Goal: Information Seeking & Learning: Check status

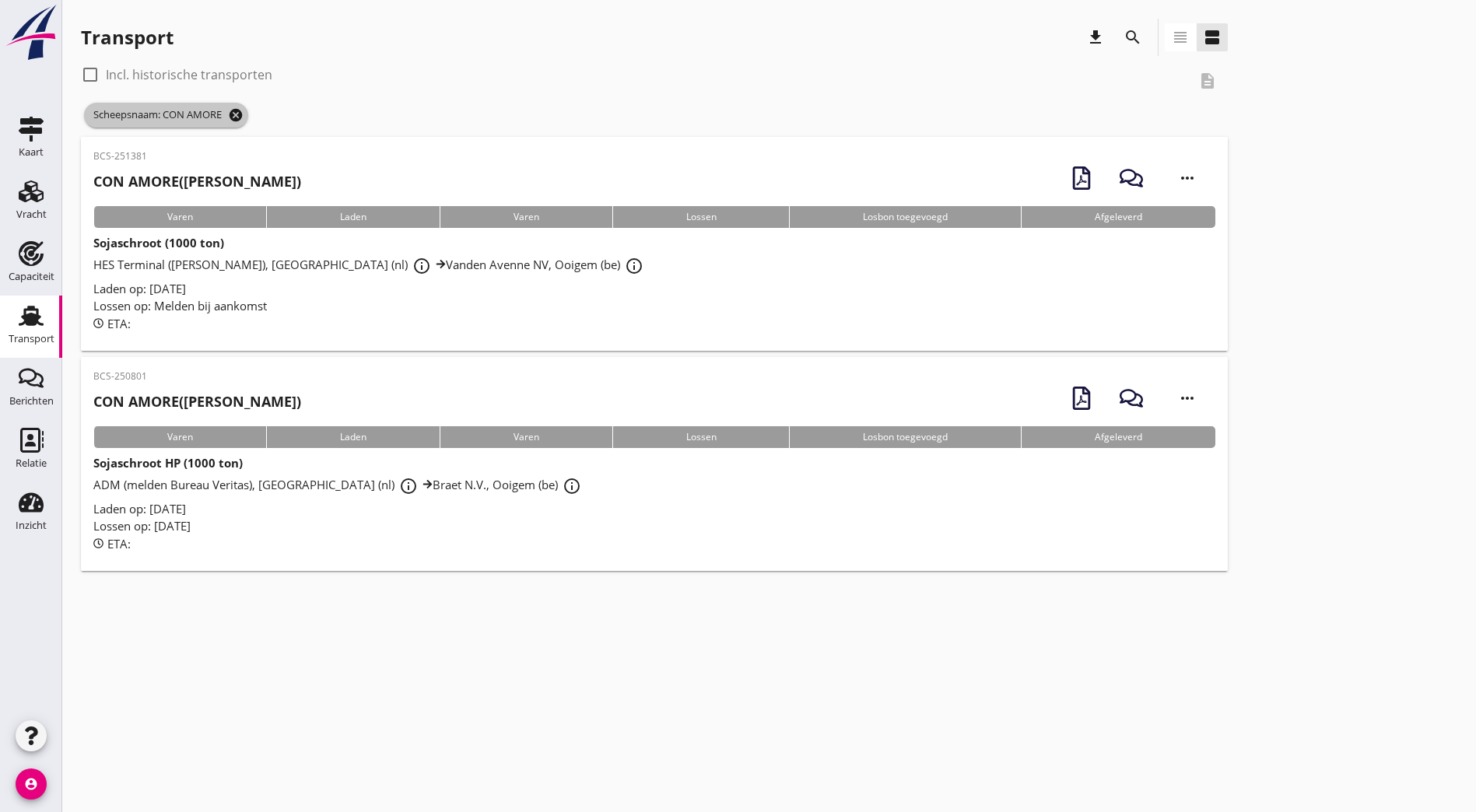
click at [234, 110] on icon "cancel" at bounding box center [236, 115] width 16 height 16
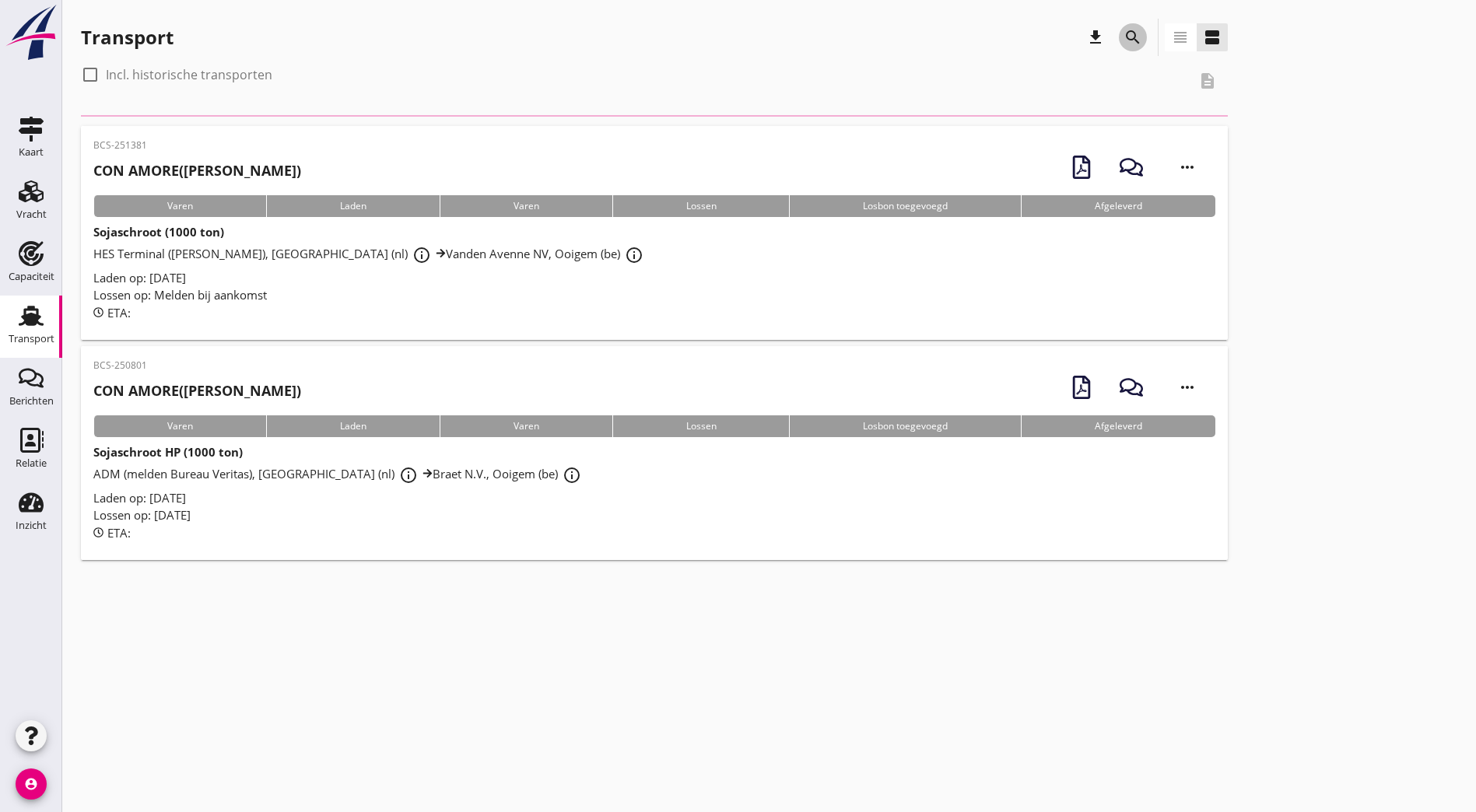
click at [1124, 33] on icon "search" at bounding box center [1133, 37] width 19 height 19
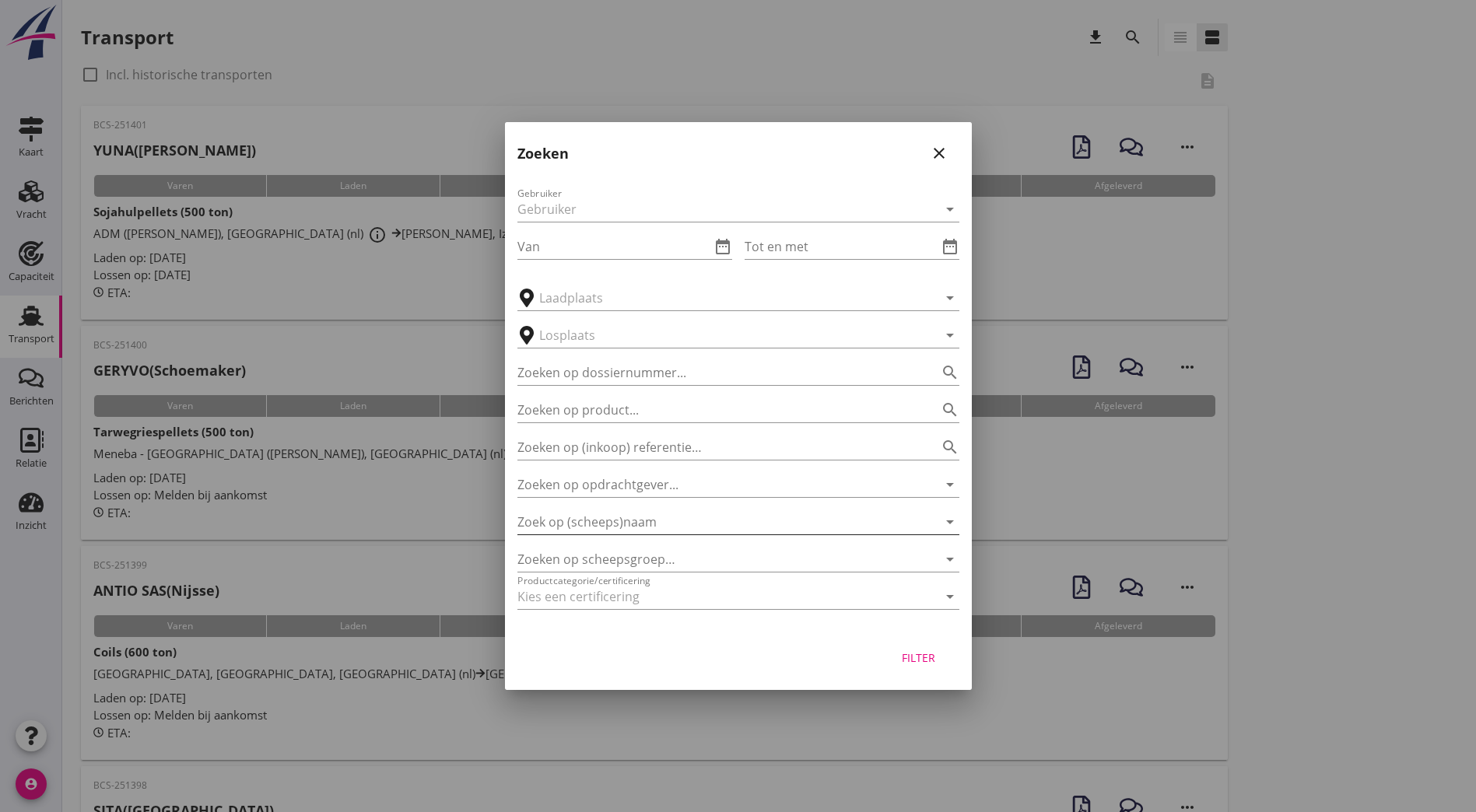
click at [643, 521] on input "Zoek op (scheeps)naam" at bounding box center [716, 522] width 399 height 25
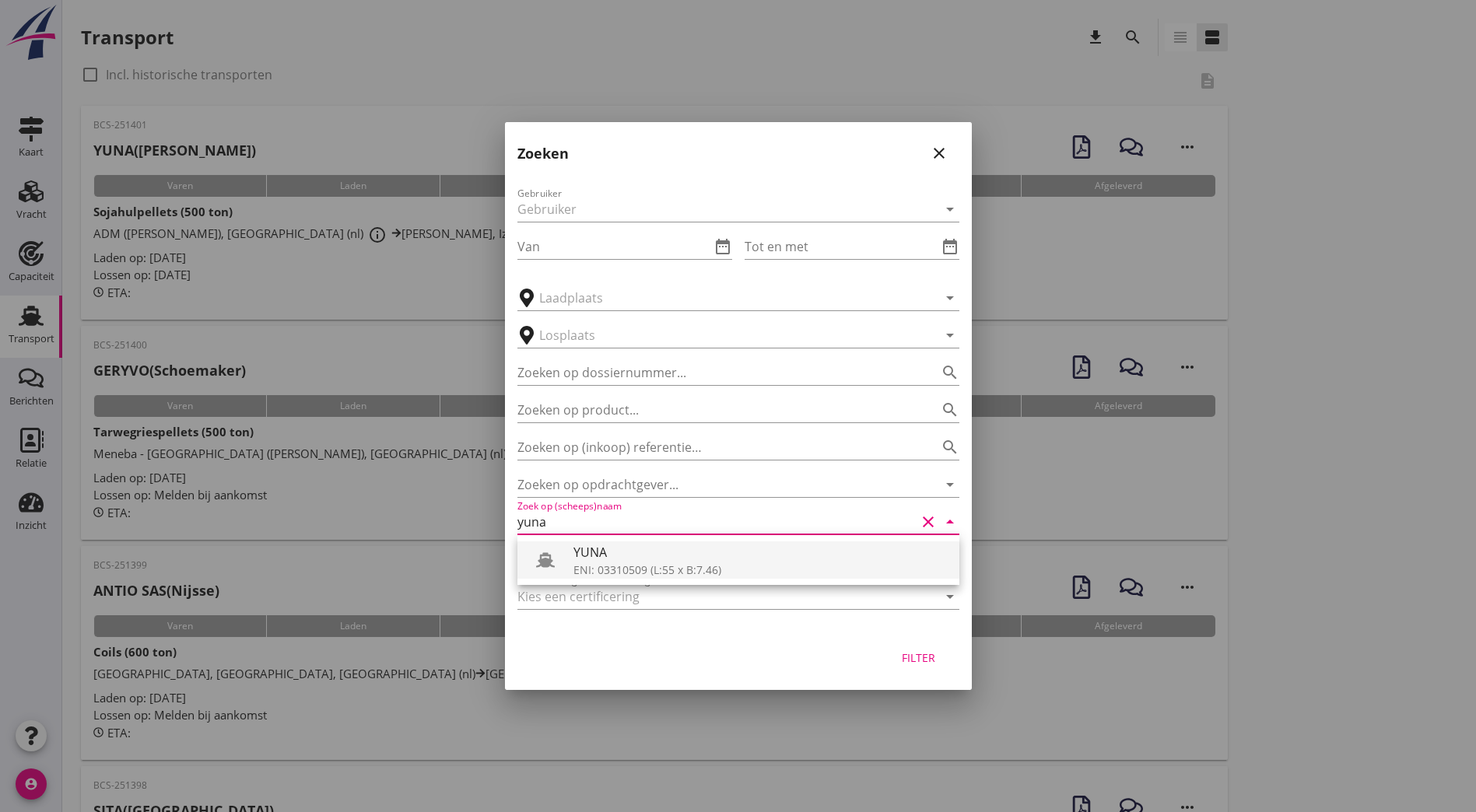
click at [553, 553] on icon at bounding box center [545, 559] width 19 height 19
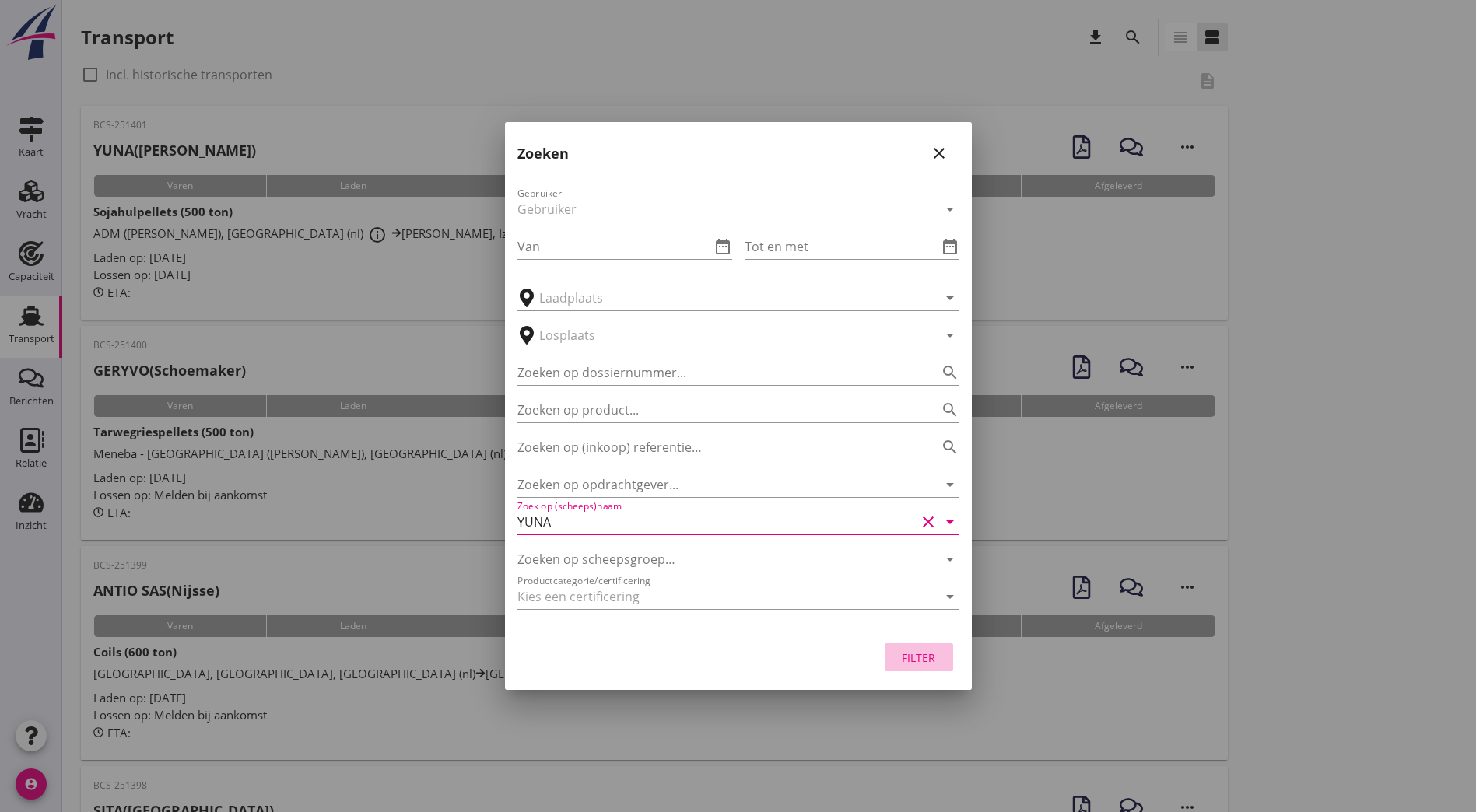
click at [931, 663] on div "Filter" at bounding box center [919, 658] width 43 height 17
type input "YUNA"
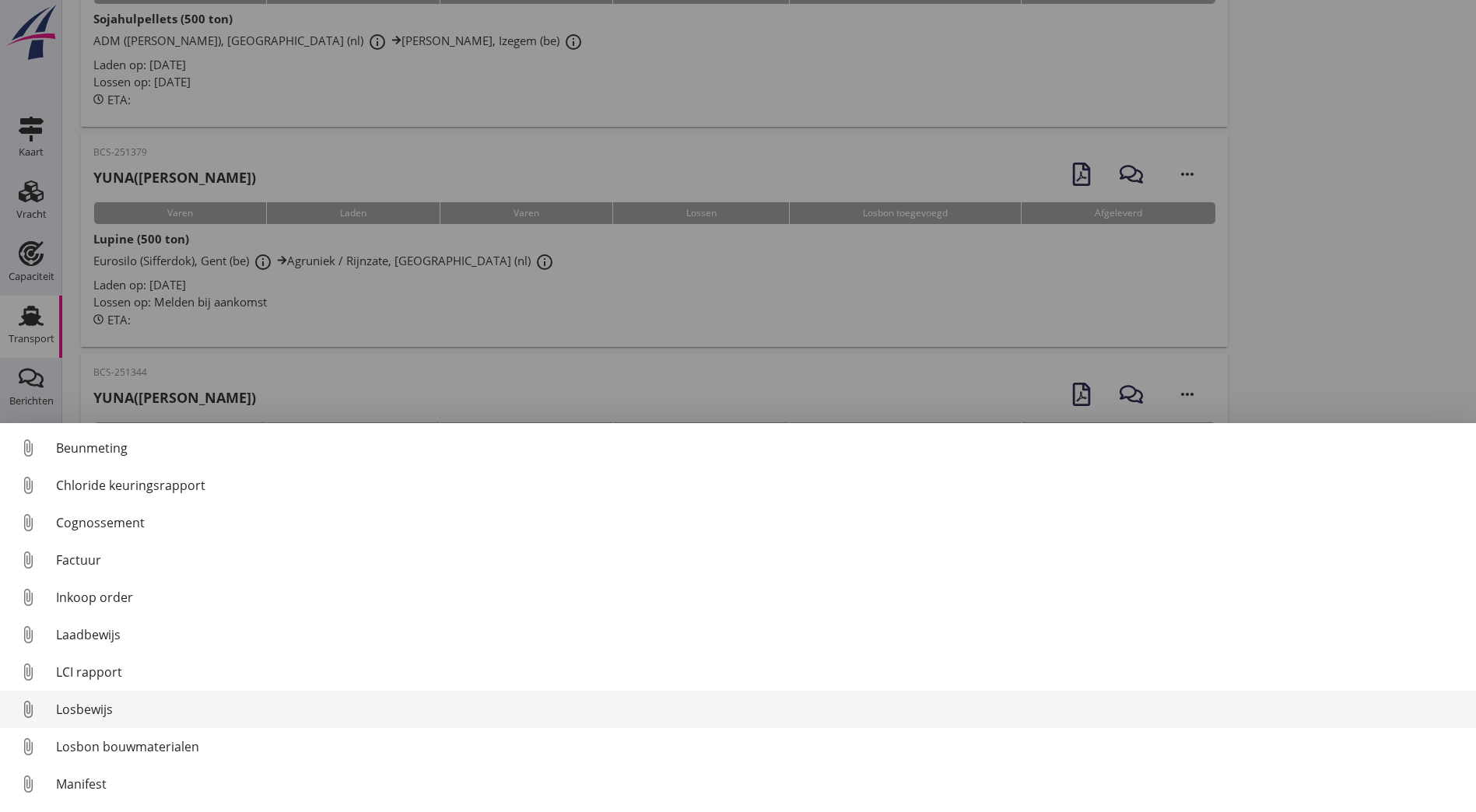
scroll to position [109, 0]
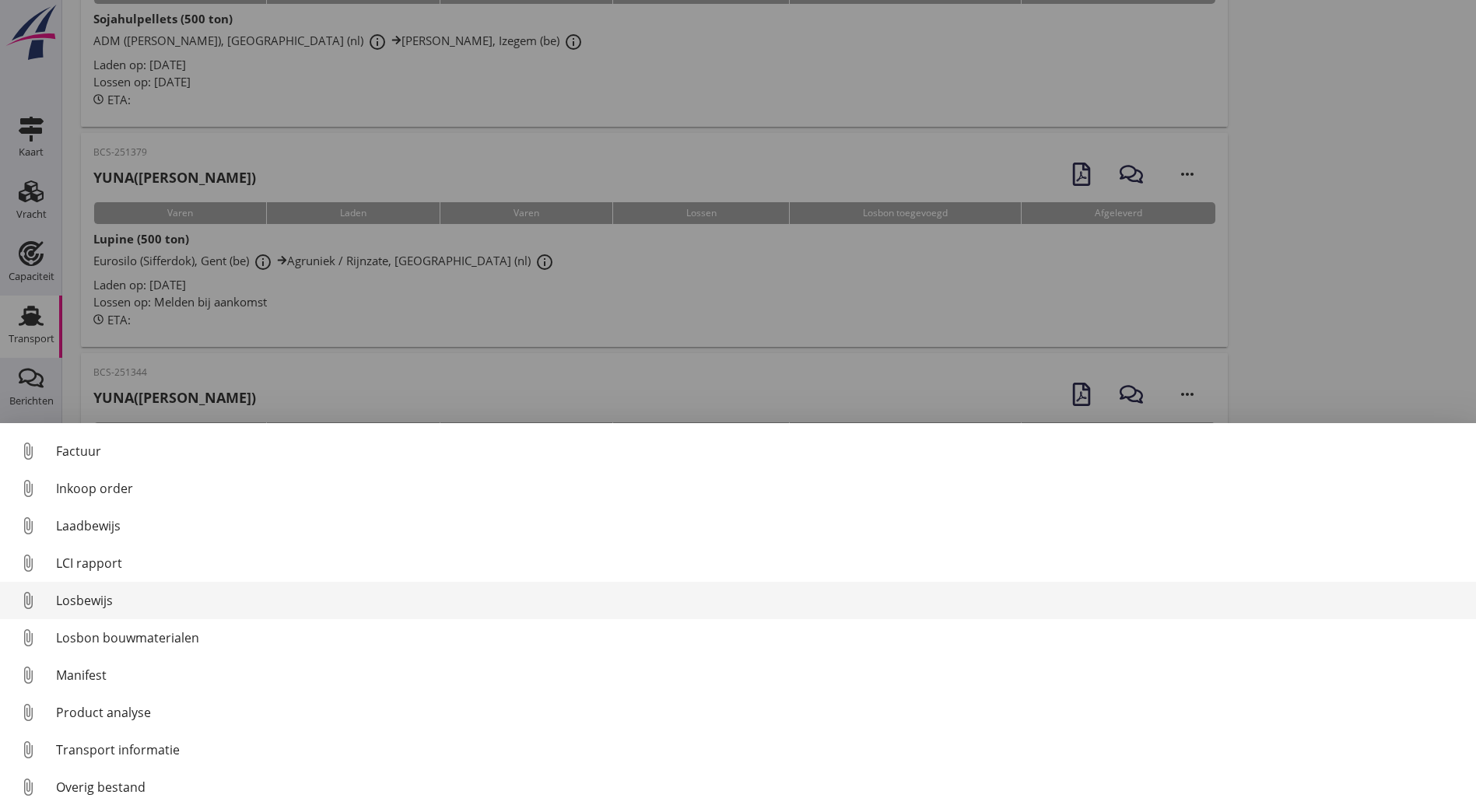
click at [164, 604] on div "Losbewijs" at bounding box center [760, 600] width 1408 height 19
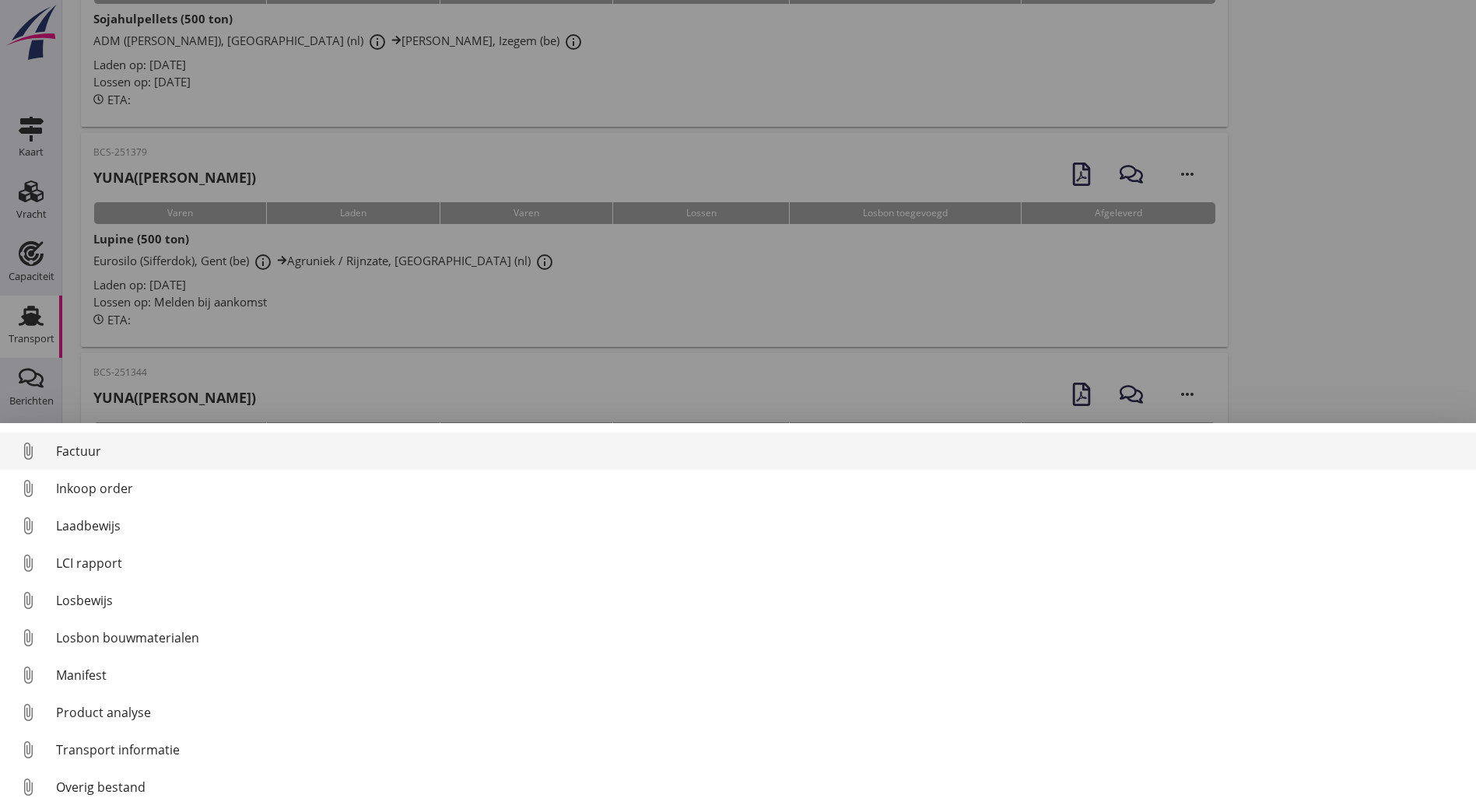
click at [120, 451] on div "Factuur" at bounding box center [760, 451] width 1408 height 19
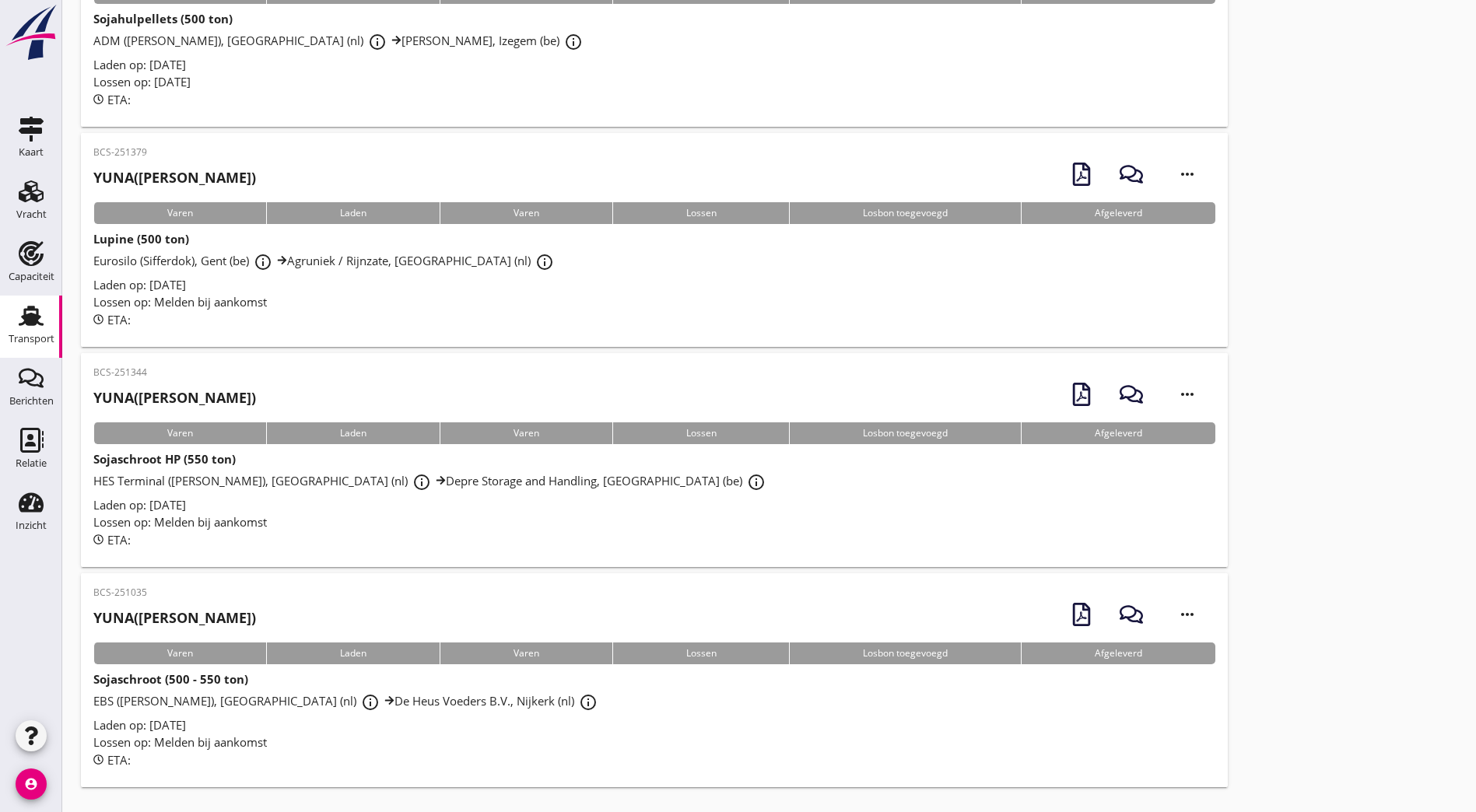
click at [210, 398] on h2 "YUNA ([PERSON_NAME])" at bounding box center [175, 398] width 163 height 21
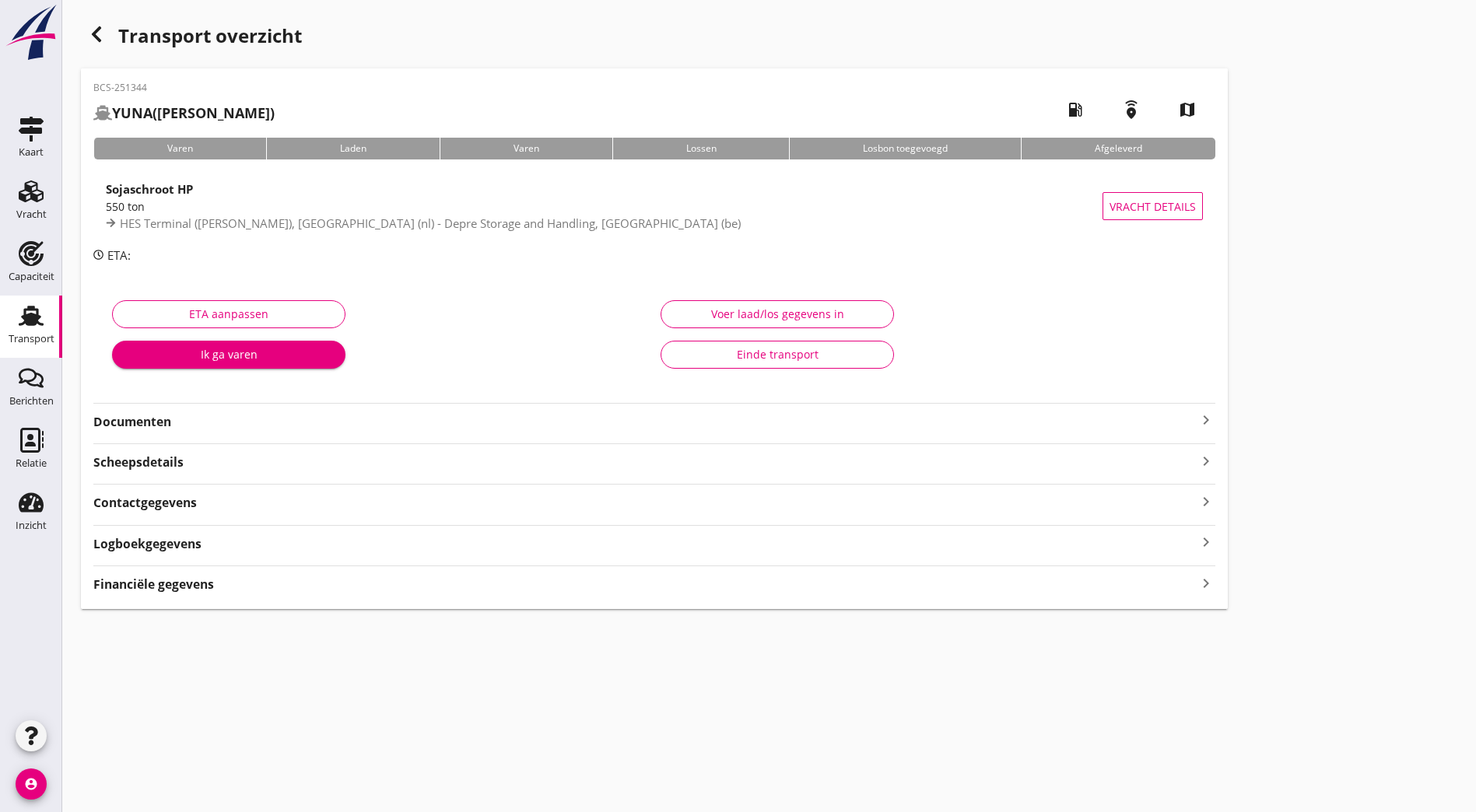
click at [282, 422] on strong "Documenten" at bounding box center [645, 422] width 1103 height 18
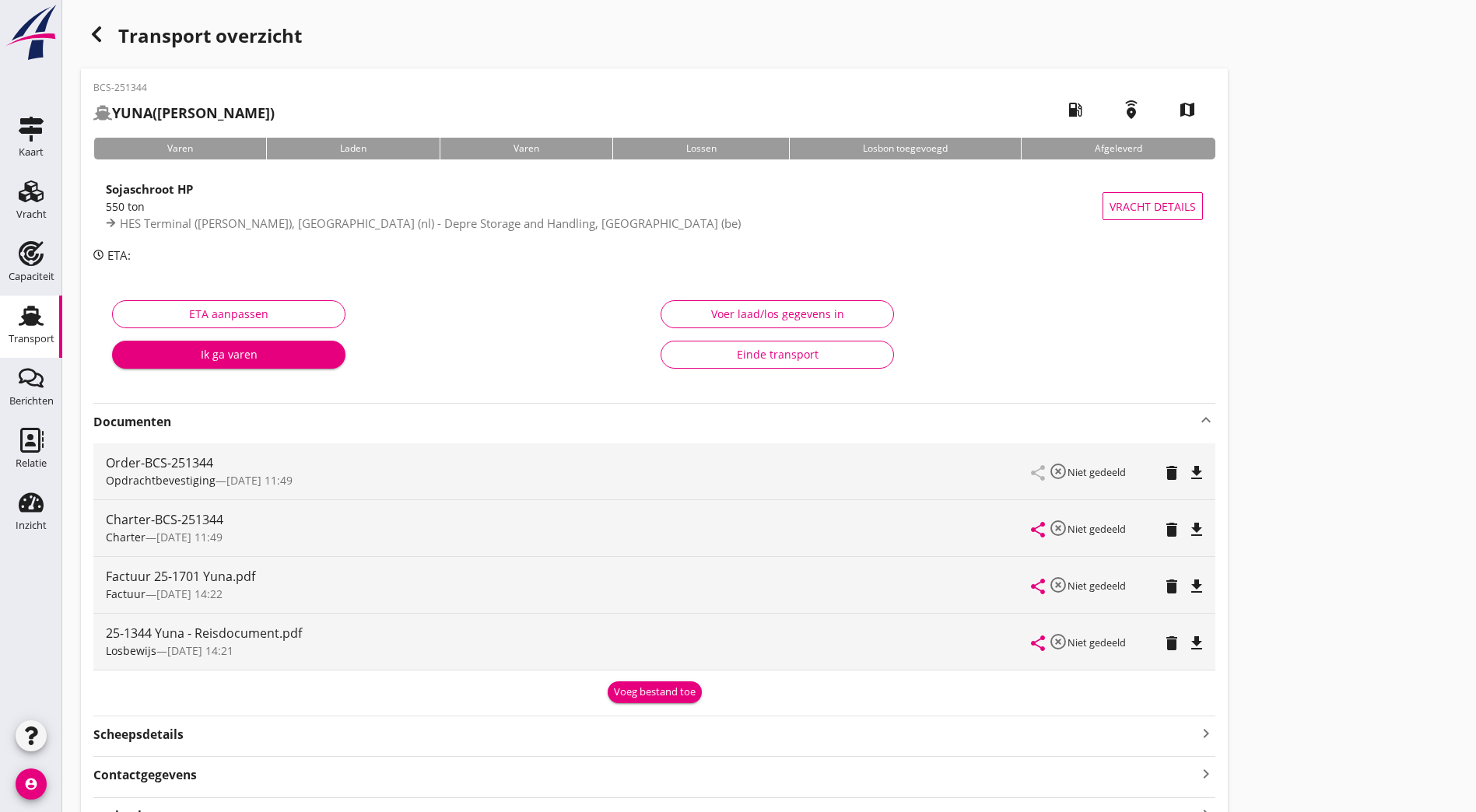
scroll to position [125, 0]
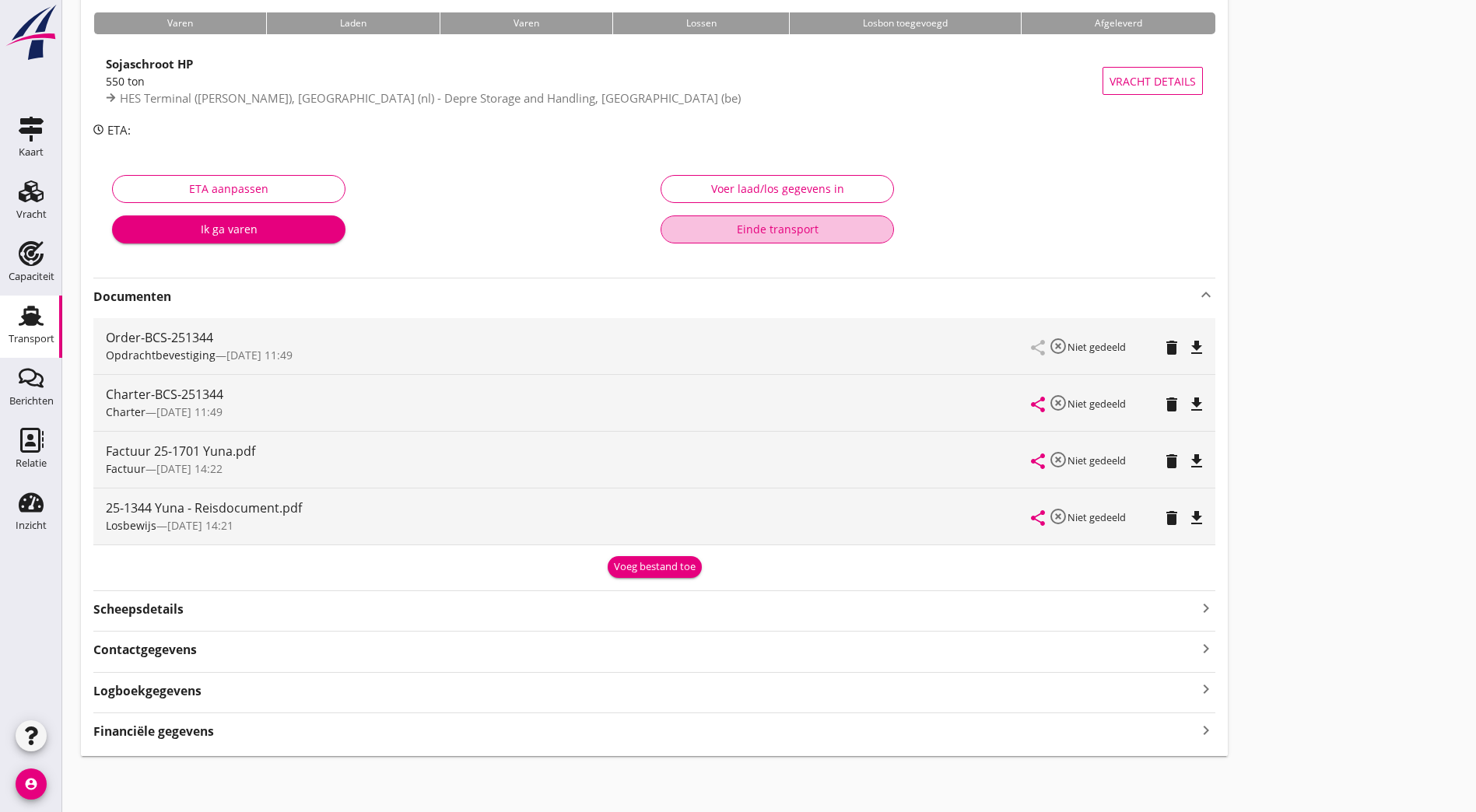
click at [674, 226] on div "Einde transport" at bounding box center [777, 229] width 207 height 17
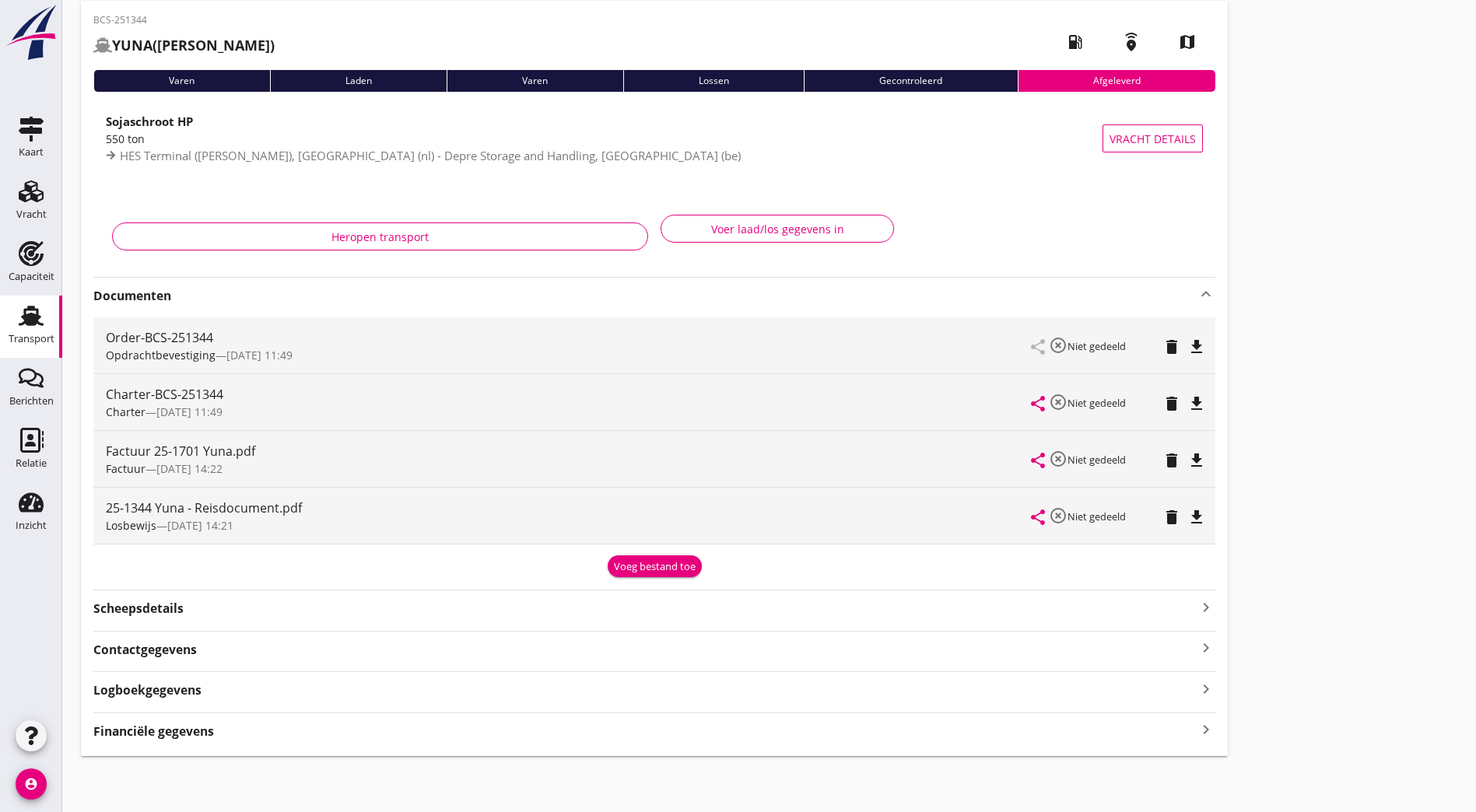
scroll to position [0, 0]
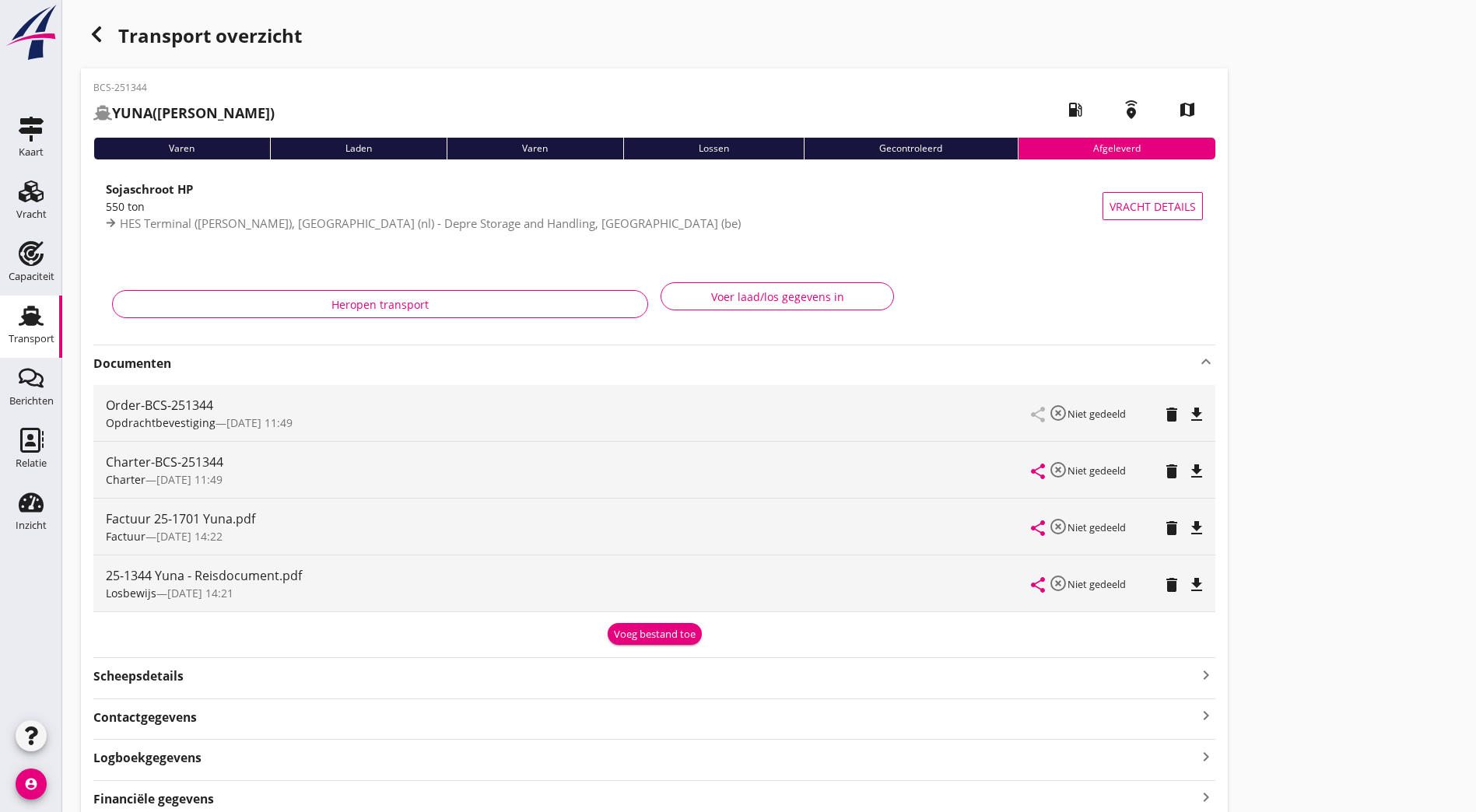
click at [1132, 49] on div "Transport overzicht BCS-251344 YUNA (van Bekhoven) local_gas_station emergency_…" at bounding box center [769, 421] width 1414 height 843
click at [93, 32] on icon "button" at bounding box center [96, 34] width 19 height 19
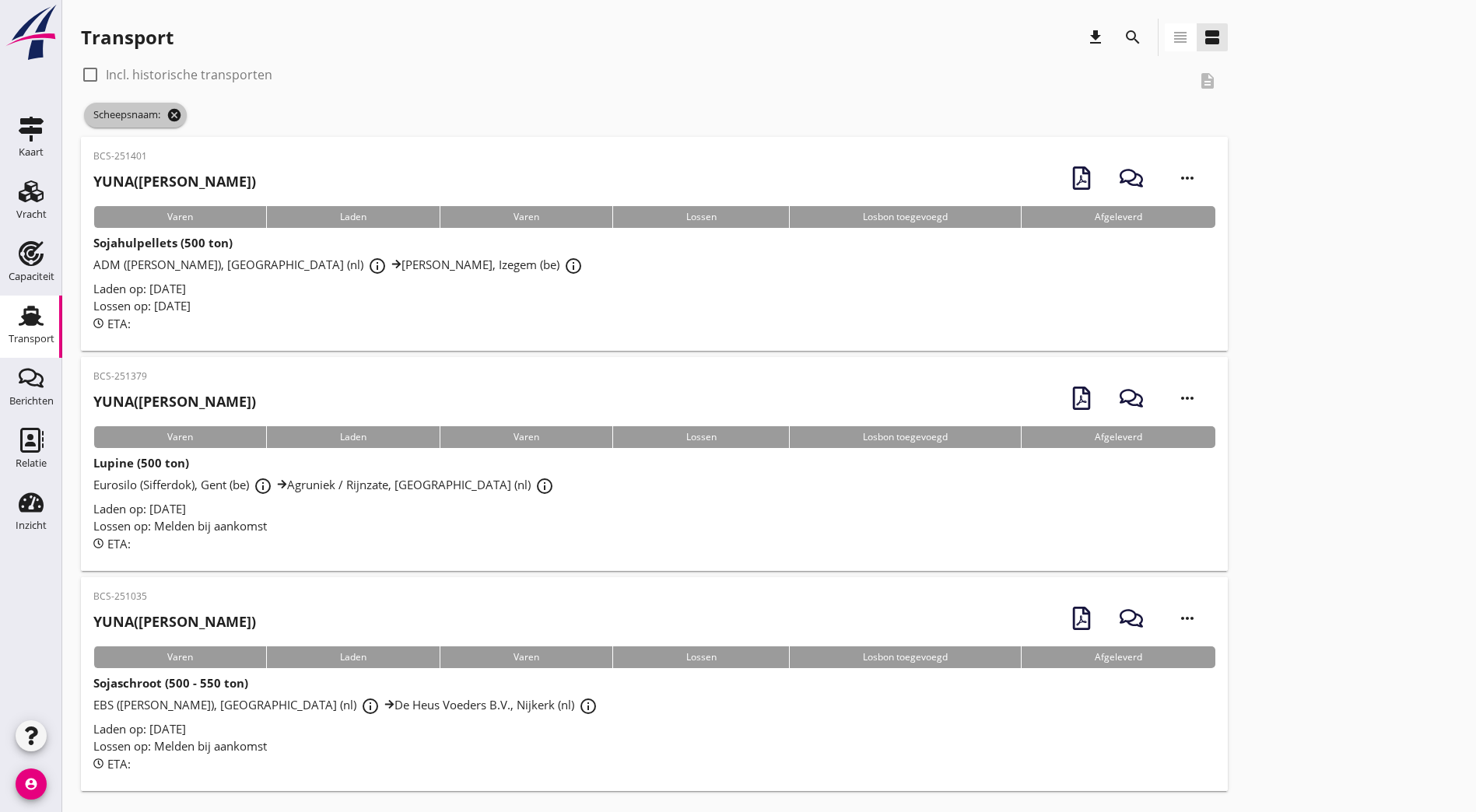
click at [183, 118] on icon "cancel" at bounding box center [175, 115] width 16 height 16
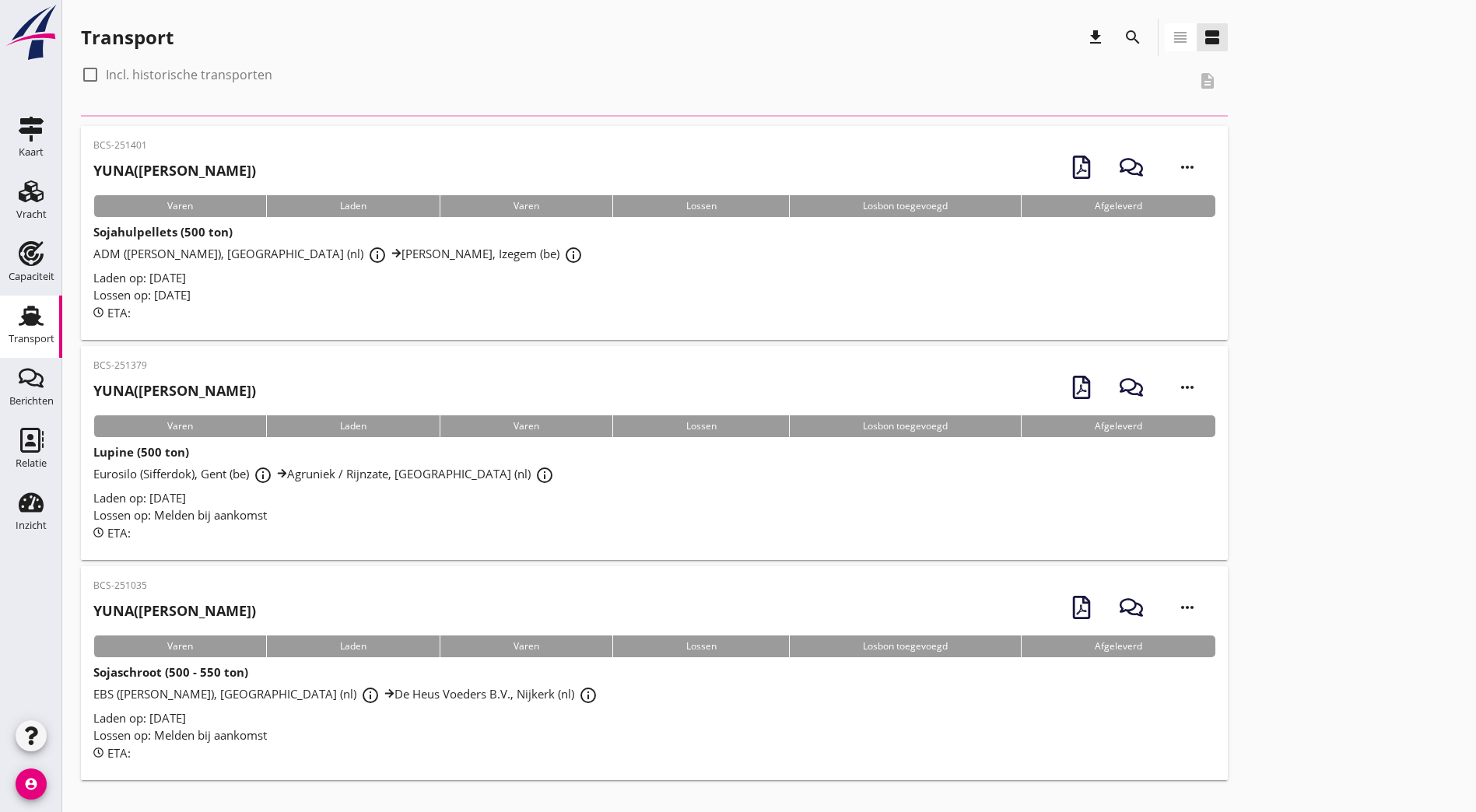
click at [995, 403] on div "BCS-251401 YUNA ([PERSON_NAME]) more_horiz Varen Laden Varen Lossen Losbon toeg…" at bounding box center [769, 446] width 1376 height 681
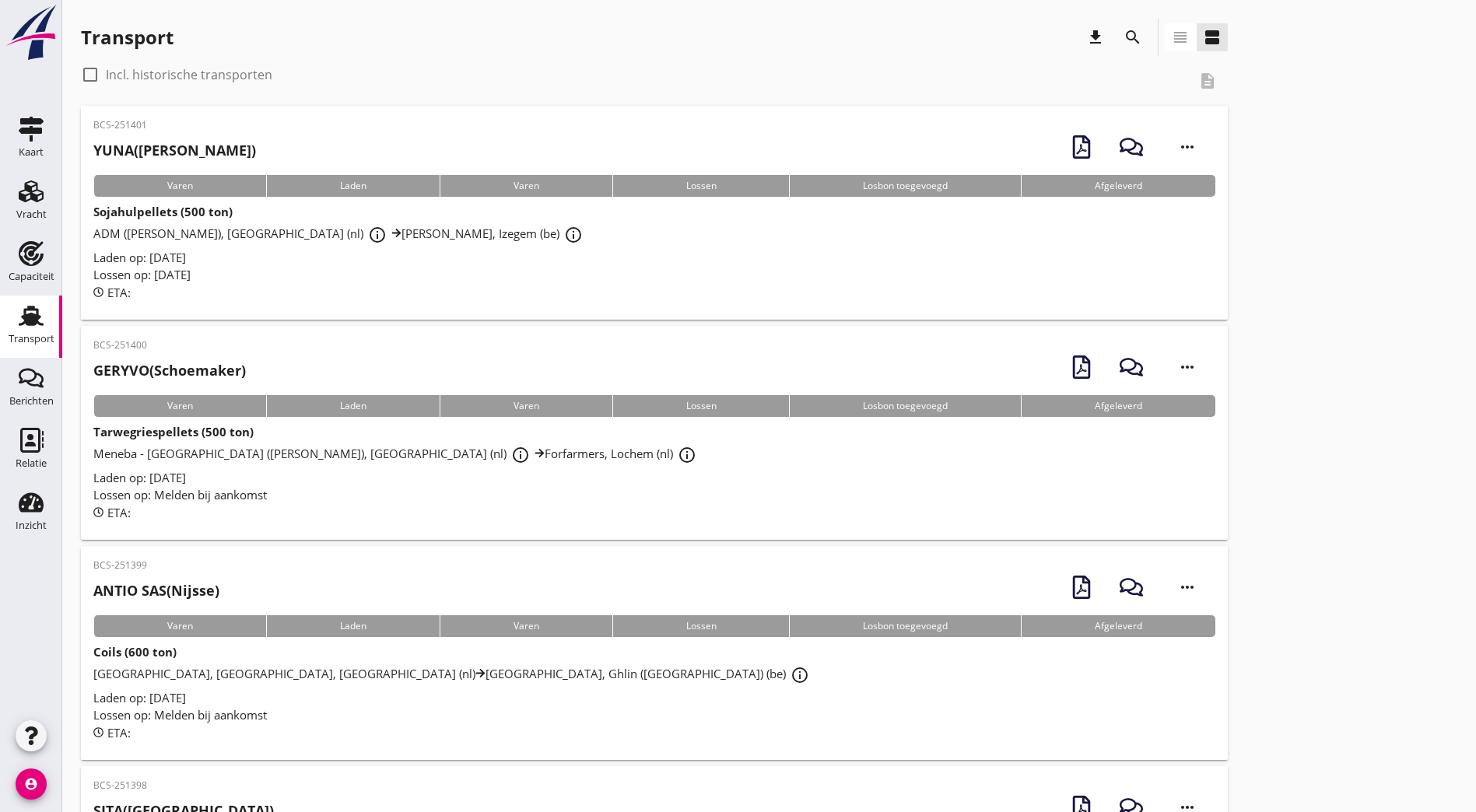
click at [1124, 41] on icon "search" at bounding box center [1133, 37] width 19 height 19
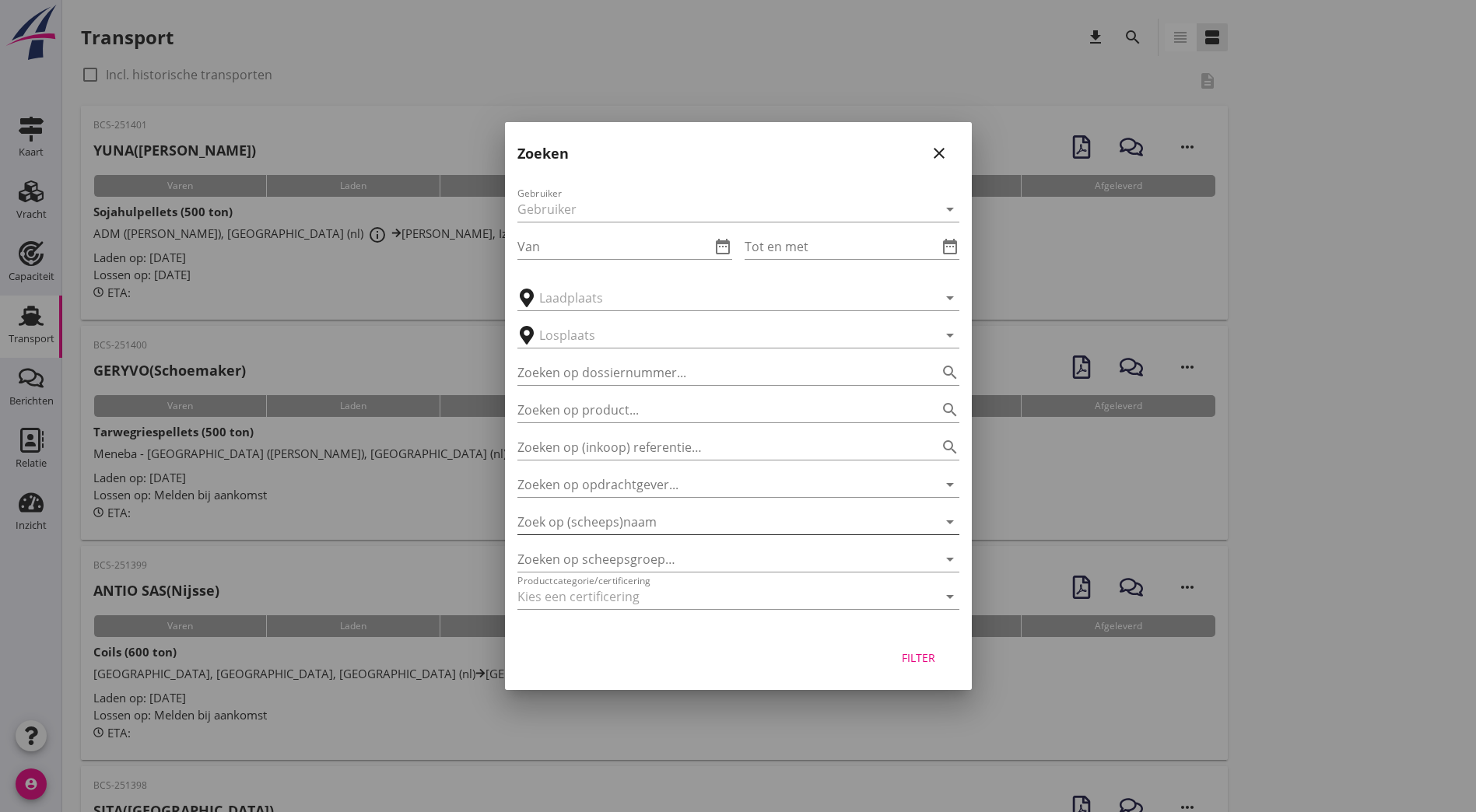
click at [591, 516] on input "Zoek op (scheeps)naam" at bounding box center [716, 522] width 399 height 25
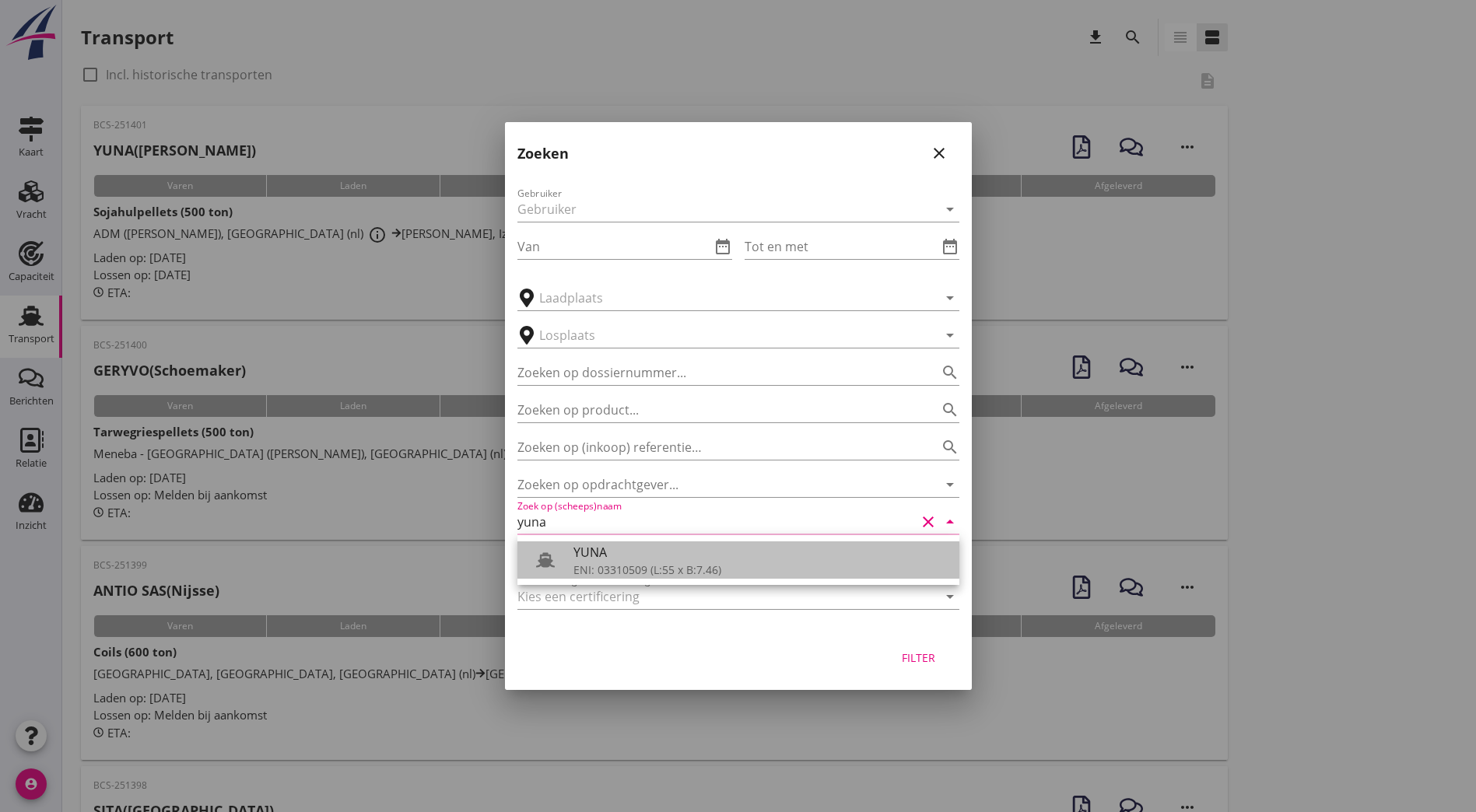
click at [622, 571] on div "ENI: 03310509 (L:55 x B:7.46)" at bounding box center [760, 569] width 374 height 17
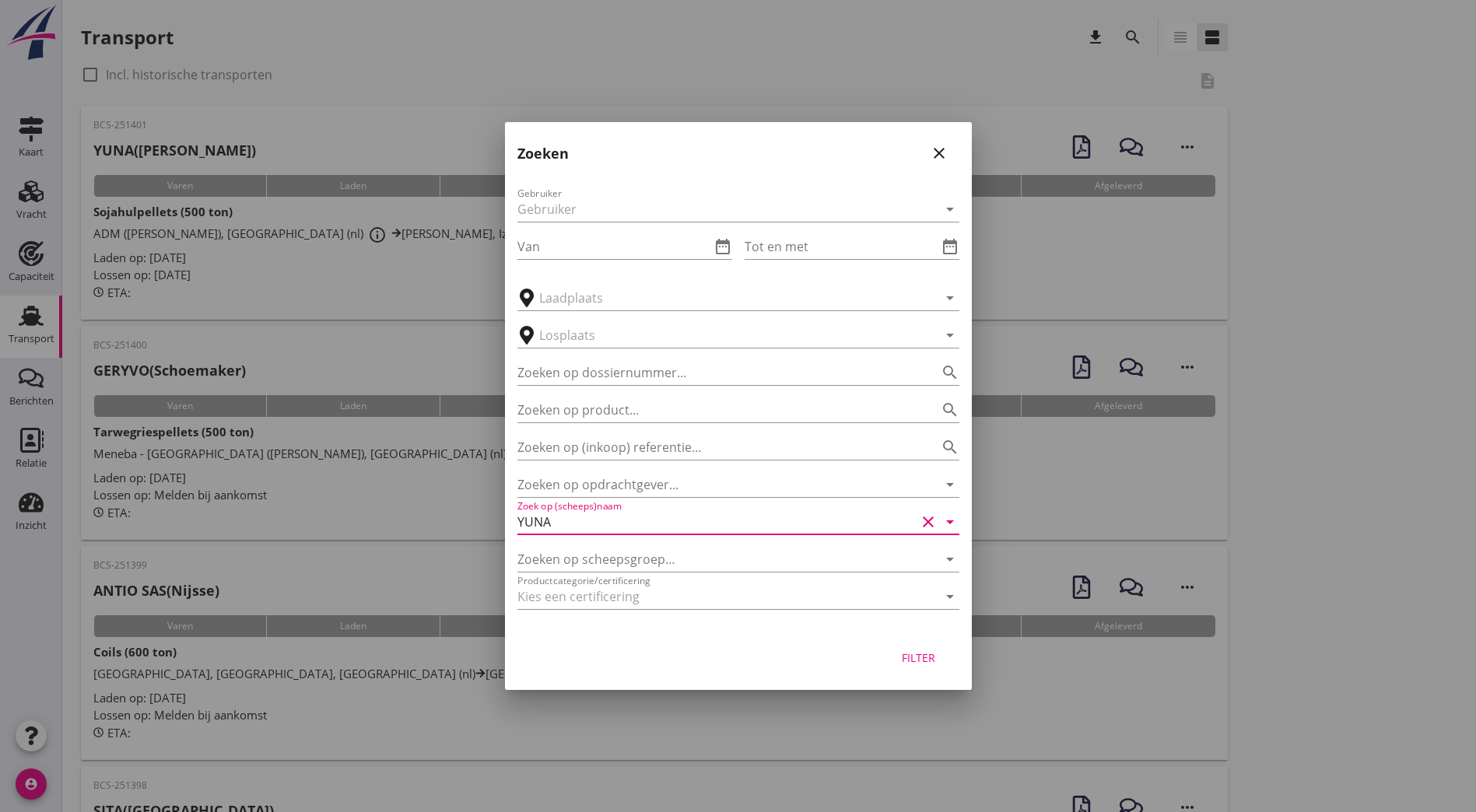
click at [918, 662] on div "Filter" at bounding box center [919, 658] width 43 height 17
type input "YUNA"
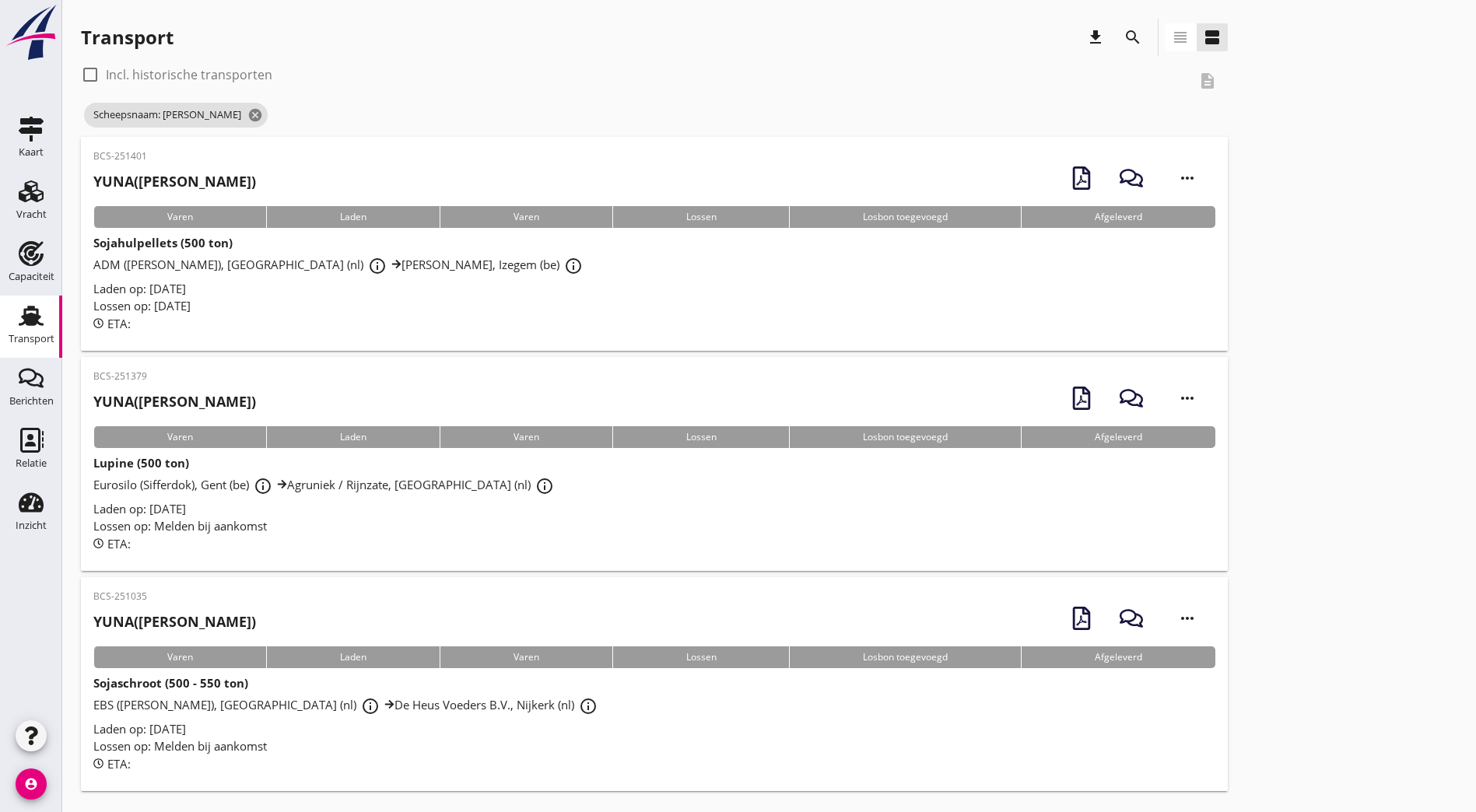
click at [221, 70] on label "Incl. historische transporten" at bounding box center [188, 75] width 167 height 16
checkbox input "true"
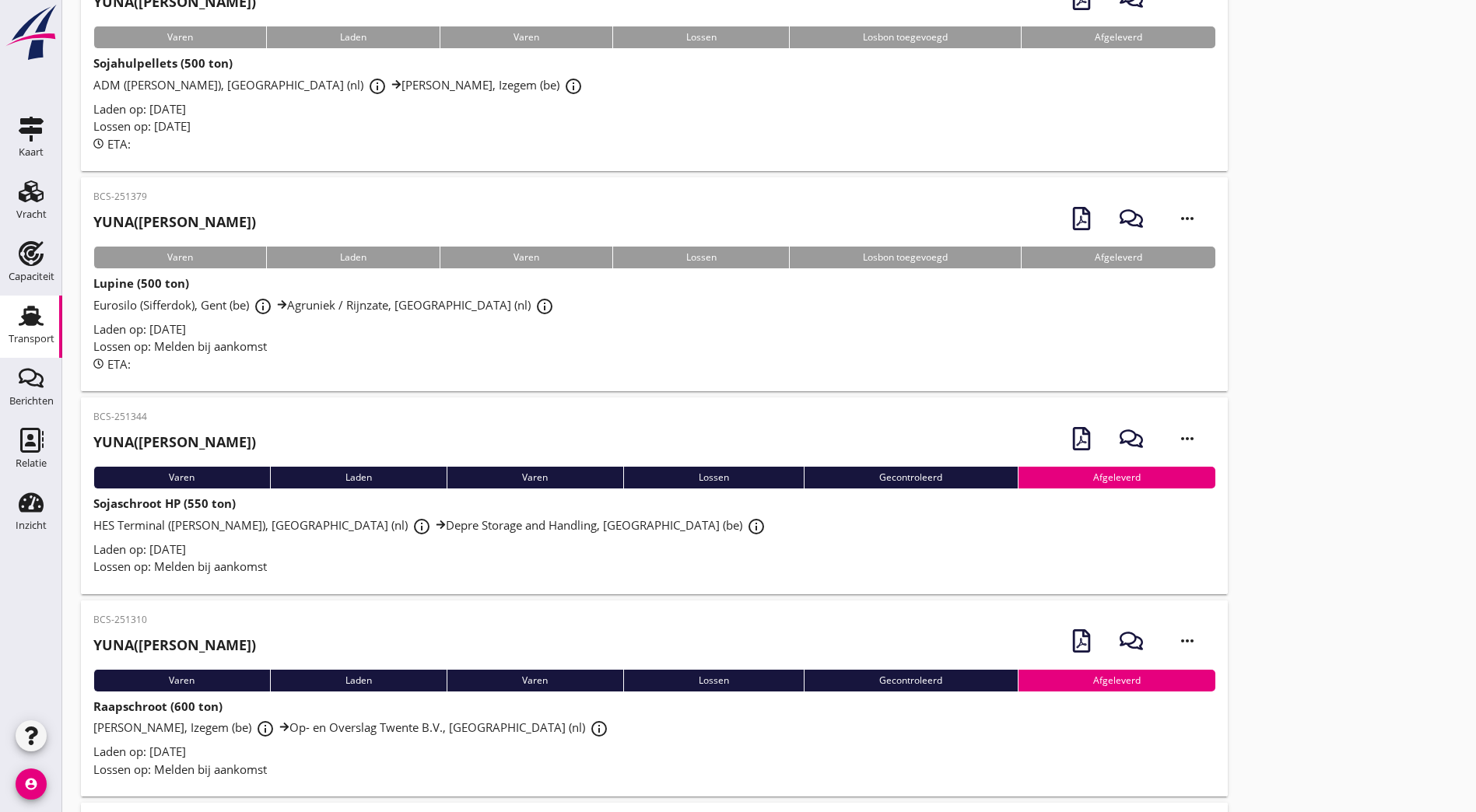
scroll to position [258, 0]
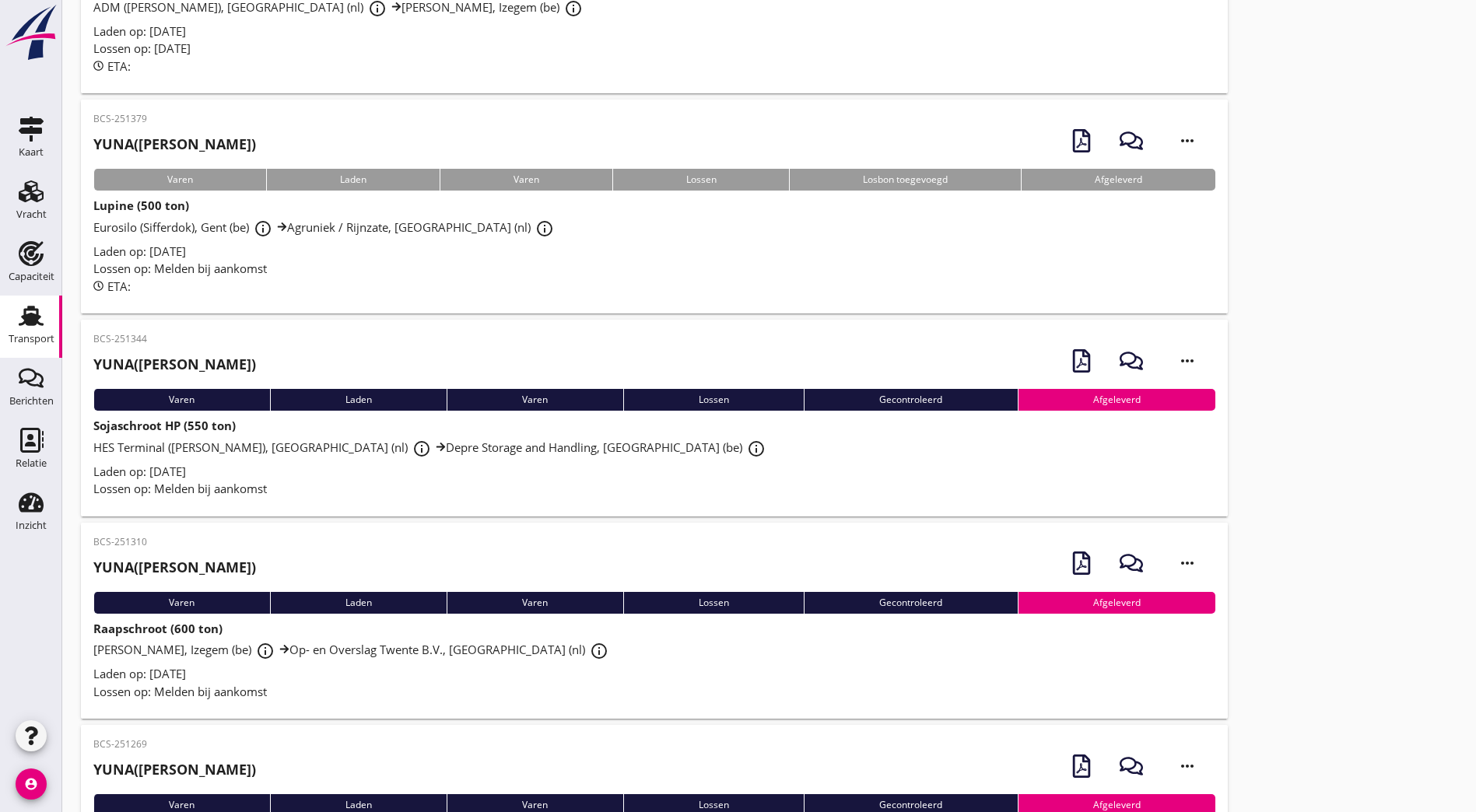
click at [300, 355] on div "BCS-251344 [PERSON_NAME] ([PERSON_NAME]) more_horiz" at bounding box center [654, 361] width 1122 height 57
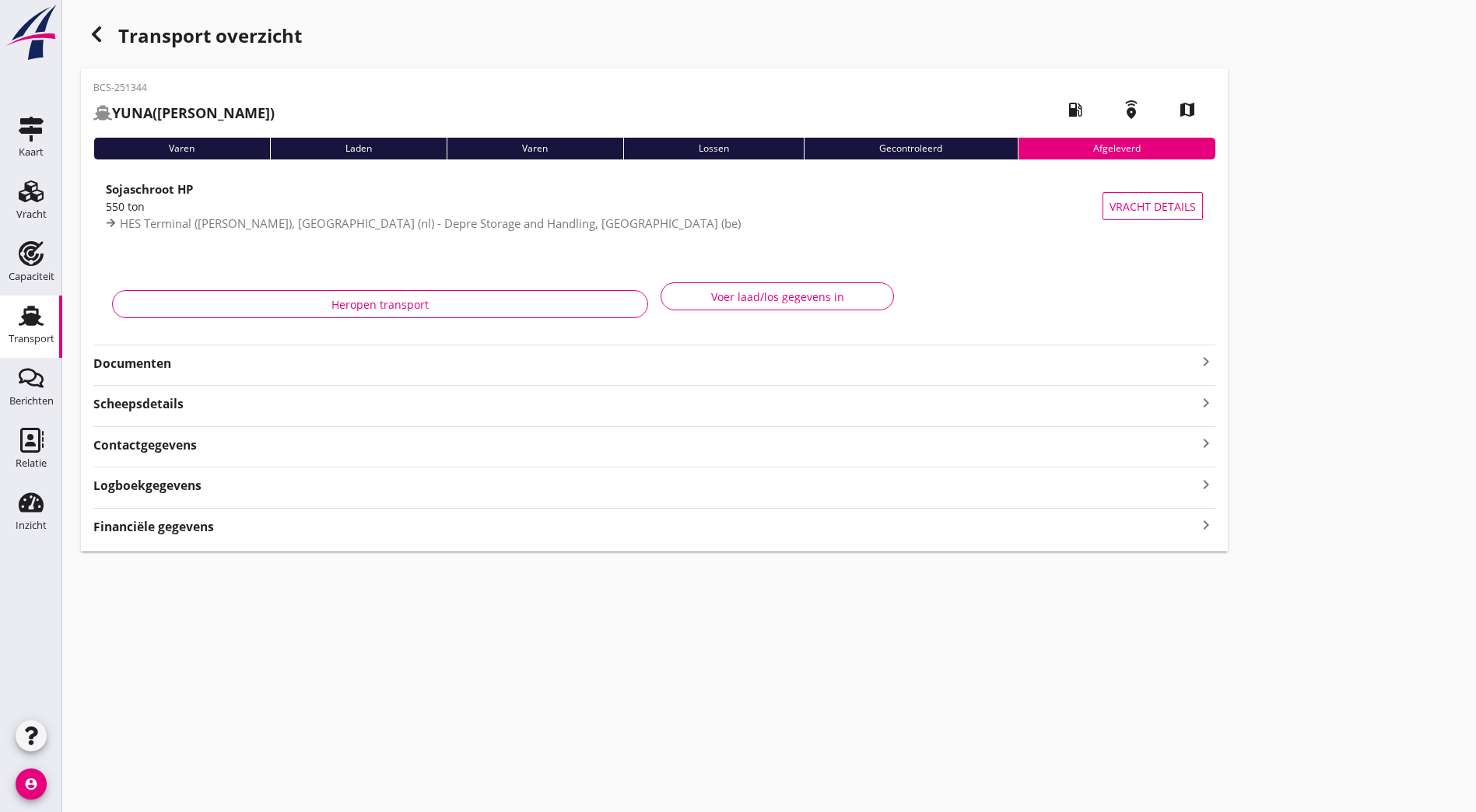
click at [223, 363] on strong "Documenten" at bounding box center [645, 364] width 1103 height 18
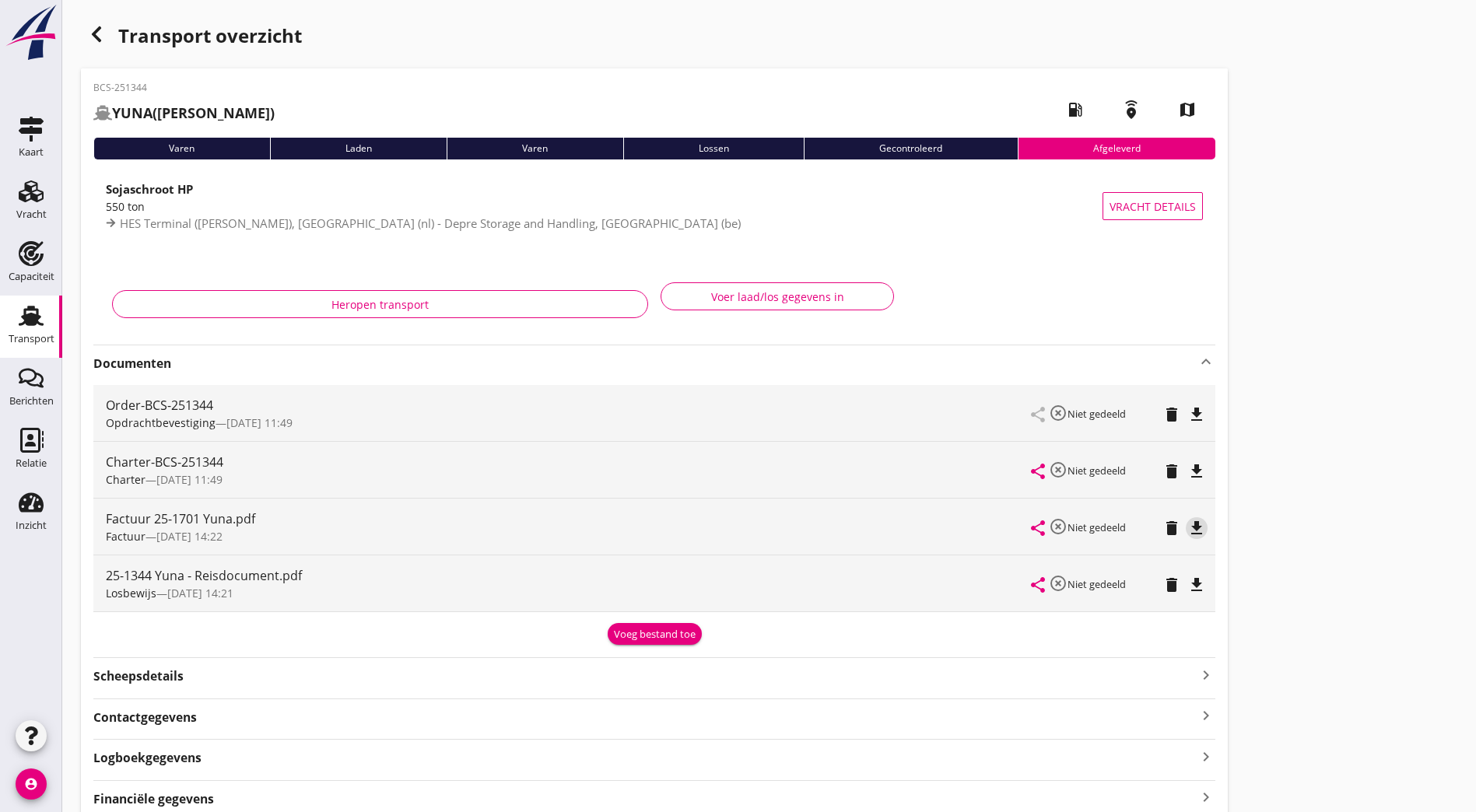
click at [1188, 526] on icon "file_download" at bounding box center [1197, 528] width 19 height 19
click at [90, 29] on icon "button" at bounding box center [96, 34] width 19 height 19
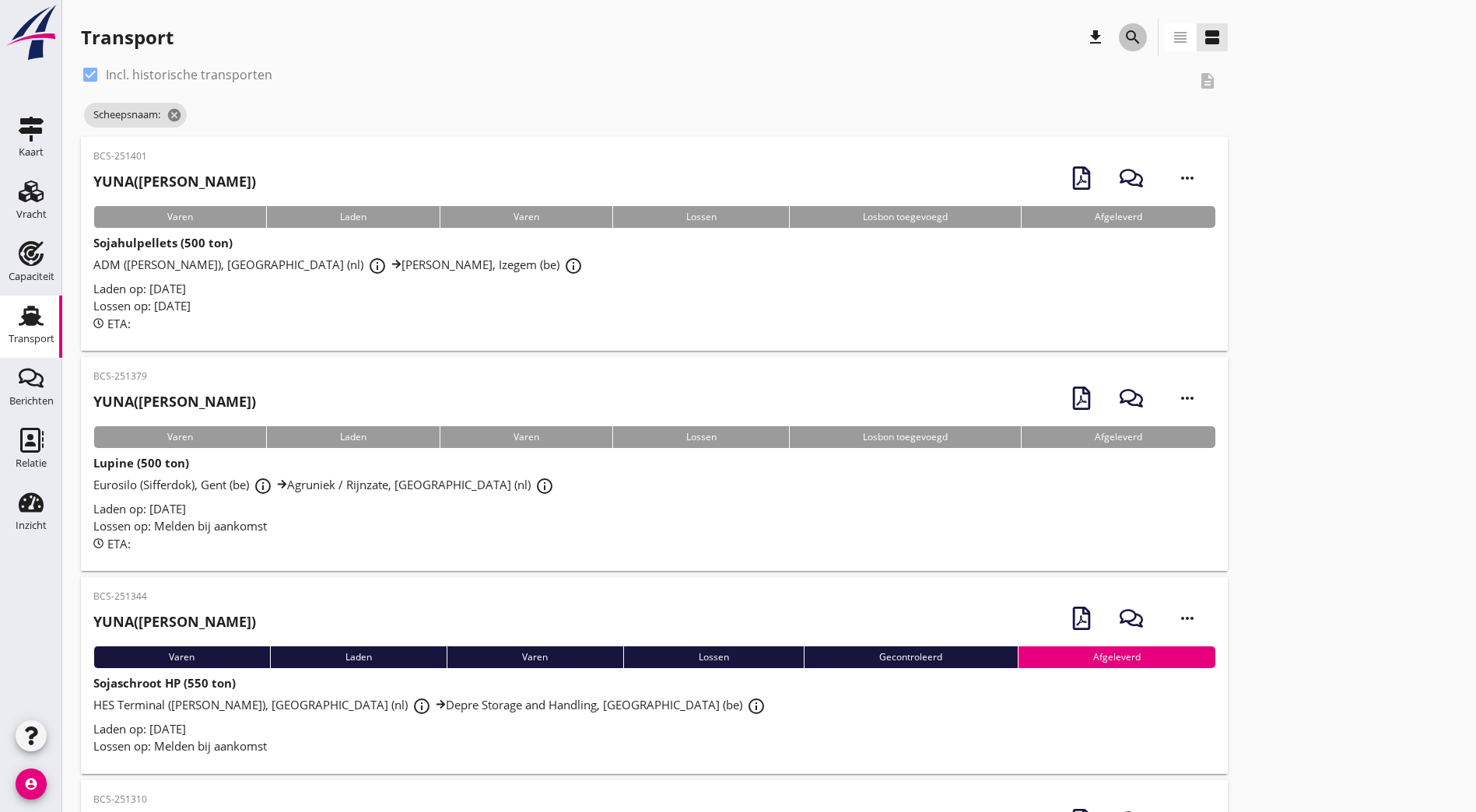
click at [1124, 41] on icon "search" at bounding box center [1133, 37] width 19 height 19
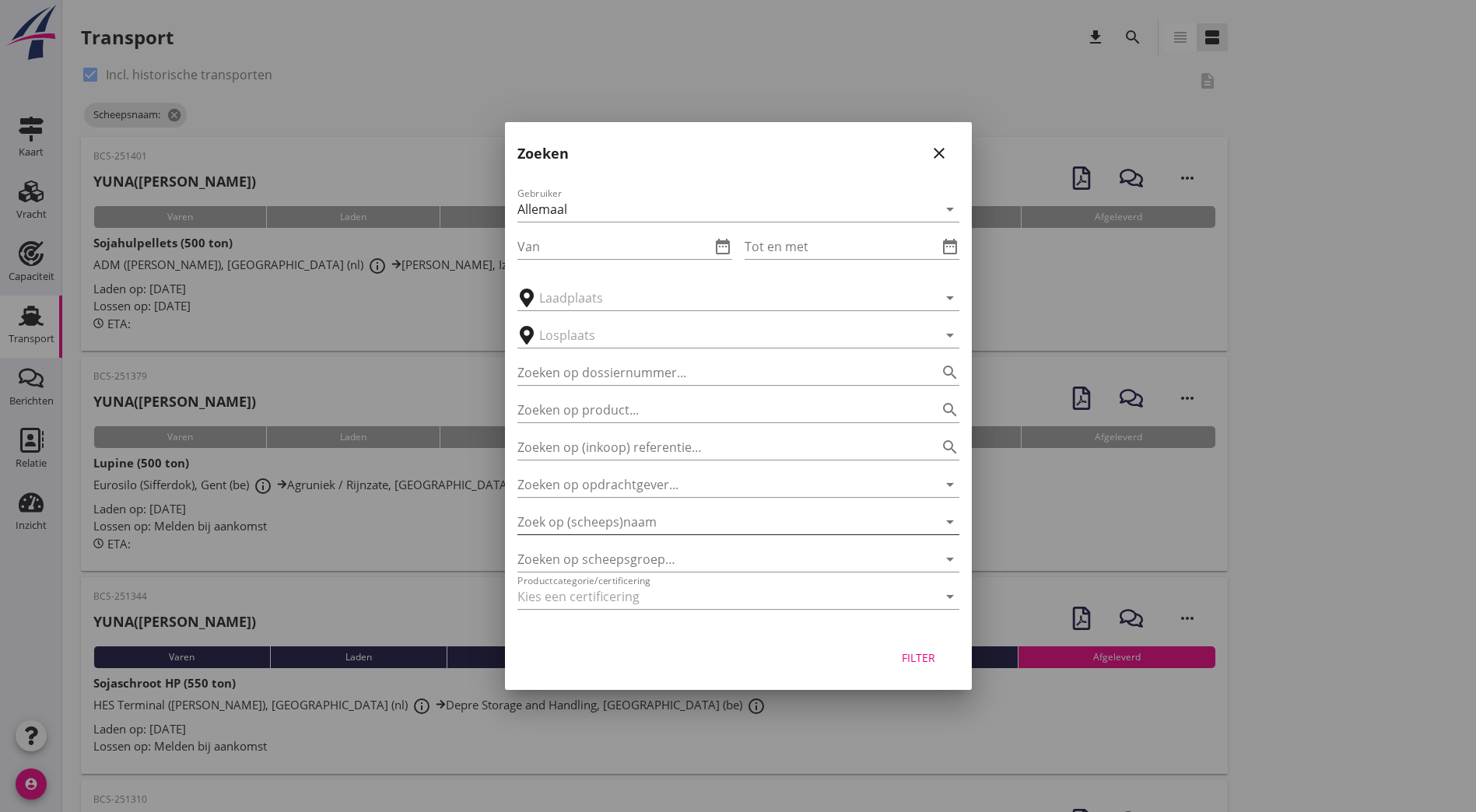
click at [605, 525] on input "Zoek op (scheeps)naam" at bounding box center [716, 522] width 399 height 25
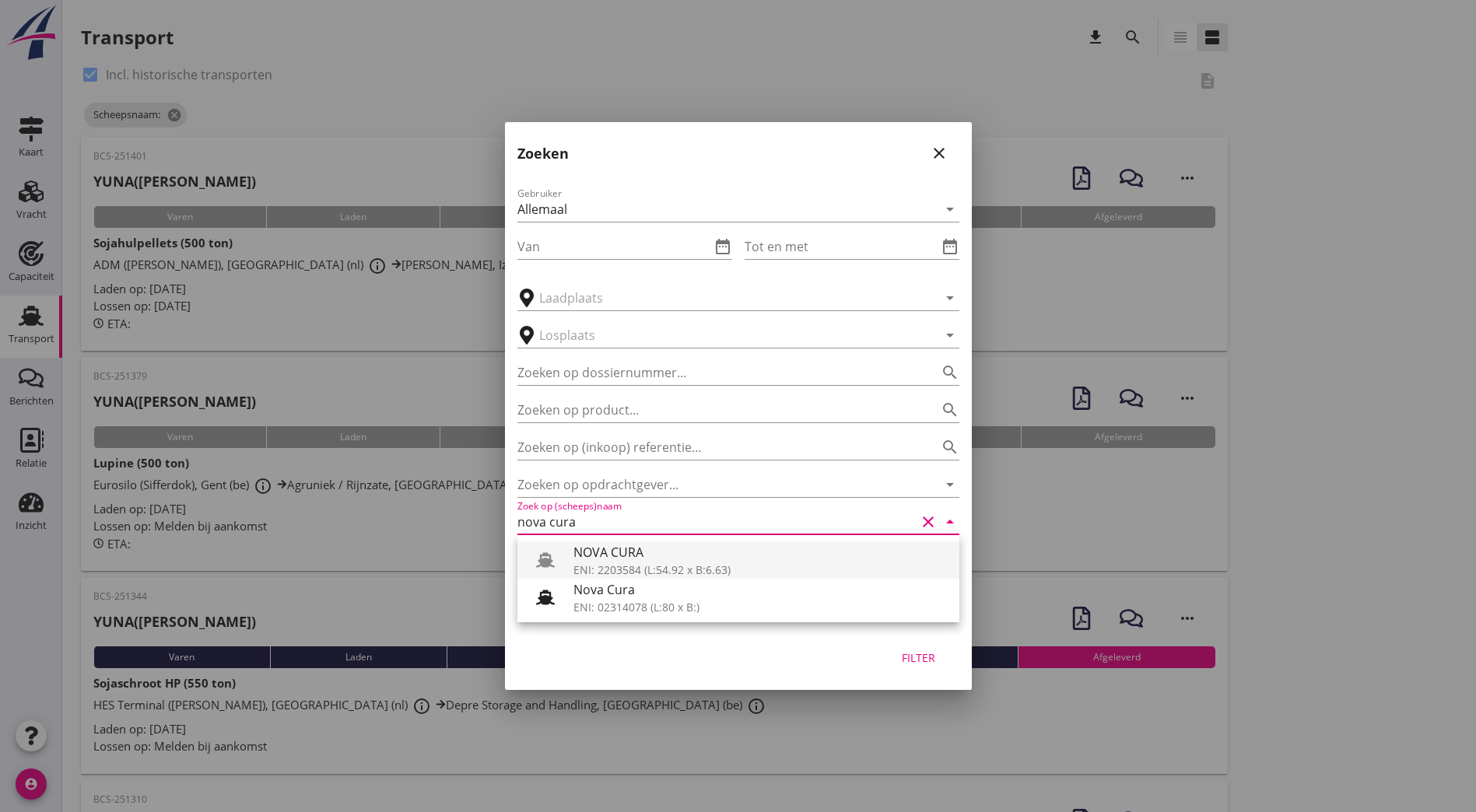
click at [594, 557] on div "NOVA CURA" at bounding box center [760, 552] width 374 height 19
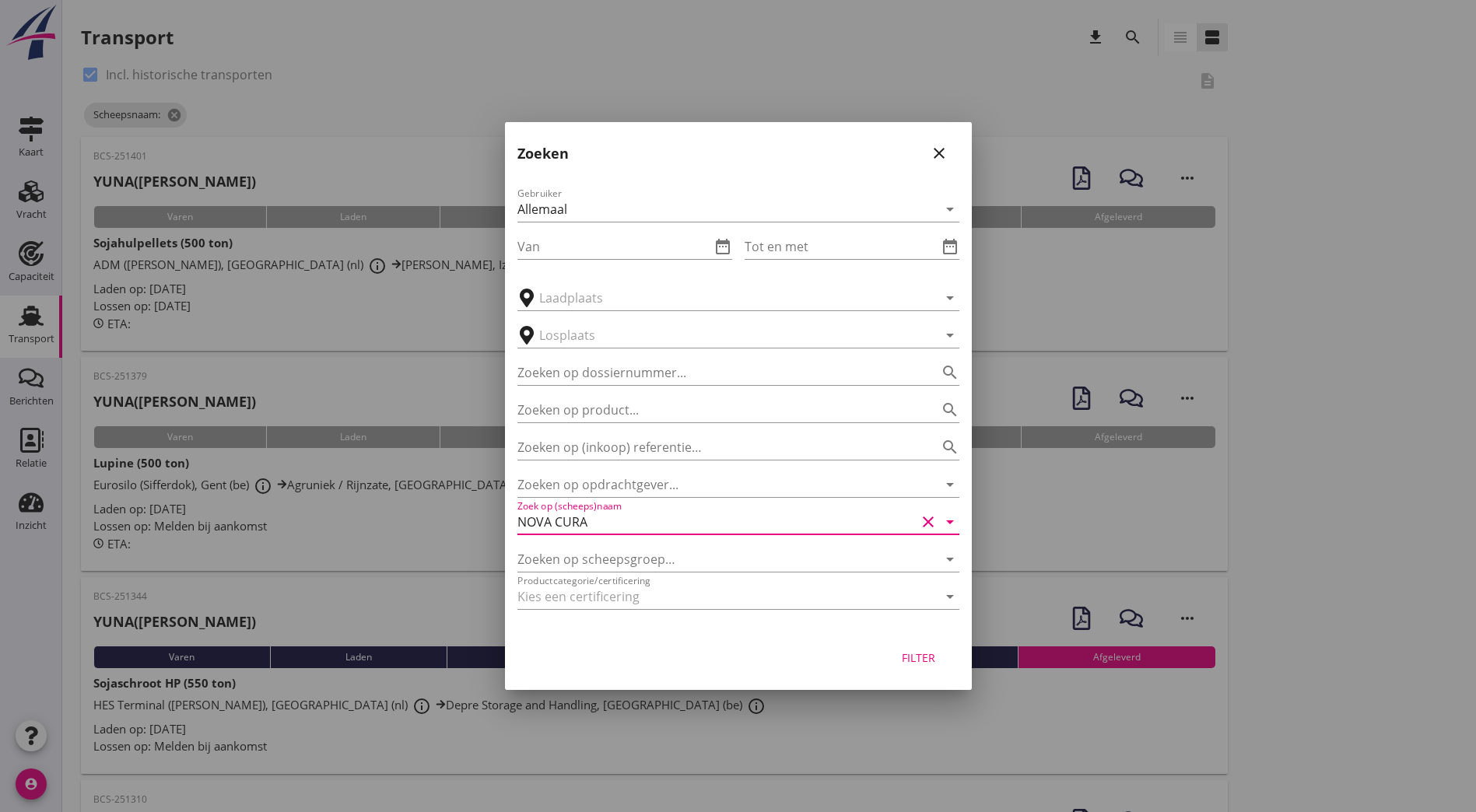
click at [933, 660] on div "Filter" at bounding box center [919, 658] width 43 height 17
type input "NOVA CURA"
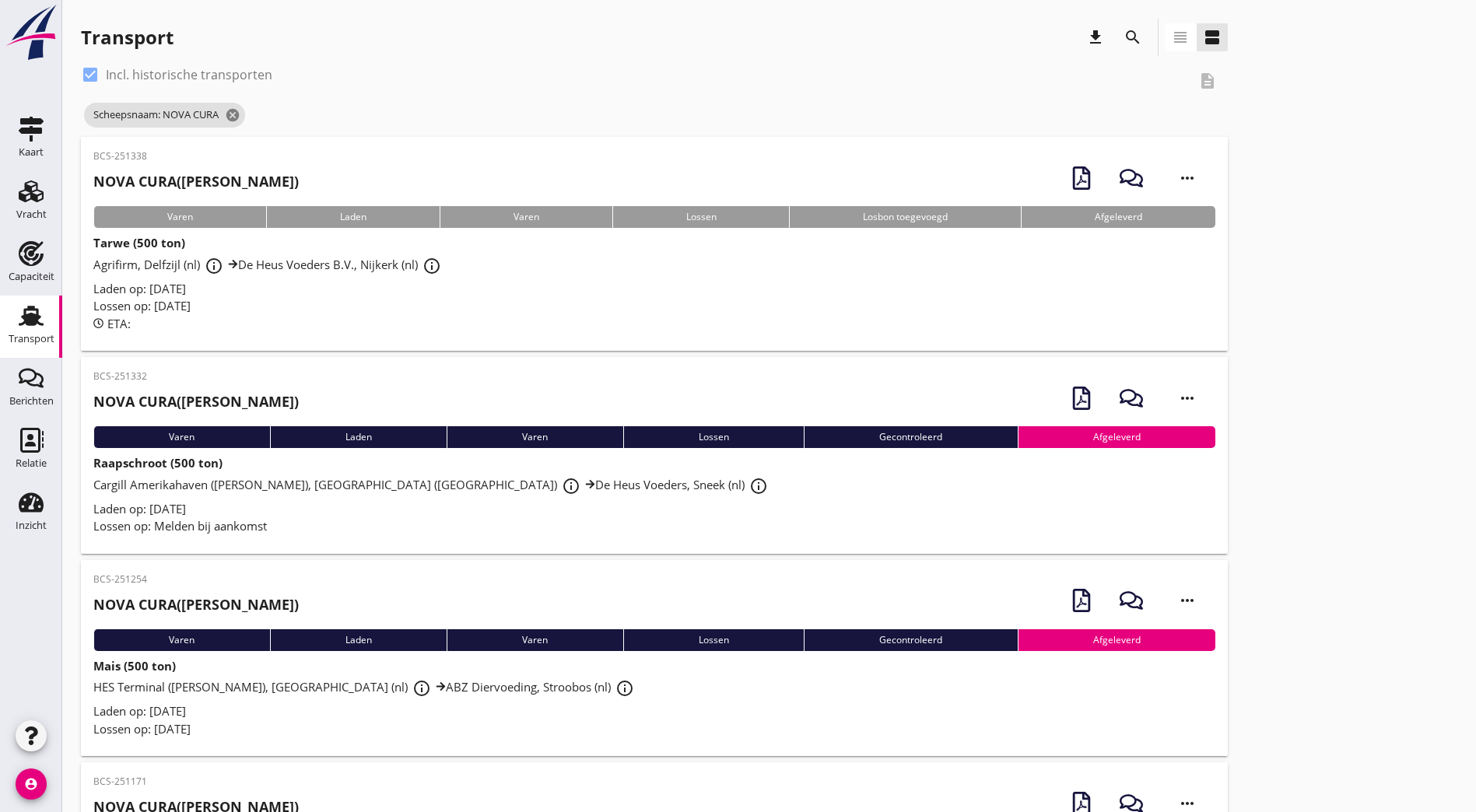
click at [278, 185] on div "BCS-251338 NOVA CURA ([PERSON_NAME]) more_horiz" at bounding box center [654, 178] width 1122 height 57
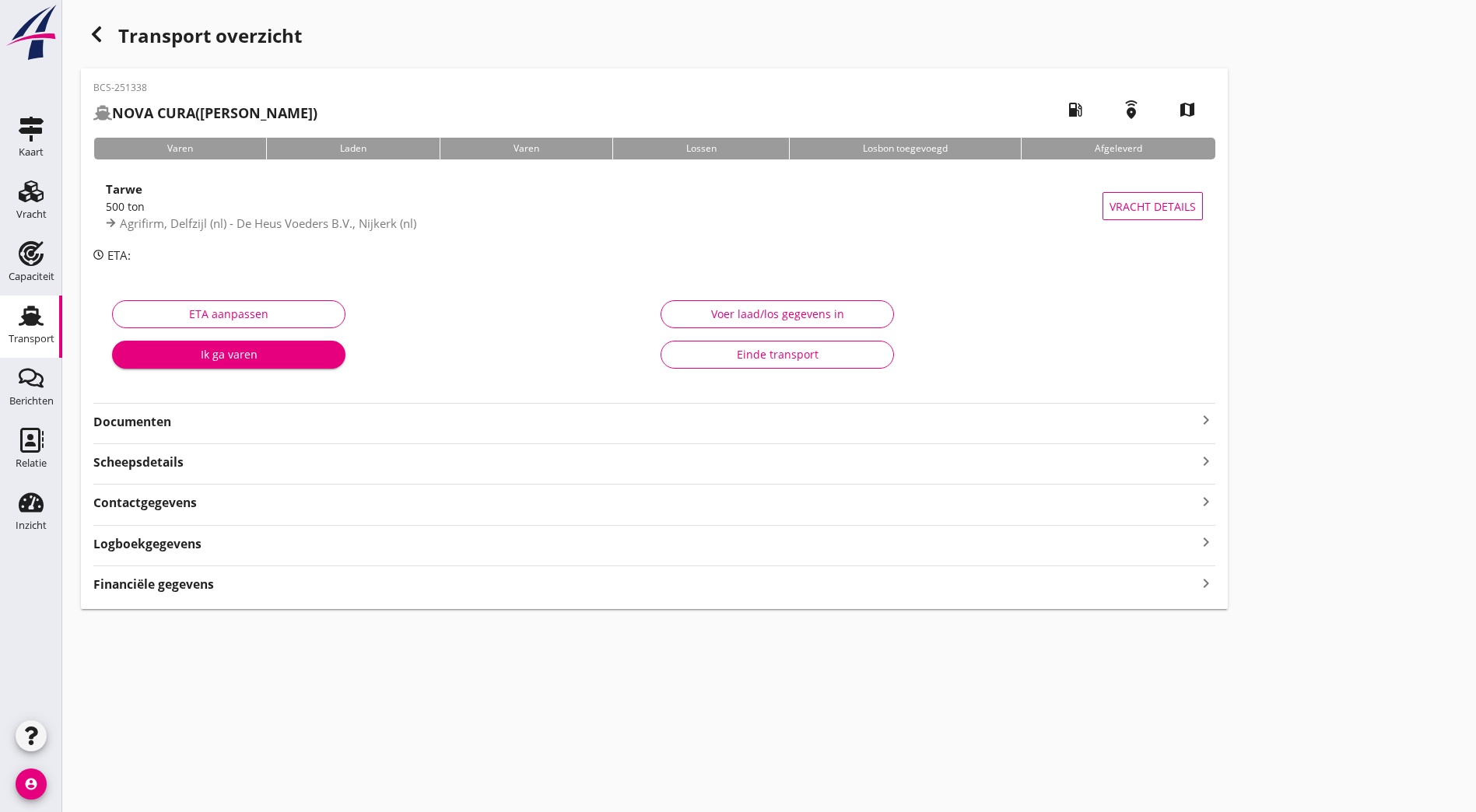
click at [253, 425] on strong "Documenten" at bounding box center [645, 422] width 1103 height 18
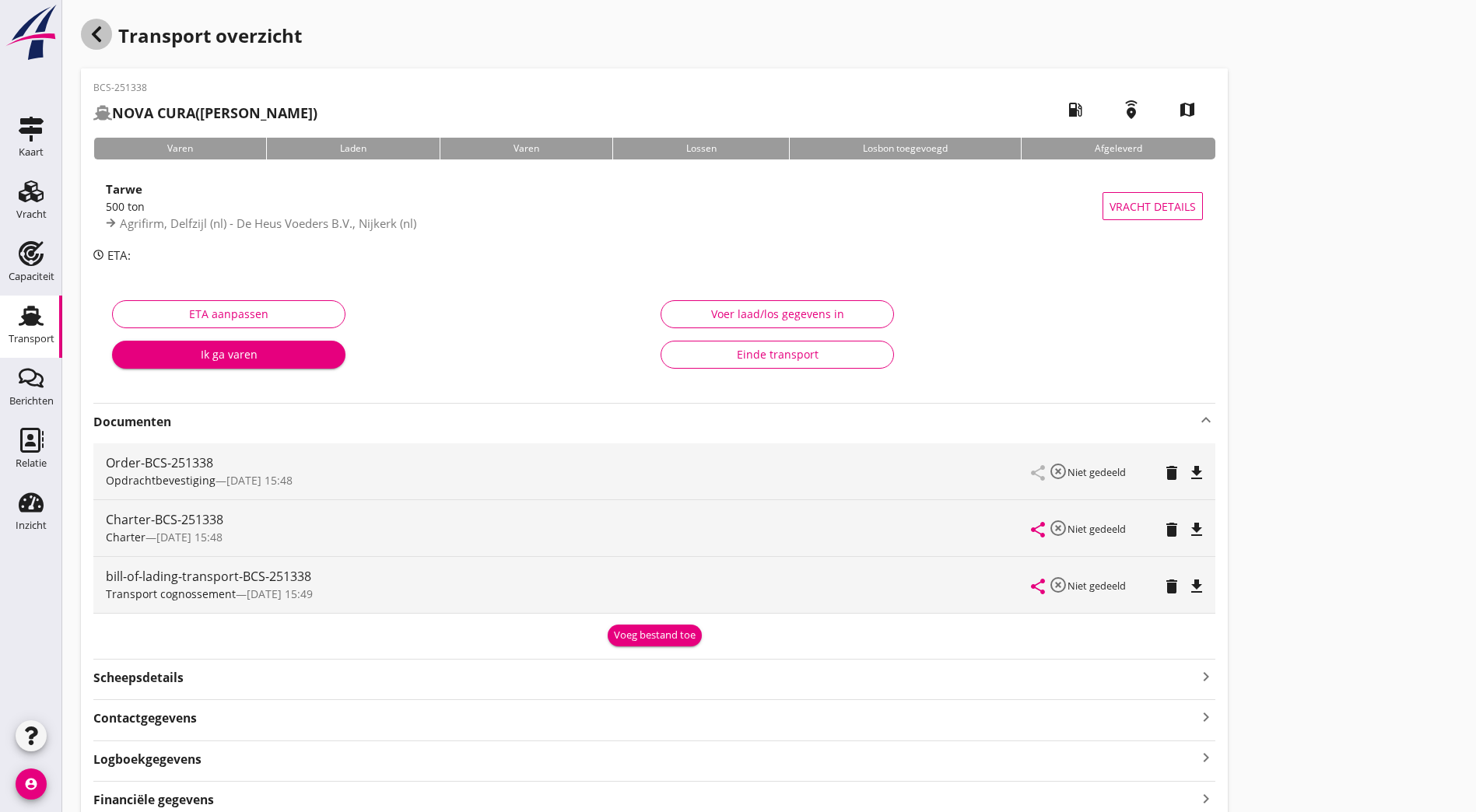
click at [94, 28] on icon "button" at bounding box center [96, 34] width 19 height 19
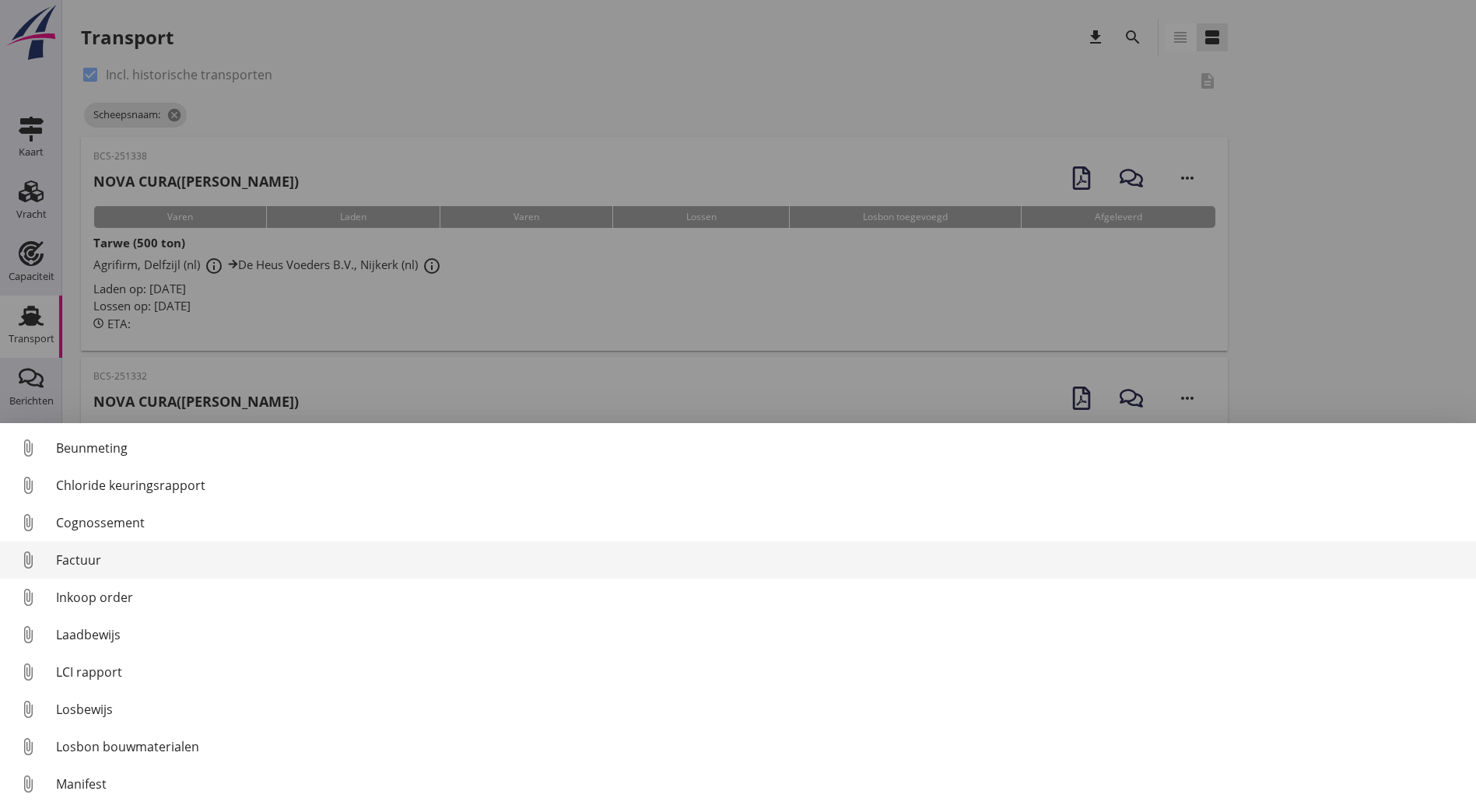
click at [130, 556] on div "Factuur" at bounding box center [760, 559] width 1408 height 19
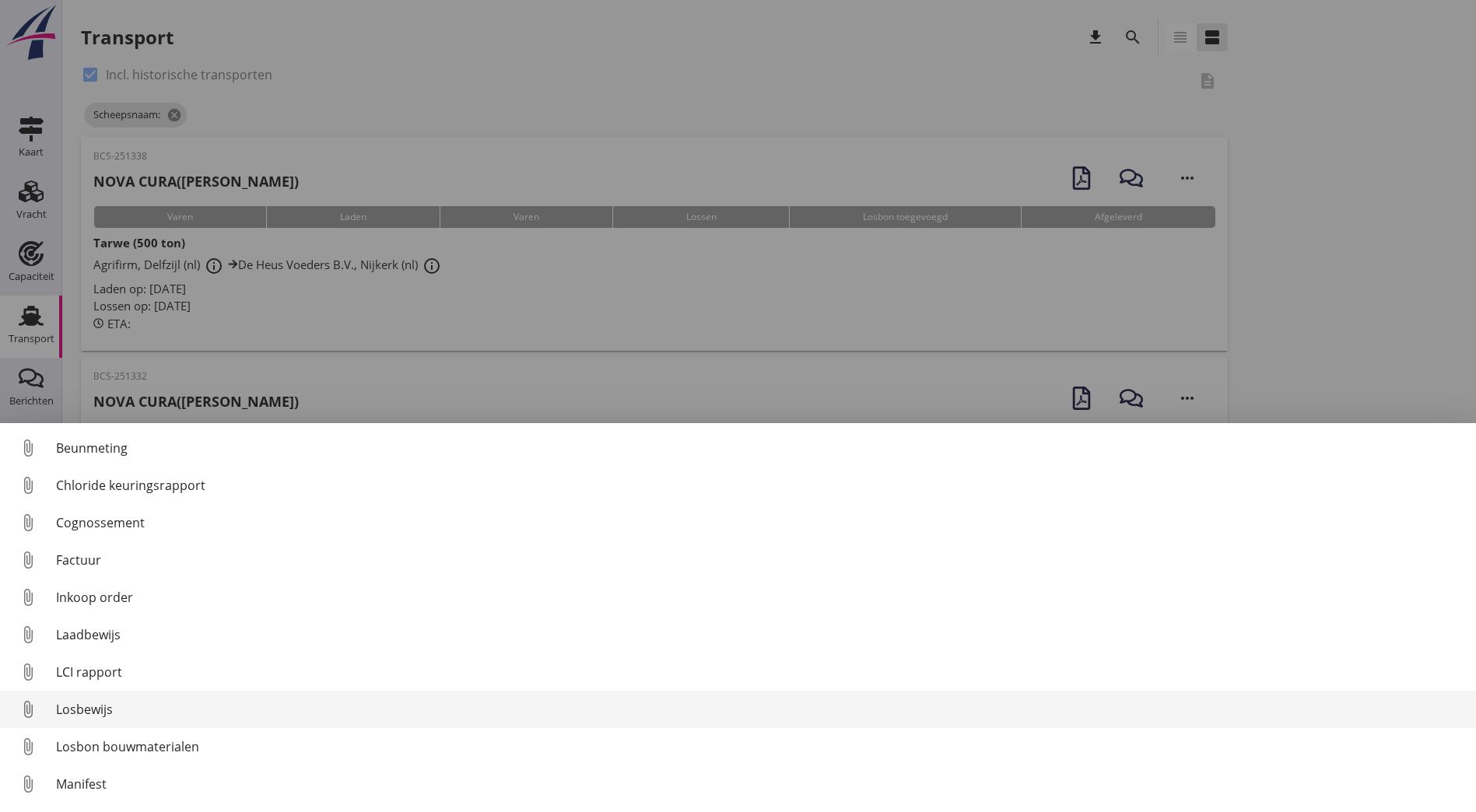
click at [153, 704] on div "Losbewijs" at bounding box center [760, 709] width 1408 height 19
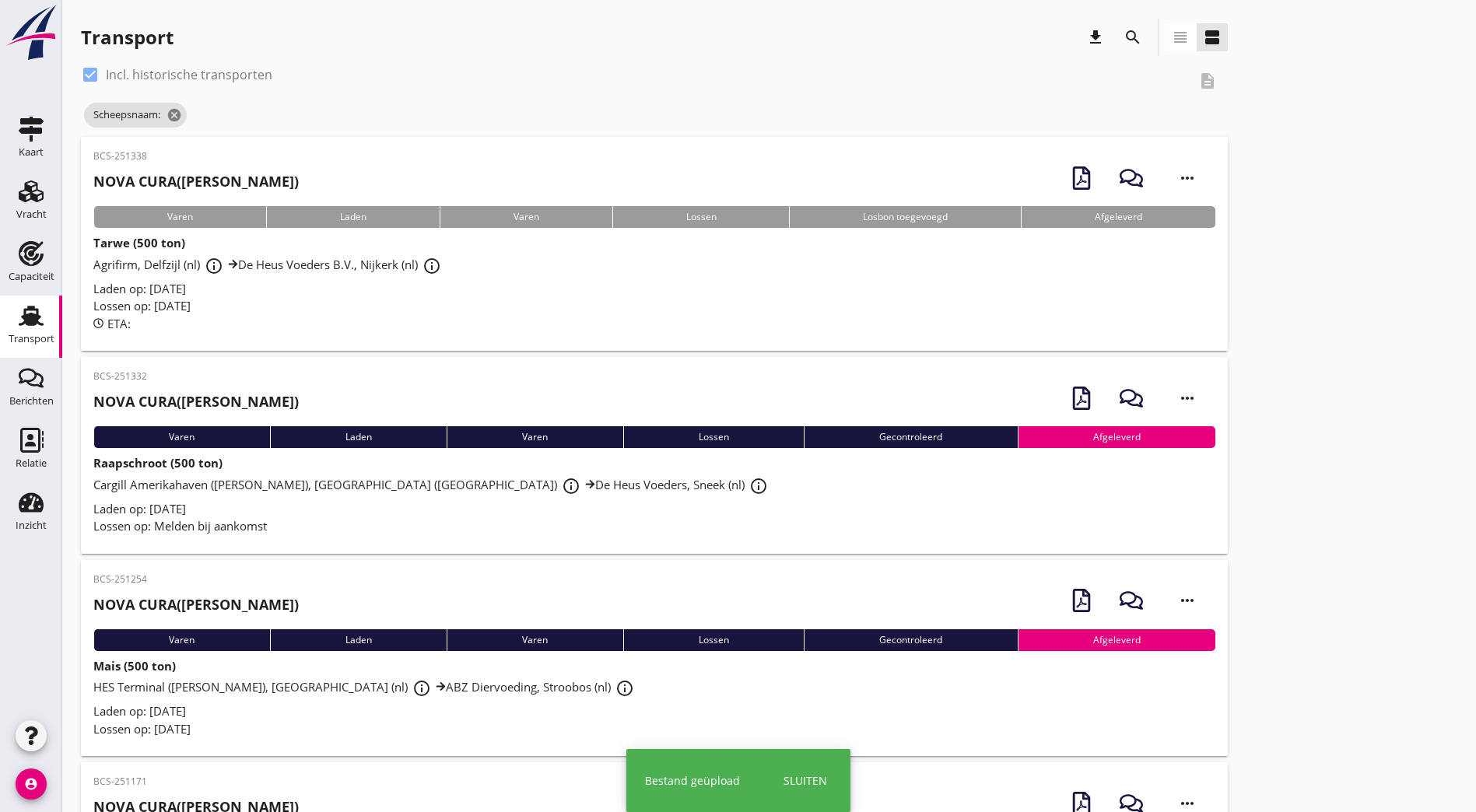
click at [149, 164] on div "BCS-251338 NOVA CURA ([PERSON_NAME])" at bounding box center [196, 174] width 205 height 50
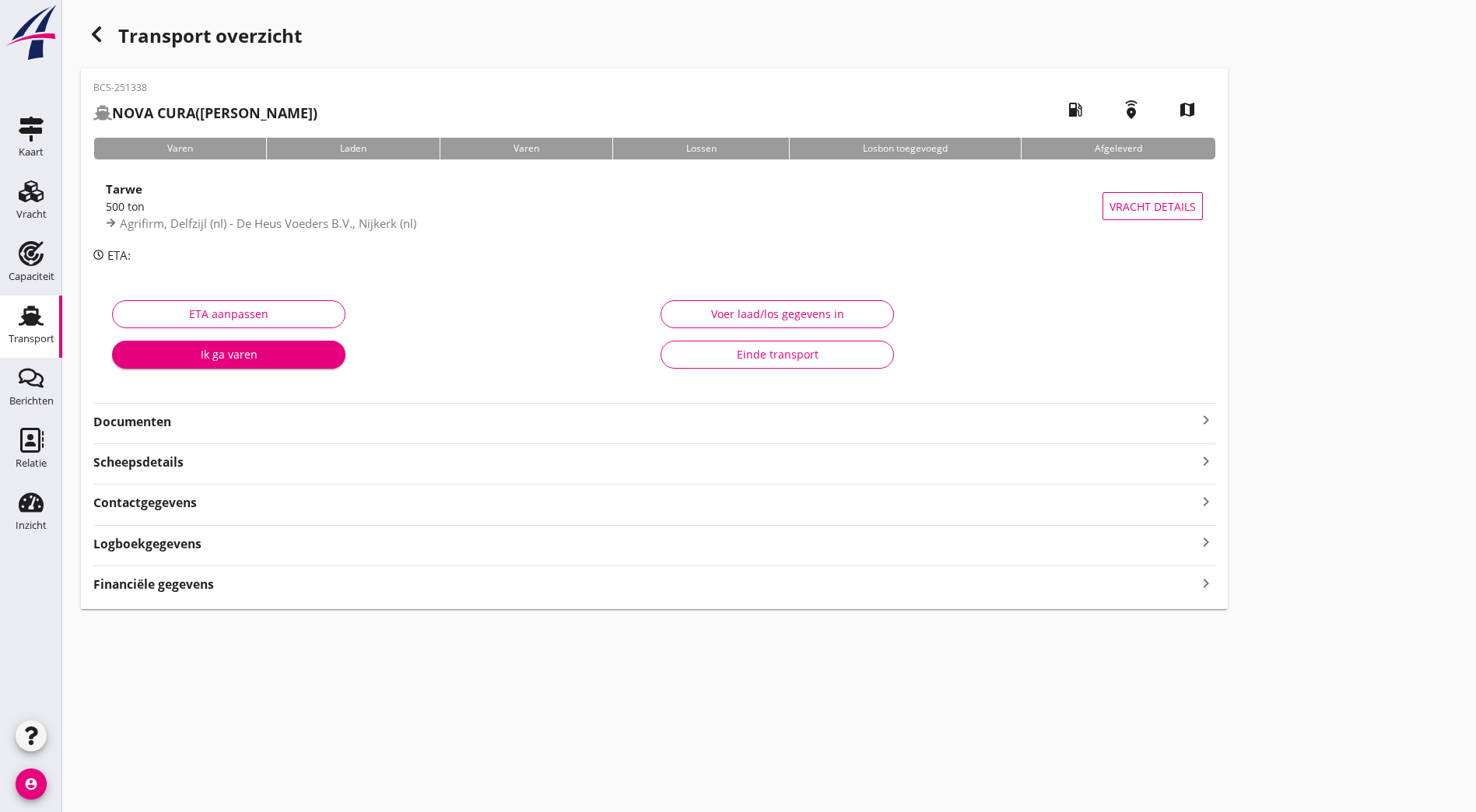
click at [674, 354] on div "Einde transport" at bounding box center [777, 354] width 207 height 17
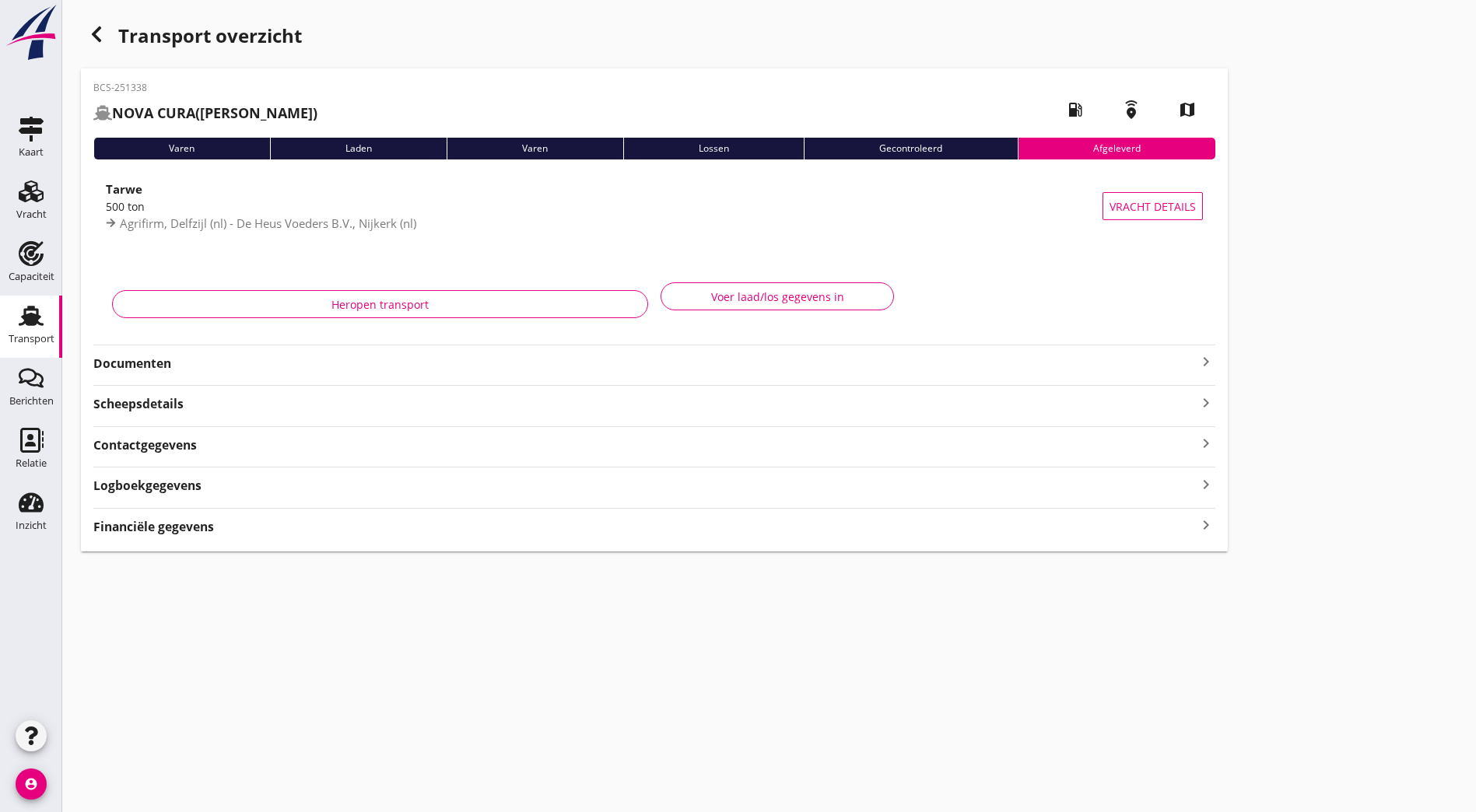
click at [1162, 174] on div "Transport overzicht BCS-251338 NOVA CURA ([PERSON_NAME]) local_gas_station emer…" at bounding box center [769, 285] width 1414 height 570
click at [93, 32] on icon "button" at bounding box center [96, 34] width 19 height 19
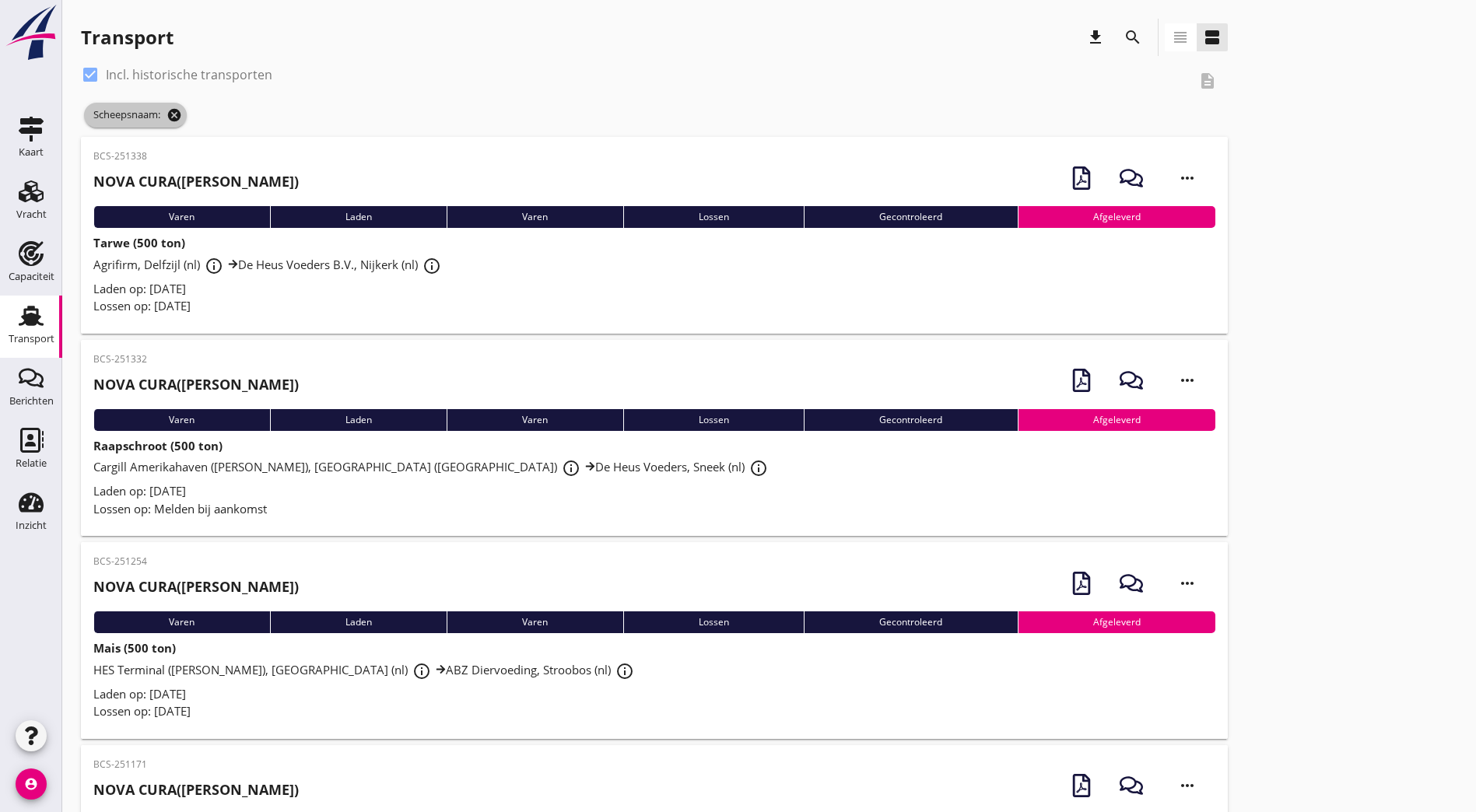
click at [177, 114] on icon "cancel" at bounding box center [175, 115] width 16 height 16
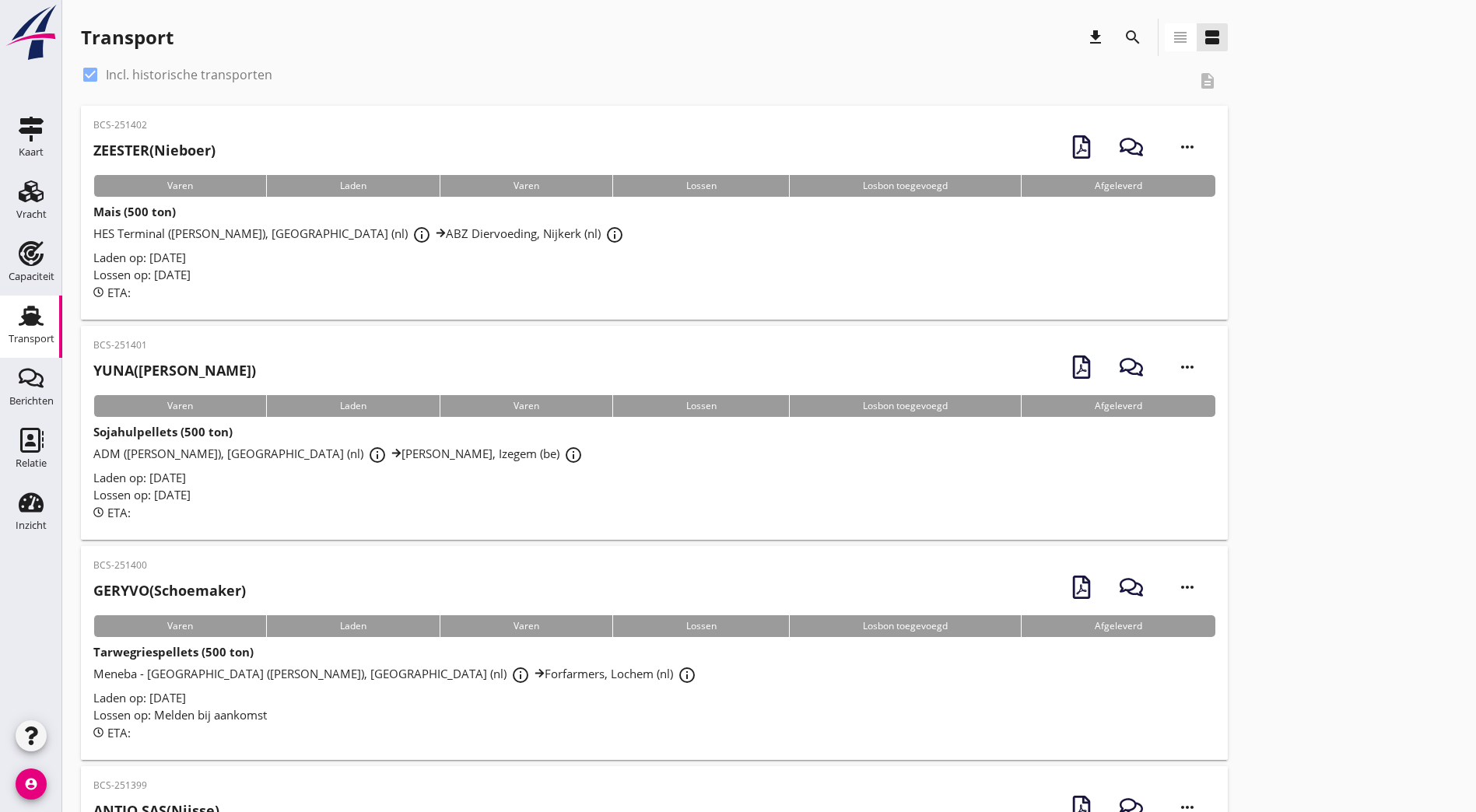
click at [1124, 37] on icon "search" at bounding box center [1133, 37] width 19 height 19
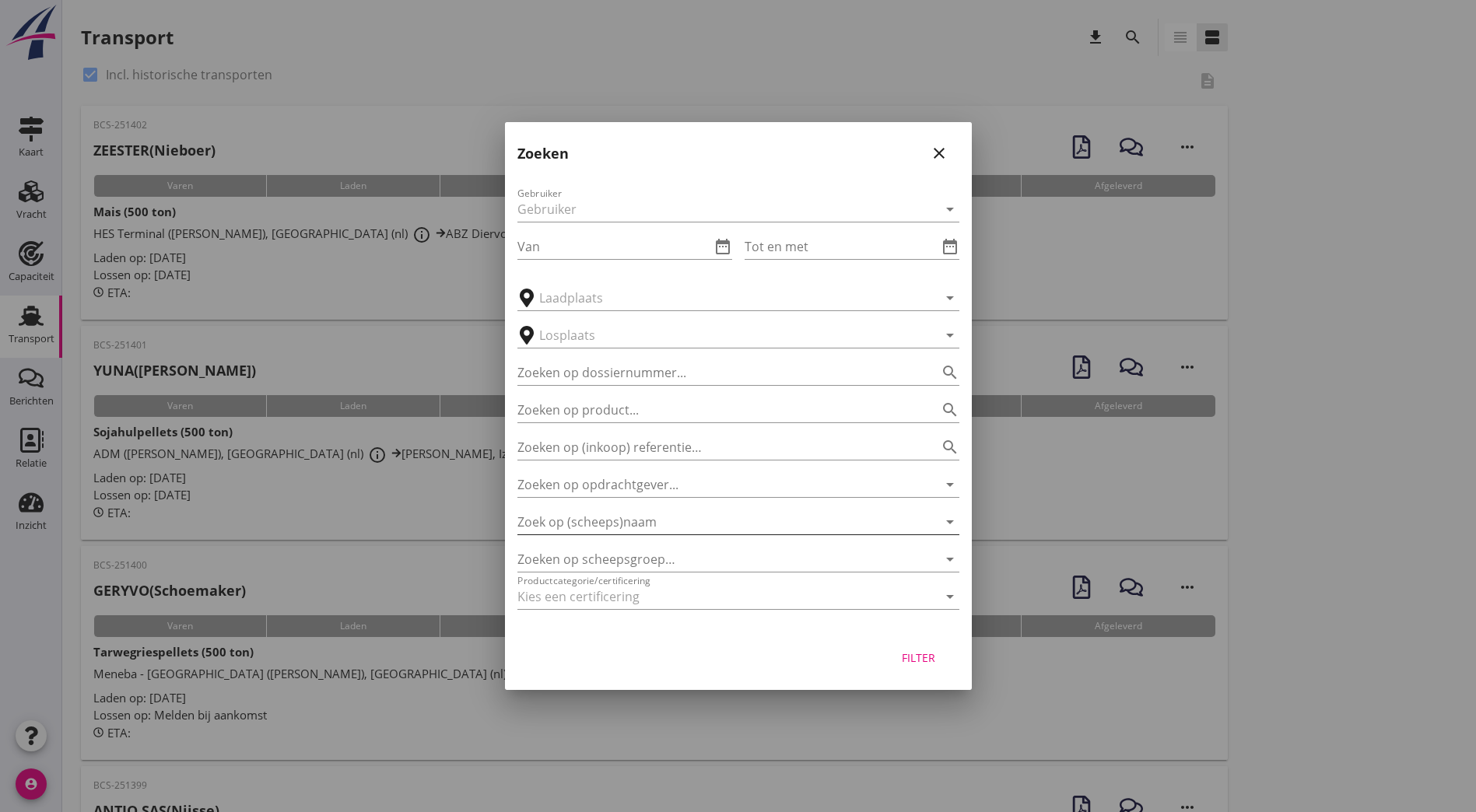
click at [593, 510] on input "Zoek op (scheeps)naam" at bounding box center [716, 522] width 399 height 25
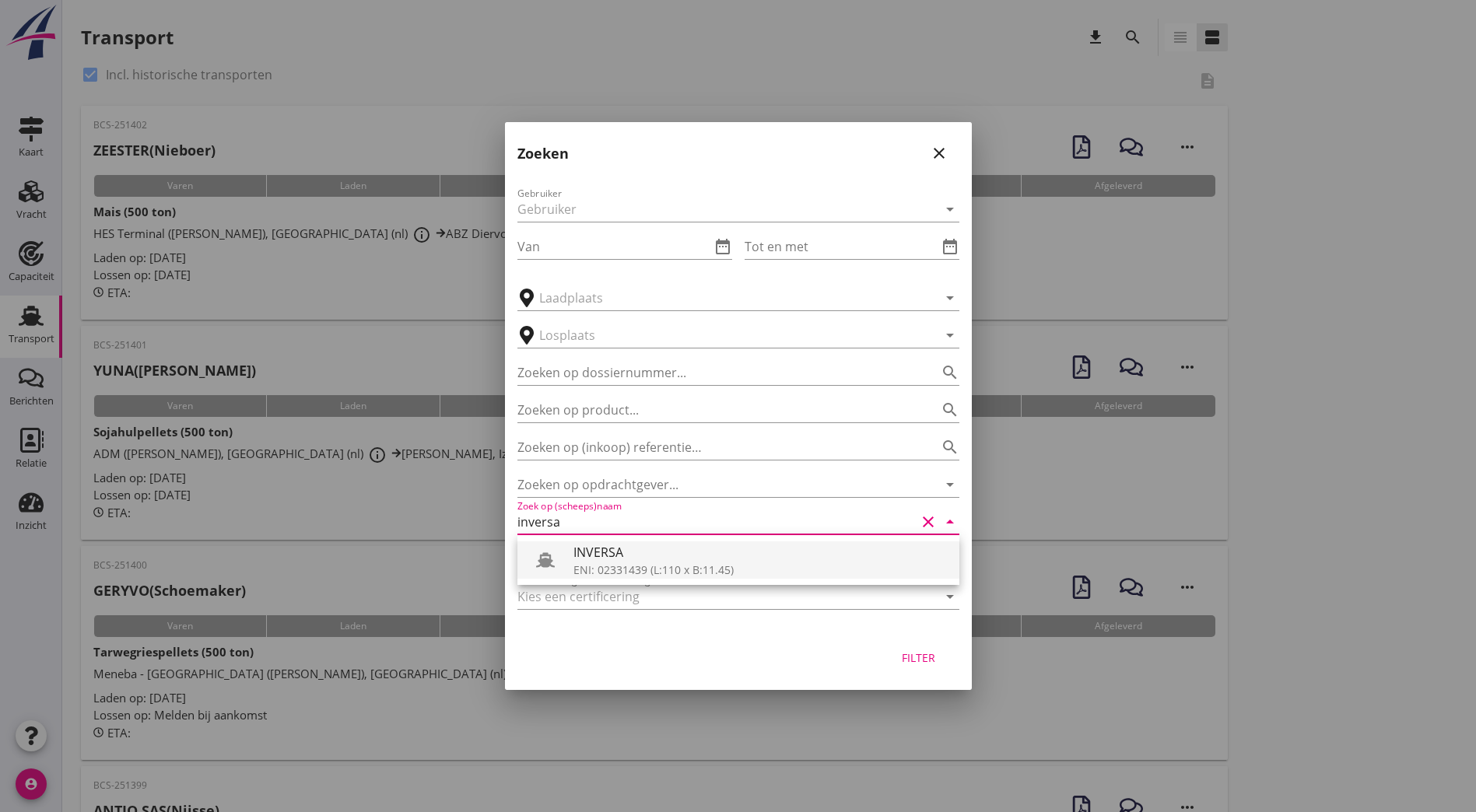
click at [641, 551] on div "INVERSA" at bounding box center [760, 552] width 374 height 19
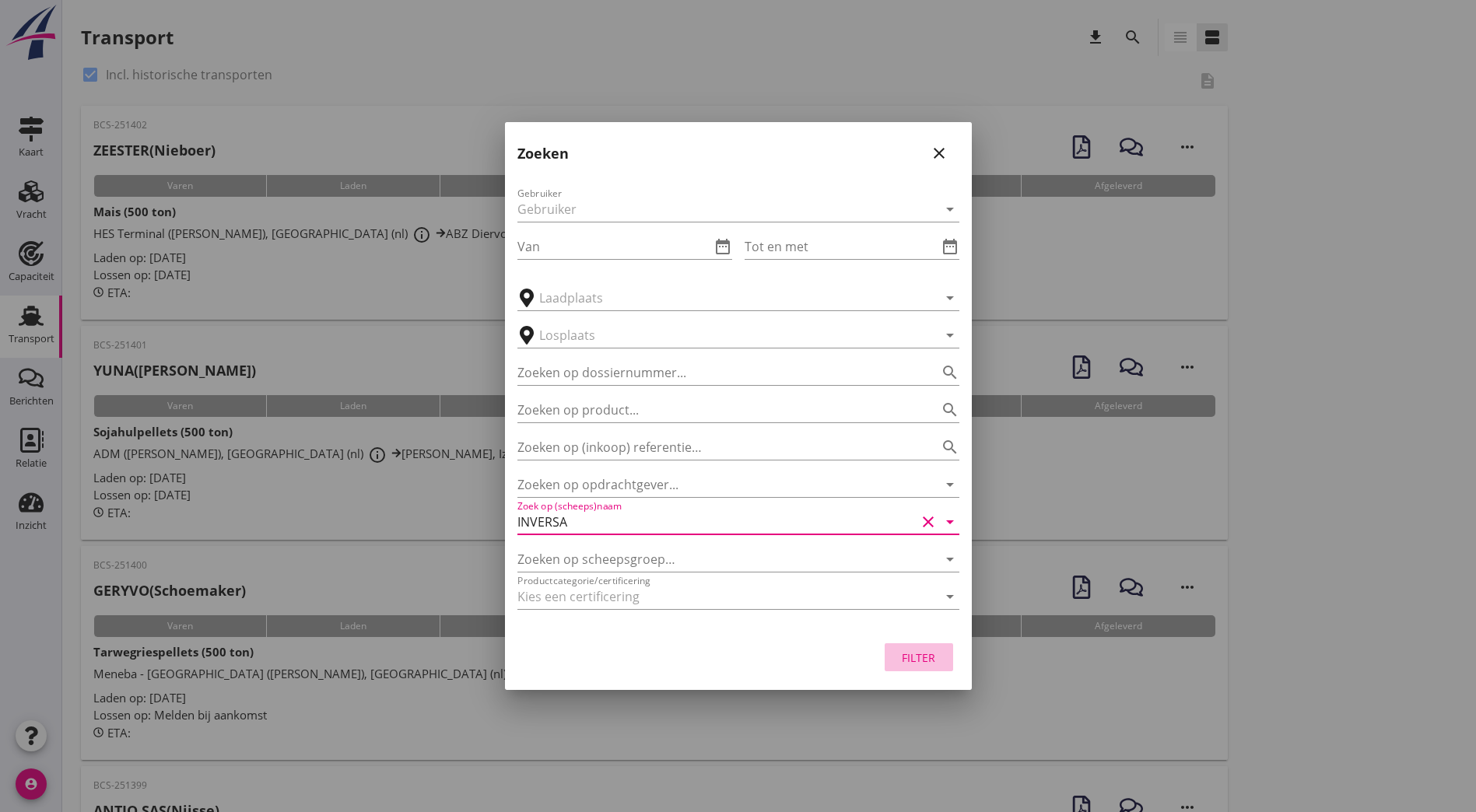
click at [914, 661] on div "Filter" at bounding box center [919, 658] width 43 height 17
type input "INVERSA"
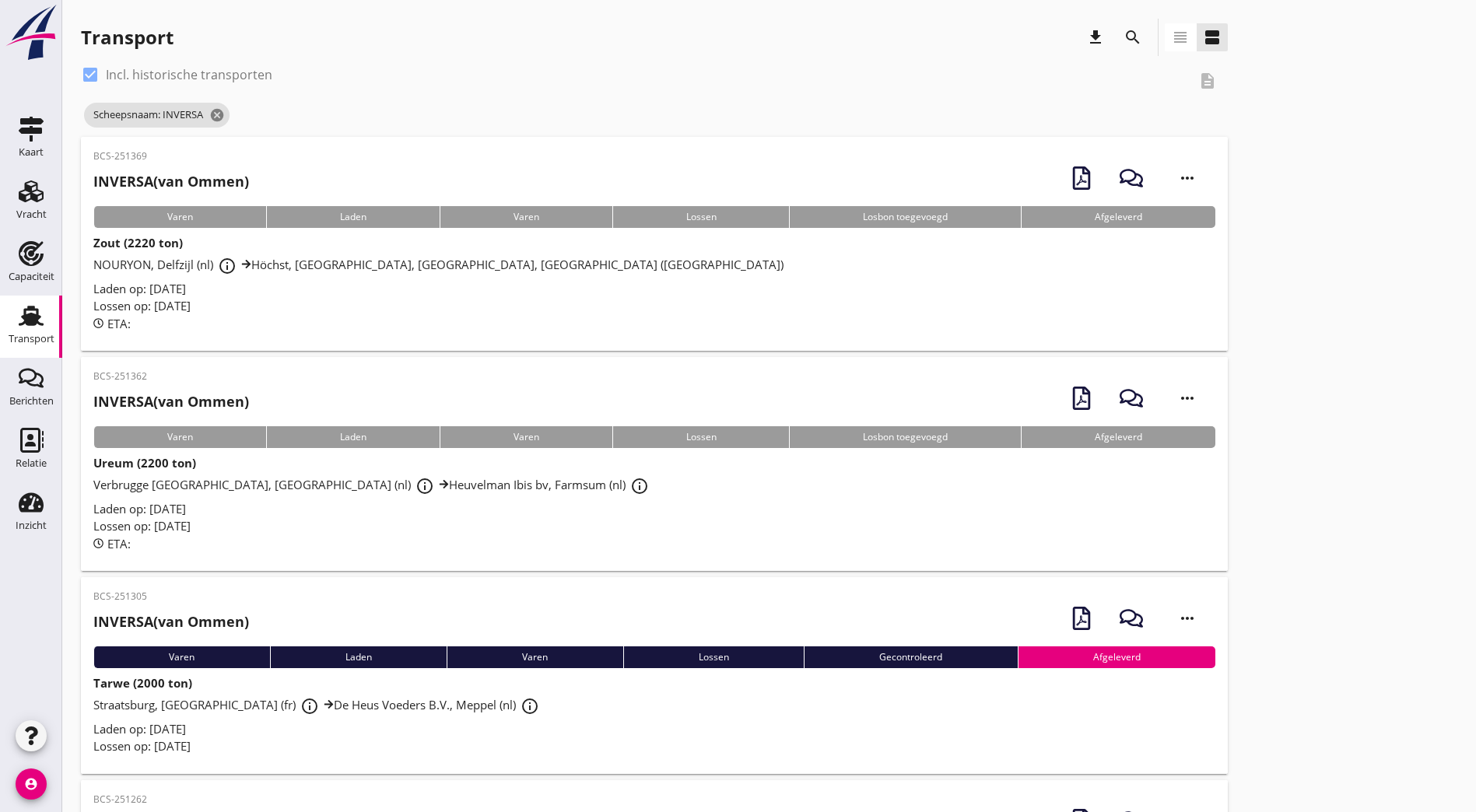
click at [243, 392] on h2 "INVERSA (van Ommen)" at bounding box center [172, 402] width 156 height 21
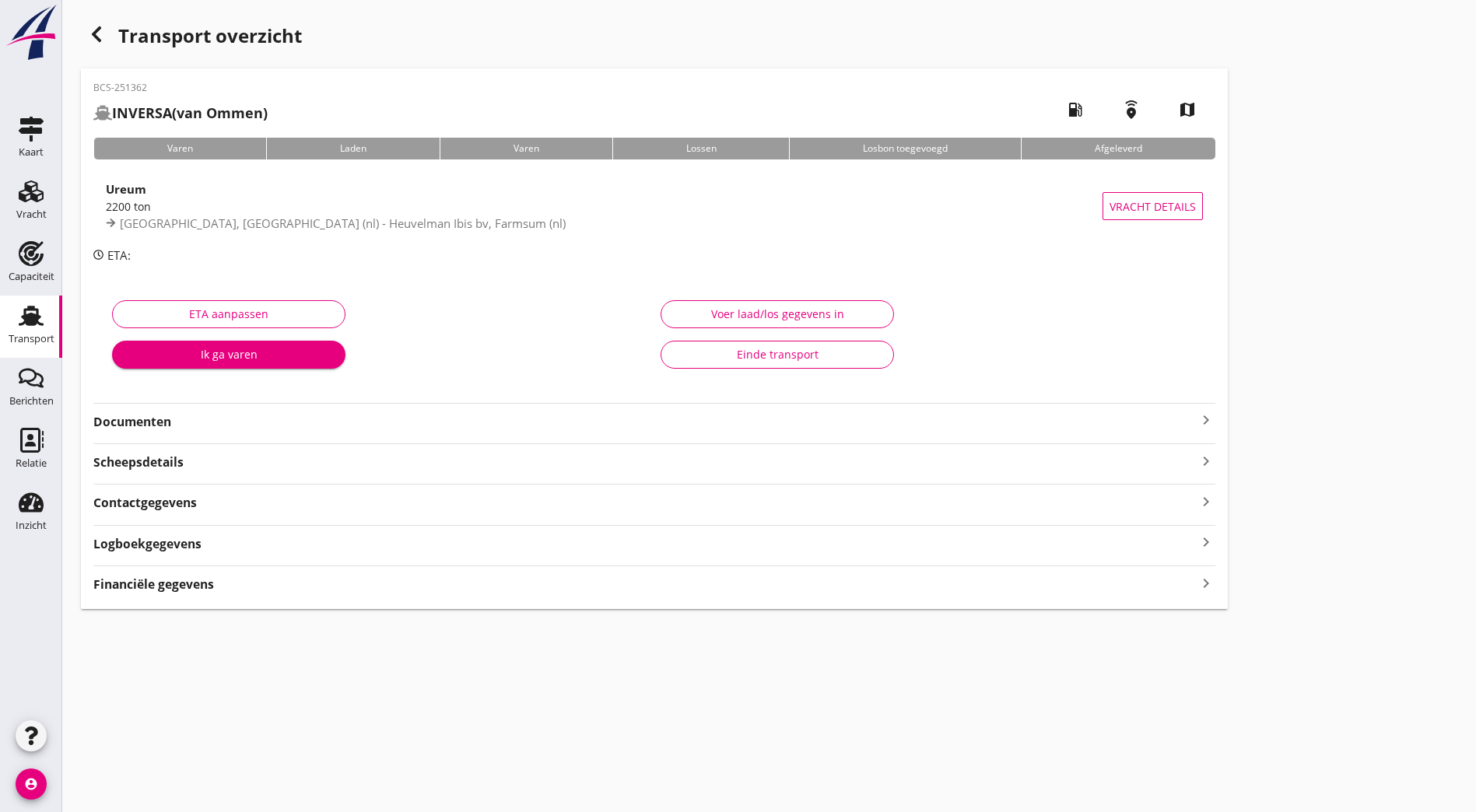
click at [306, 414] on strong "Documenten" at bounding box center [645, 422] width 1103 height 18
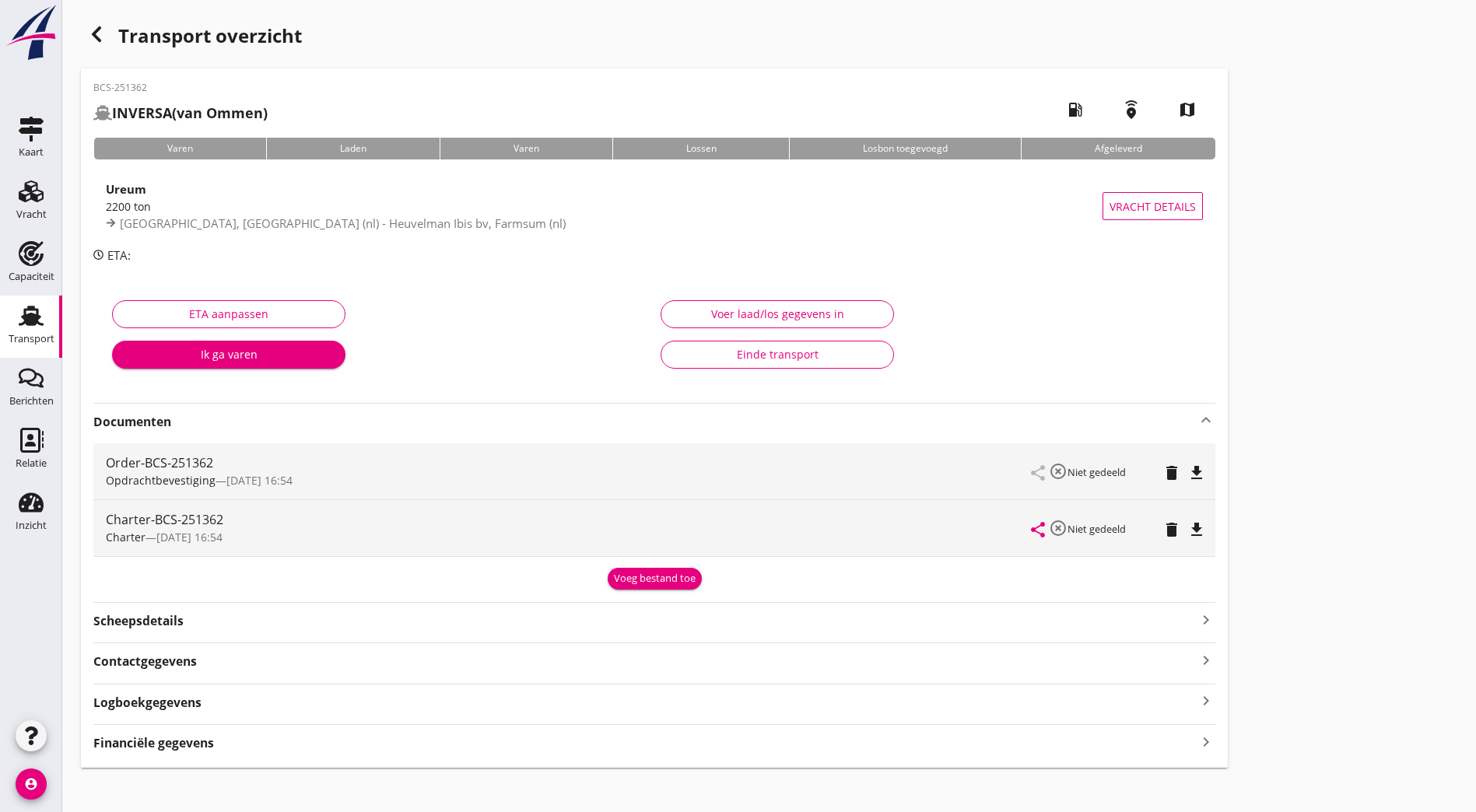
click at [95, 12] on div "Transport overzicht BCS-251362 INVERSA (van Ommen) local_gas_station emergency_…" at bounding box center [769, 393] width 1414 height 786
click at [96, 31] on use "button" at bounding box center [96, 35] width 9 height 16
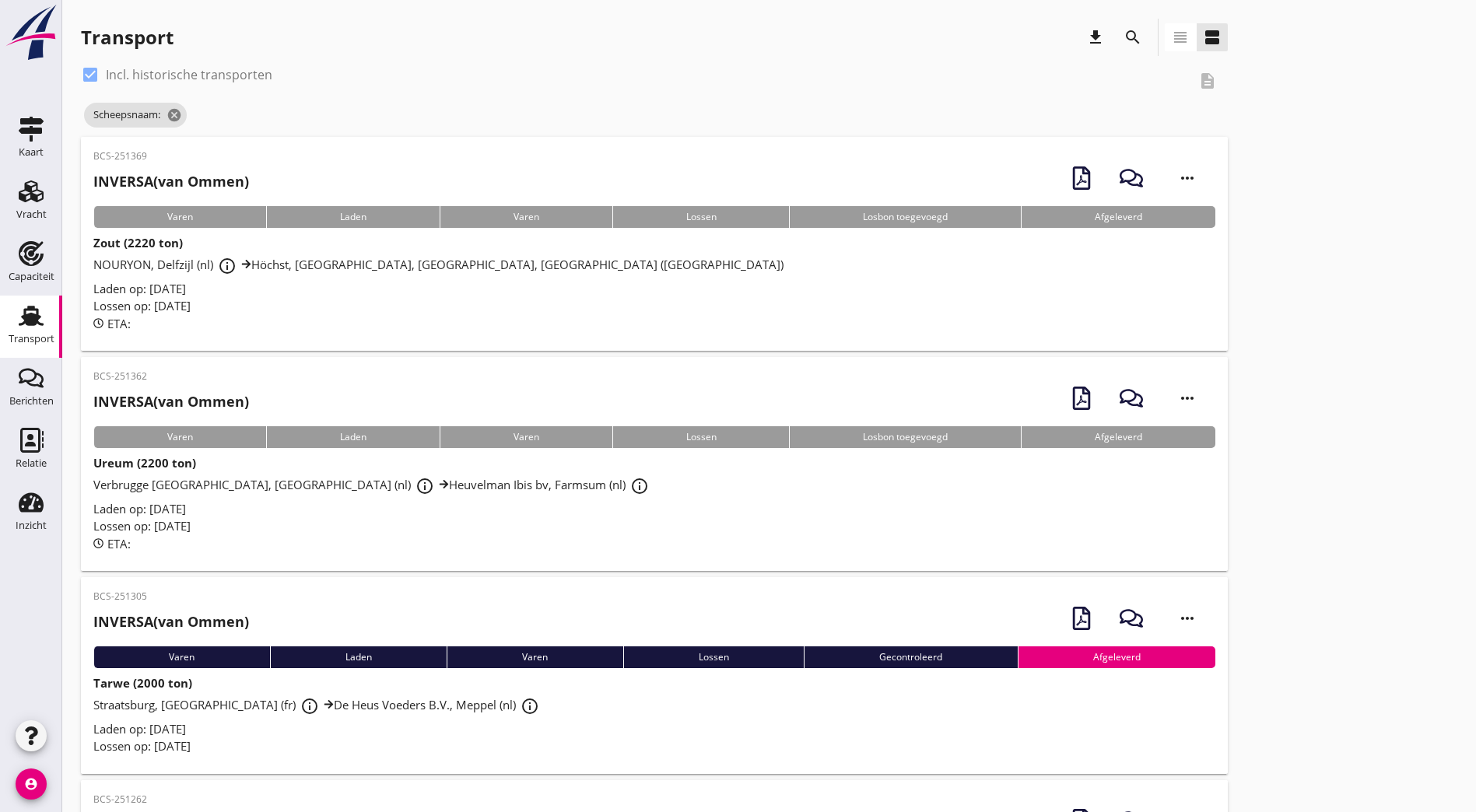
click at [274, 175] on div "BCS-251369 INVERSA (van Ommen) more_horiz" at bounding box center [654, 178] width 1122 height 57
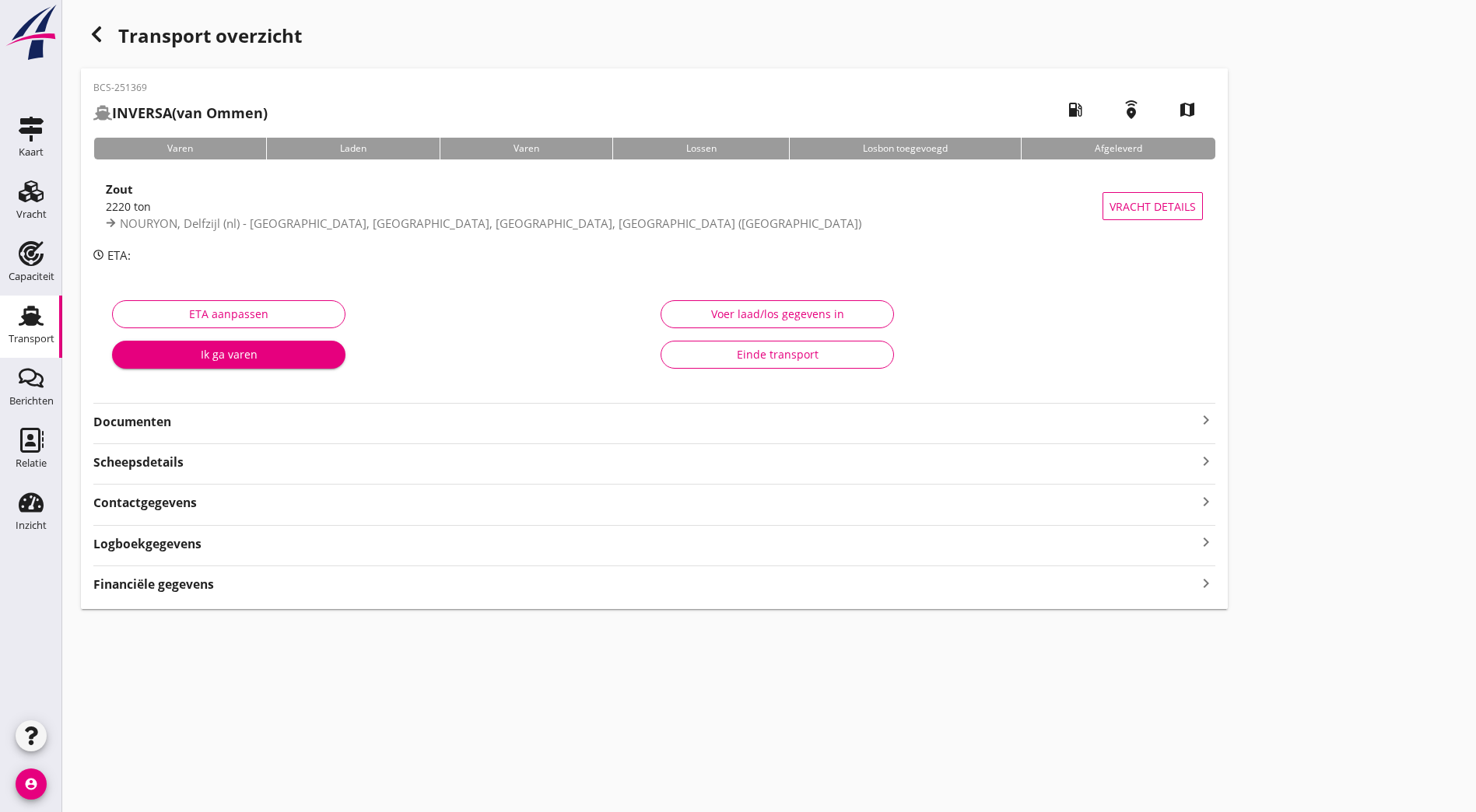
click at [227, 425] on strong "Documenten" at bounding box center [645, 422] width 1103 height 18
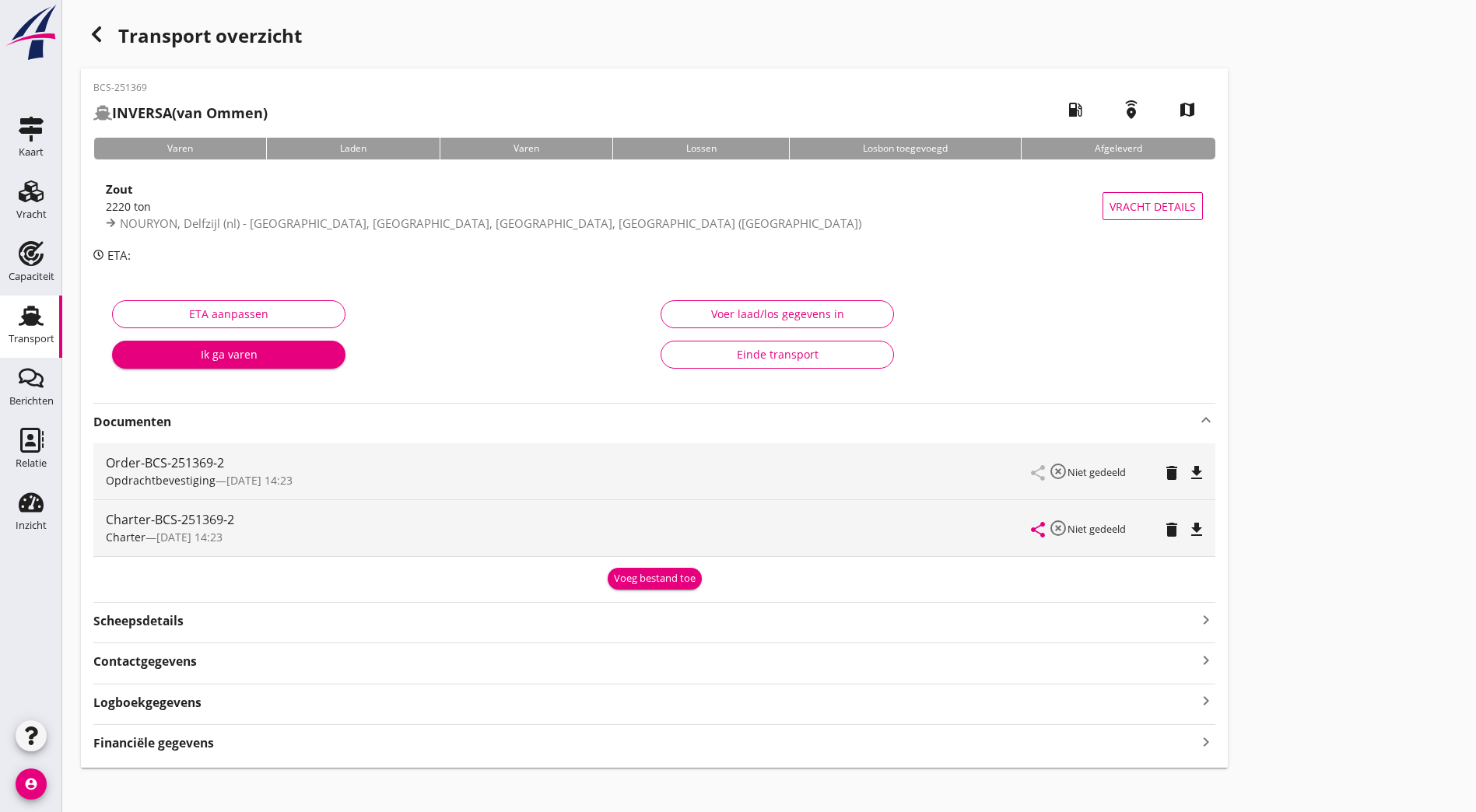
click at [1188, 532] on icon "file_download" at bounding box center [1197, 530] width 19 height 19
drag, startPoint x: 98, startPoint y: 31, endPoint x: 37, endPoint y: 303, distance: 278.8
click at [98, 31] on use "button" at bounding box center [96, 35] width 9 height 16
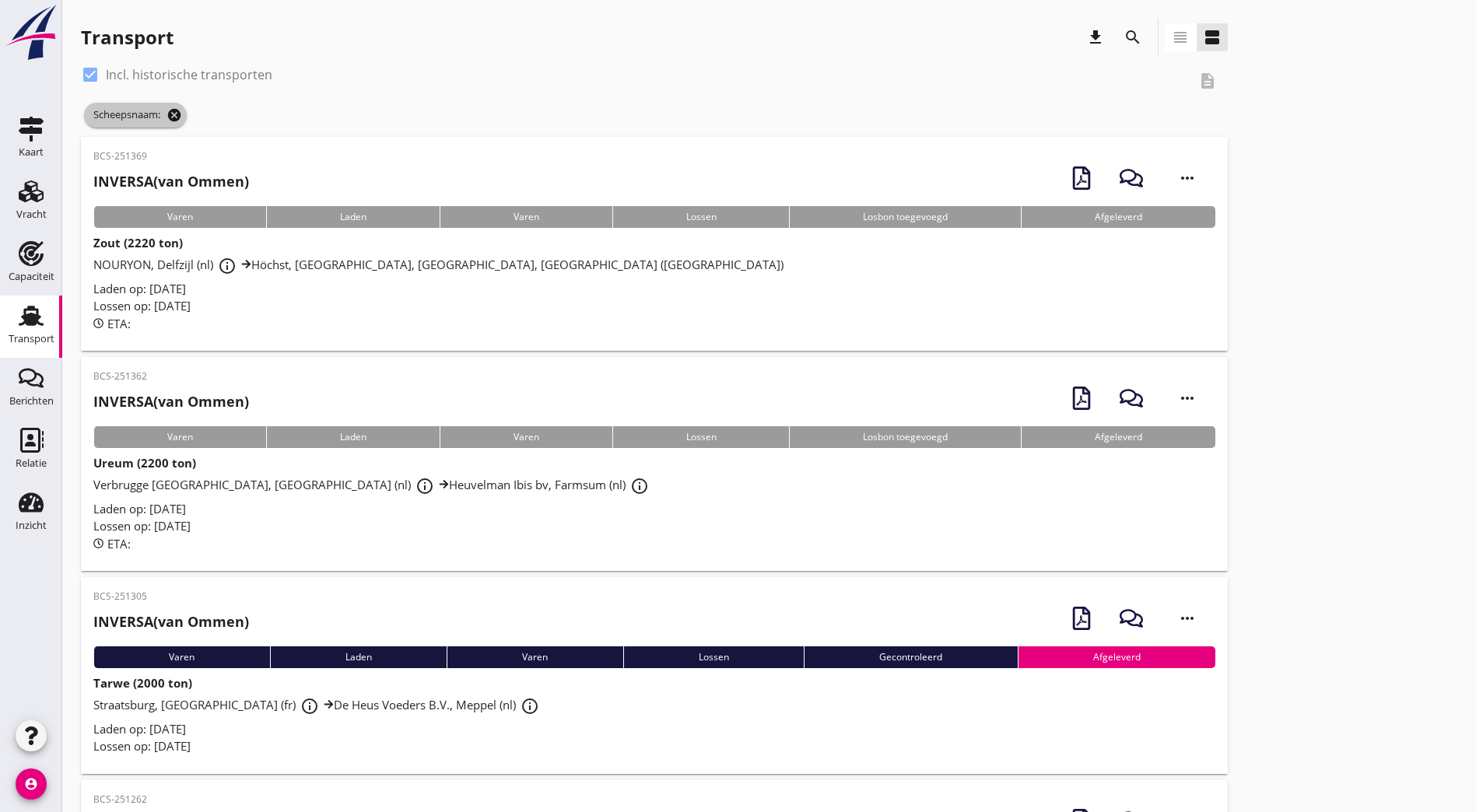
click at [176, 117] on icon "cancel" at bounding box center [175, 115] width 16 height 16
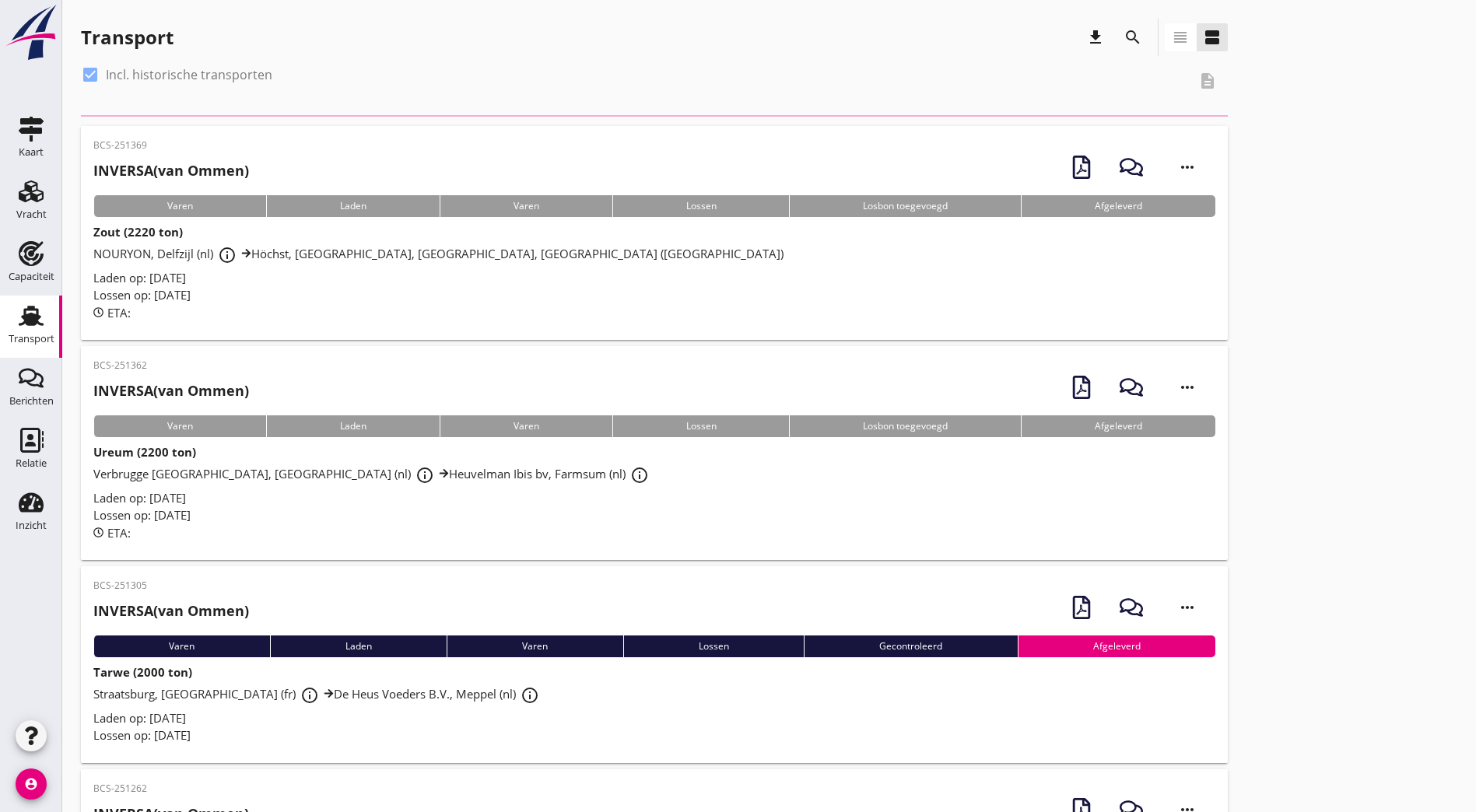
click at [1124, 33] on icon "search" at bounding box center [1133, 37] width 19 height 19
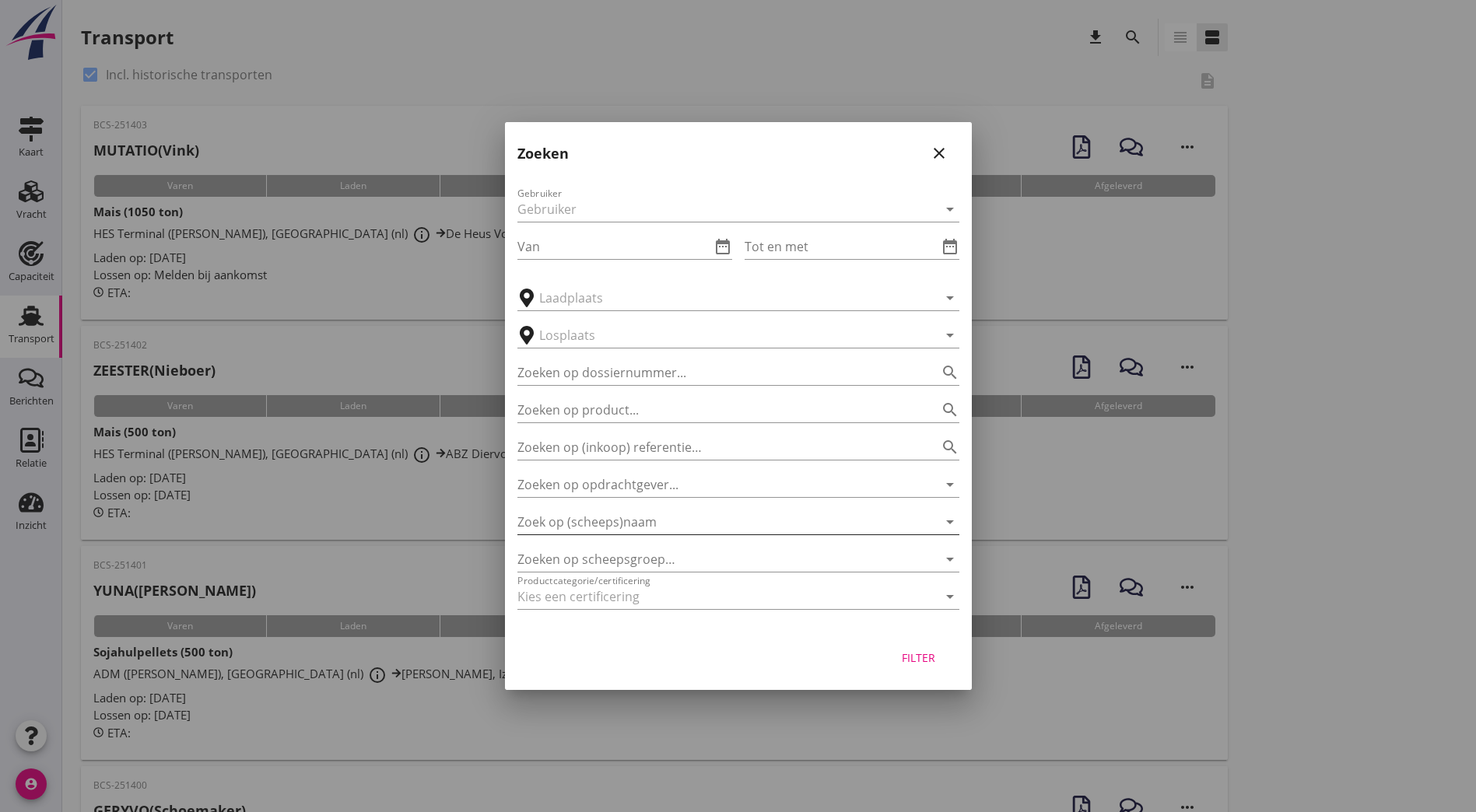
click at [631, 518] on input "Zoek op (scheeps)naam" at bounding box center [716, 522] width 399 height 25
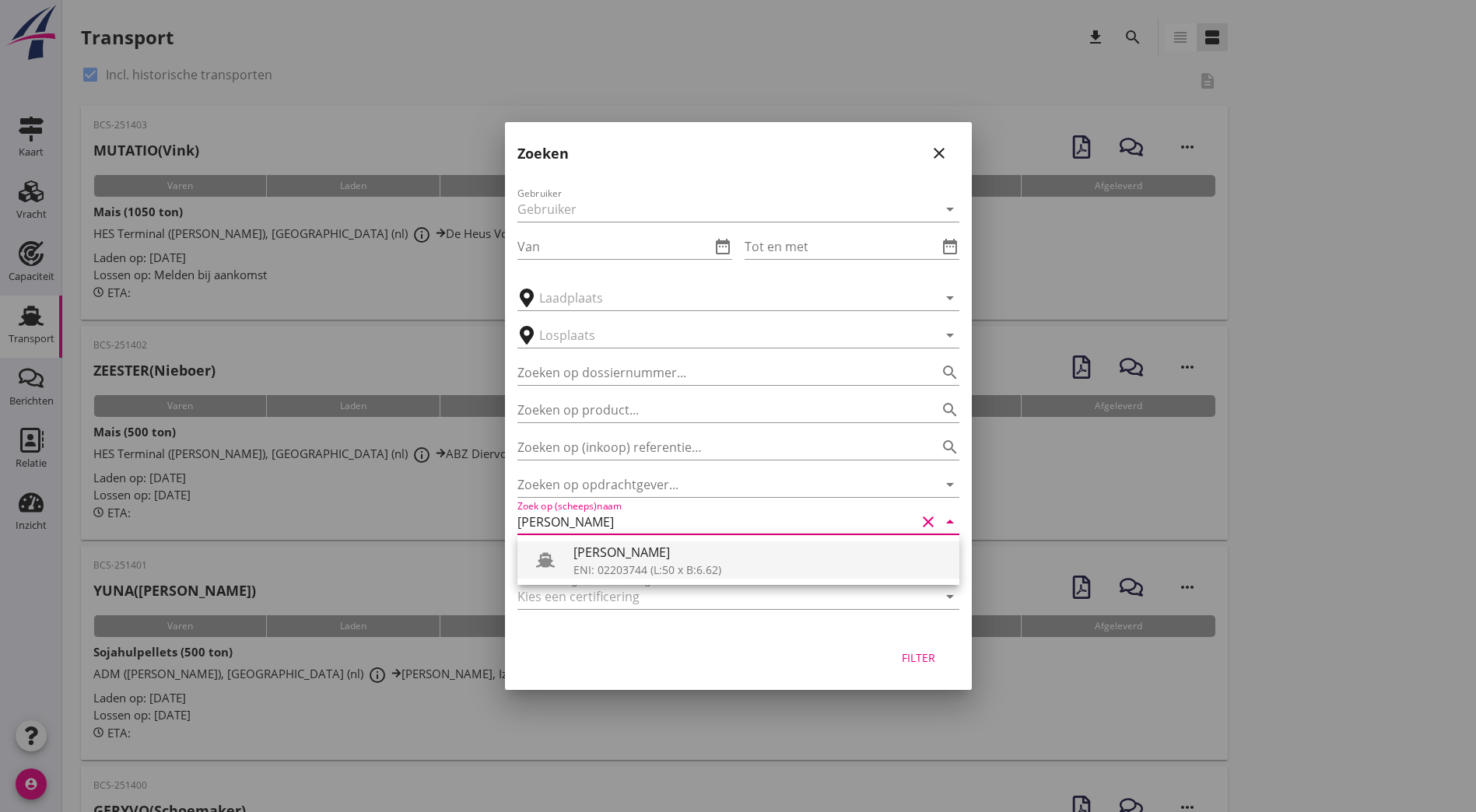
click at [654, 566] on div "ENI: 02203744 (L:50 x B:6.62)" at bounding box center [760, 569] width 374 height 17
click at [915, 659] on div "Filter" at bounding box center [919, 658] width 43 height 17
type input "[PERSON_NAME]"
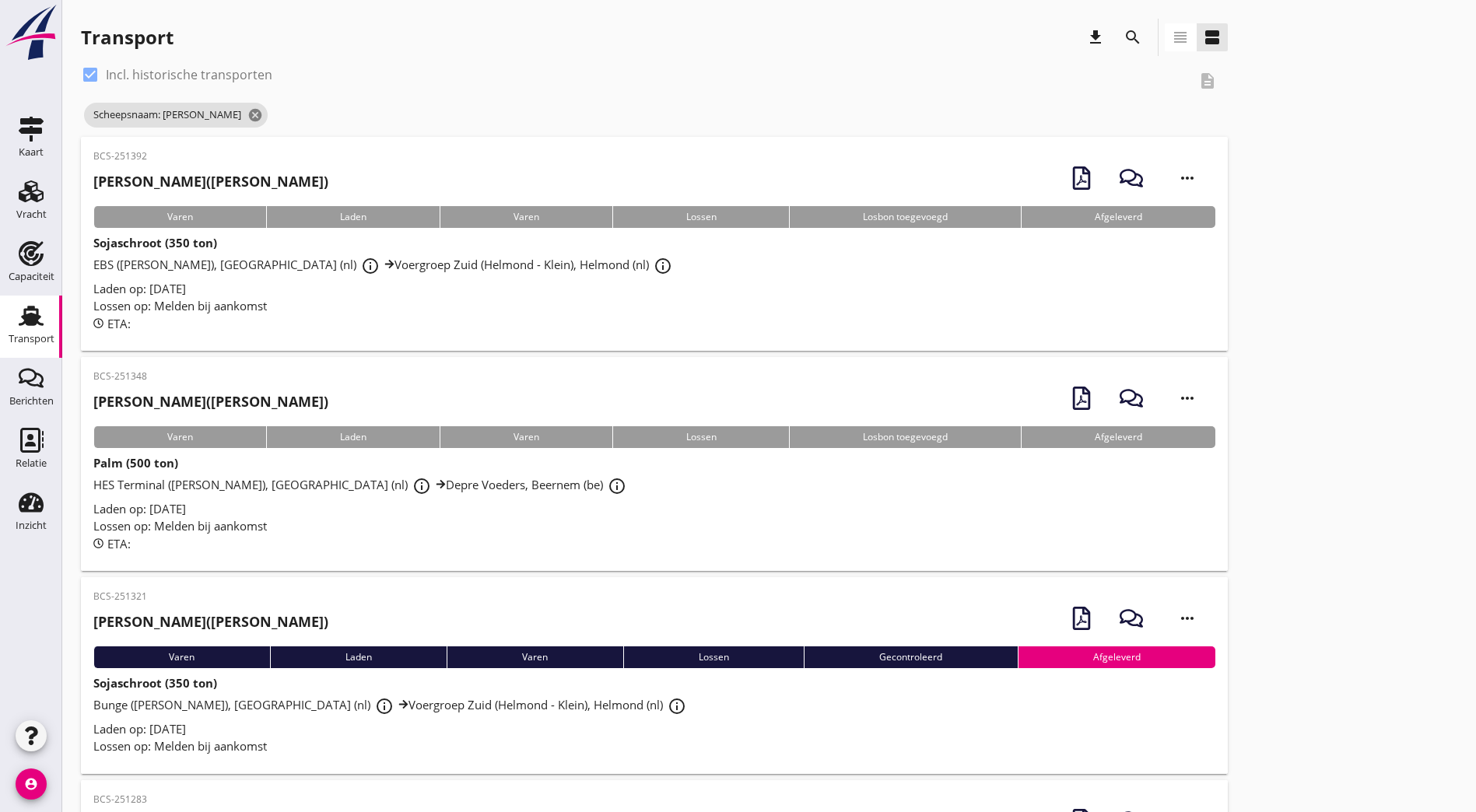
click at [353, 175] on div "BCS-251392 [PERSON_NAME] ([PERSON_NAME]) more_horiz" at bounding box center [654, 178] width 1122 height 57
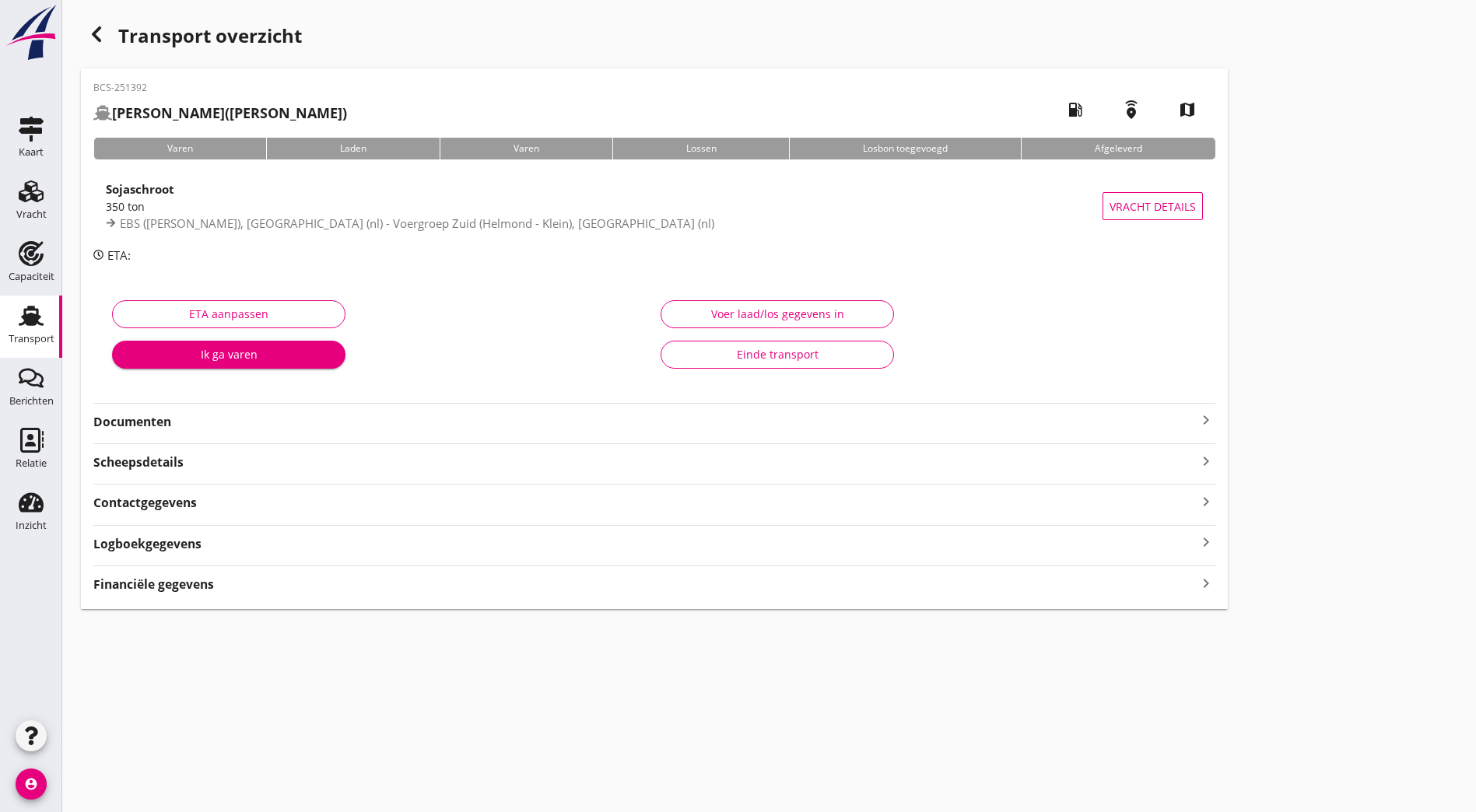
click at [175, 428] on strong "Documenten" at bounding box center [645, 422] width 1103 height 18
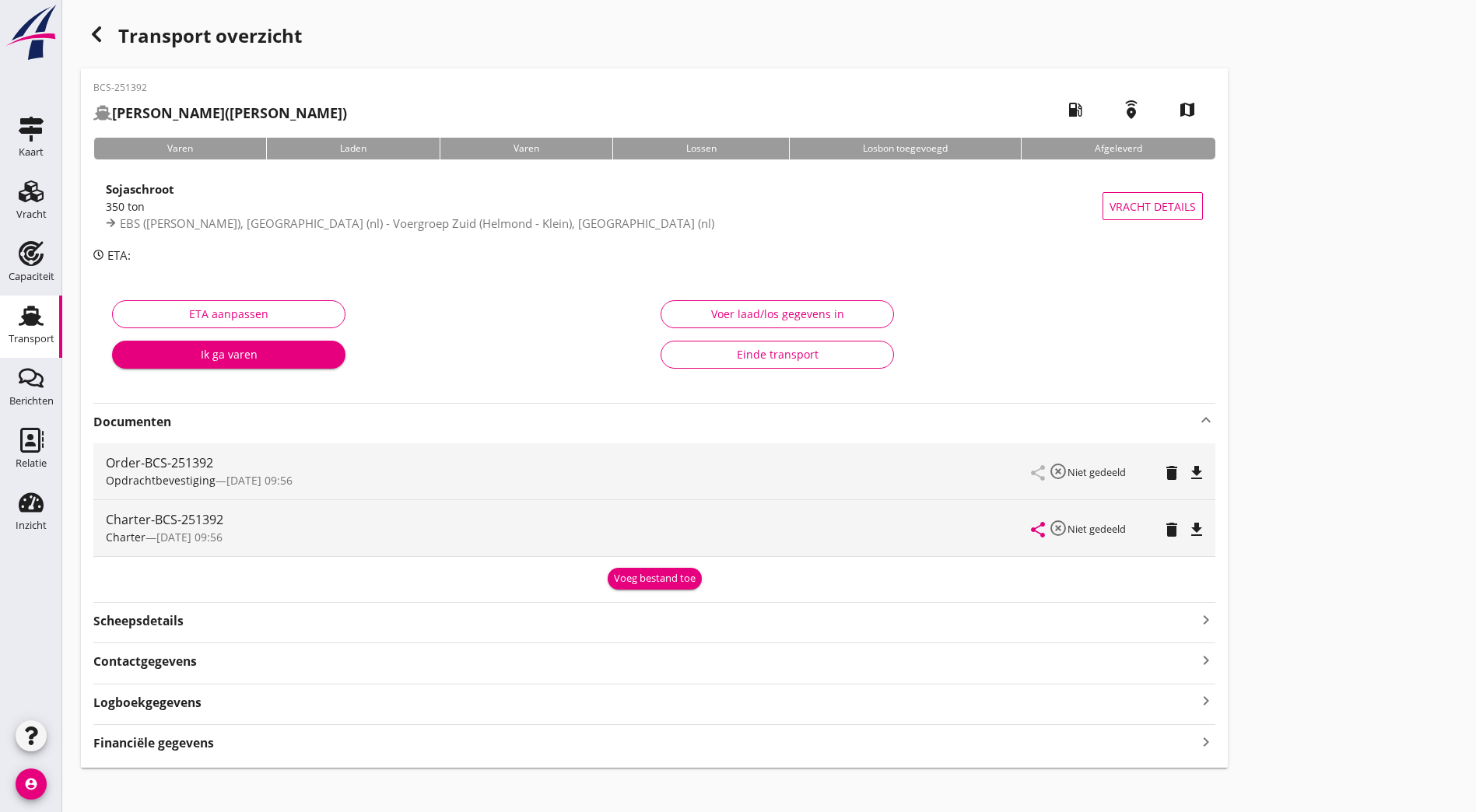
click at [90, 33] on icon "button" at bounding box center [96, 34] width 19 height 19
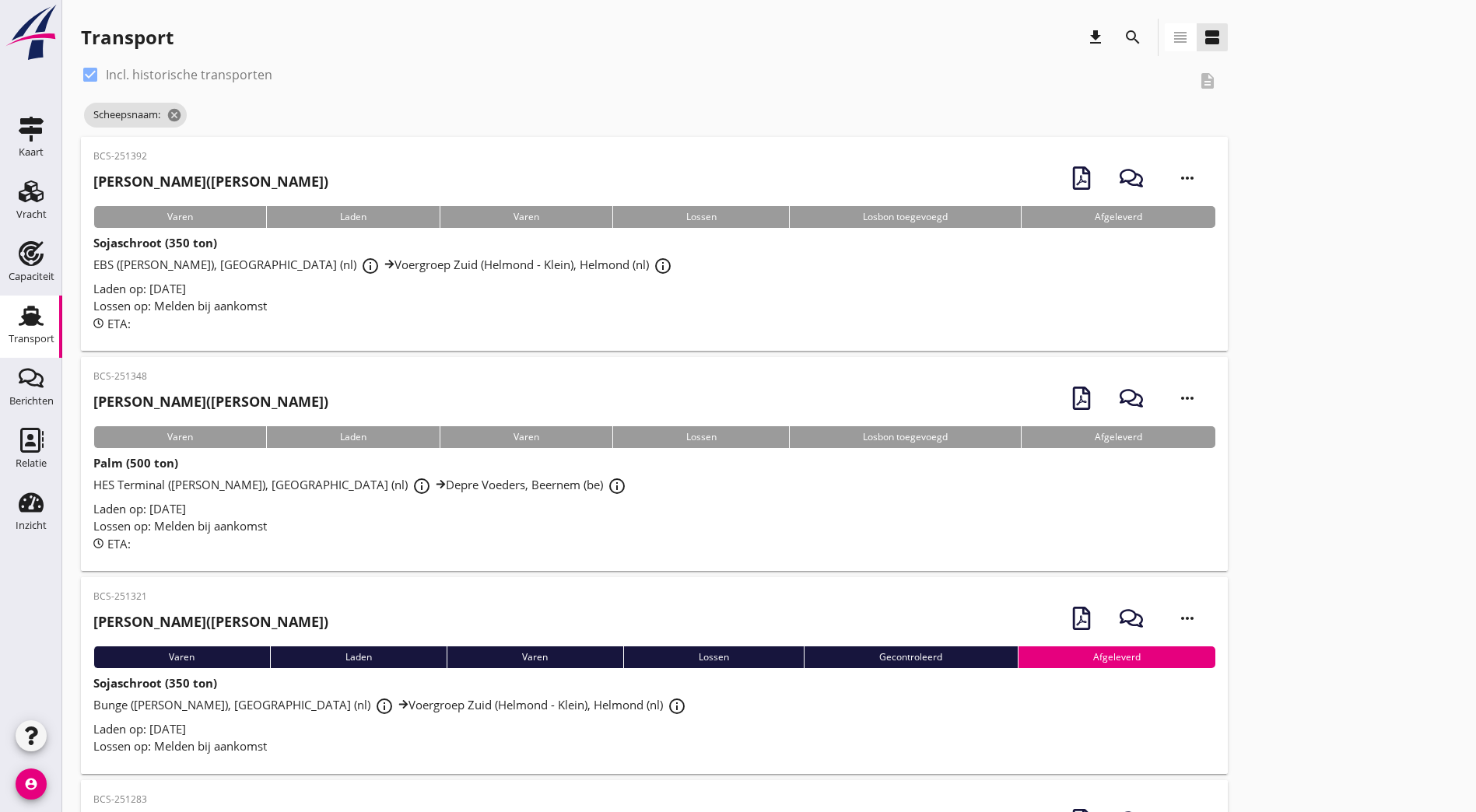
click at [263, 396] on div "BCS-251348 [PERSON_NAME] ([PERSON_NAME]) more_horiz" at bounding box center [654, 399] width 1122 height 57
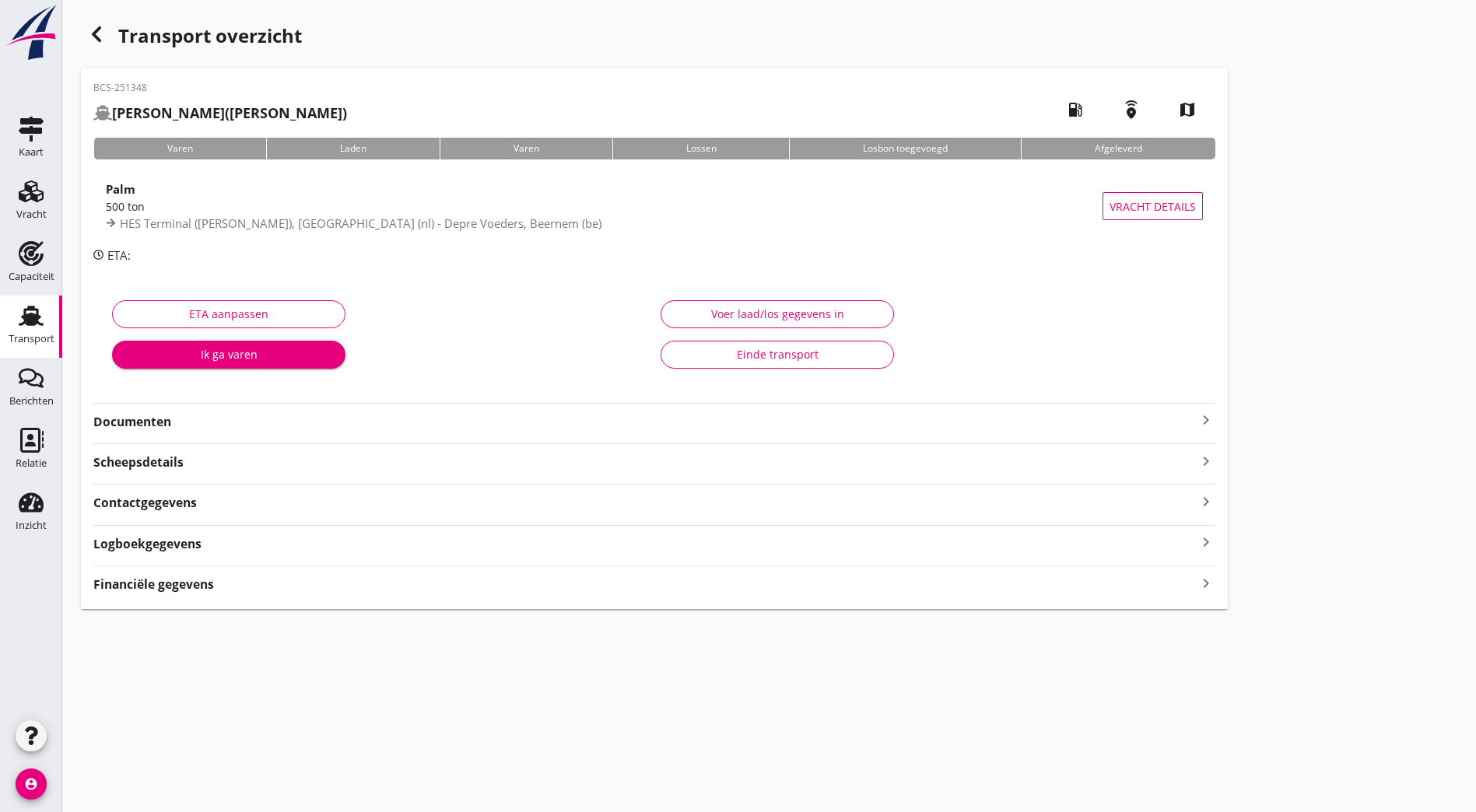
click at [233, 416] on strong "Documenten" at bounding box center [645, 422] width 1103 height 18
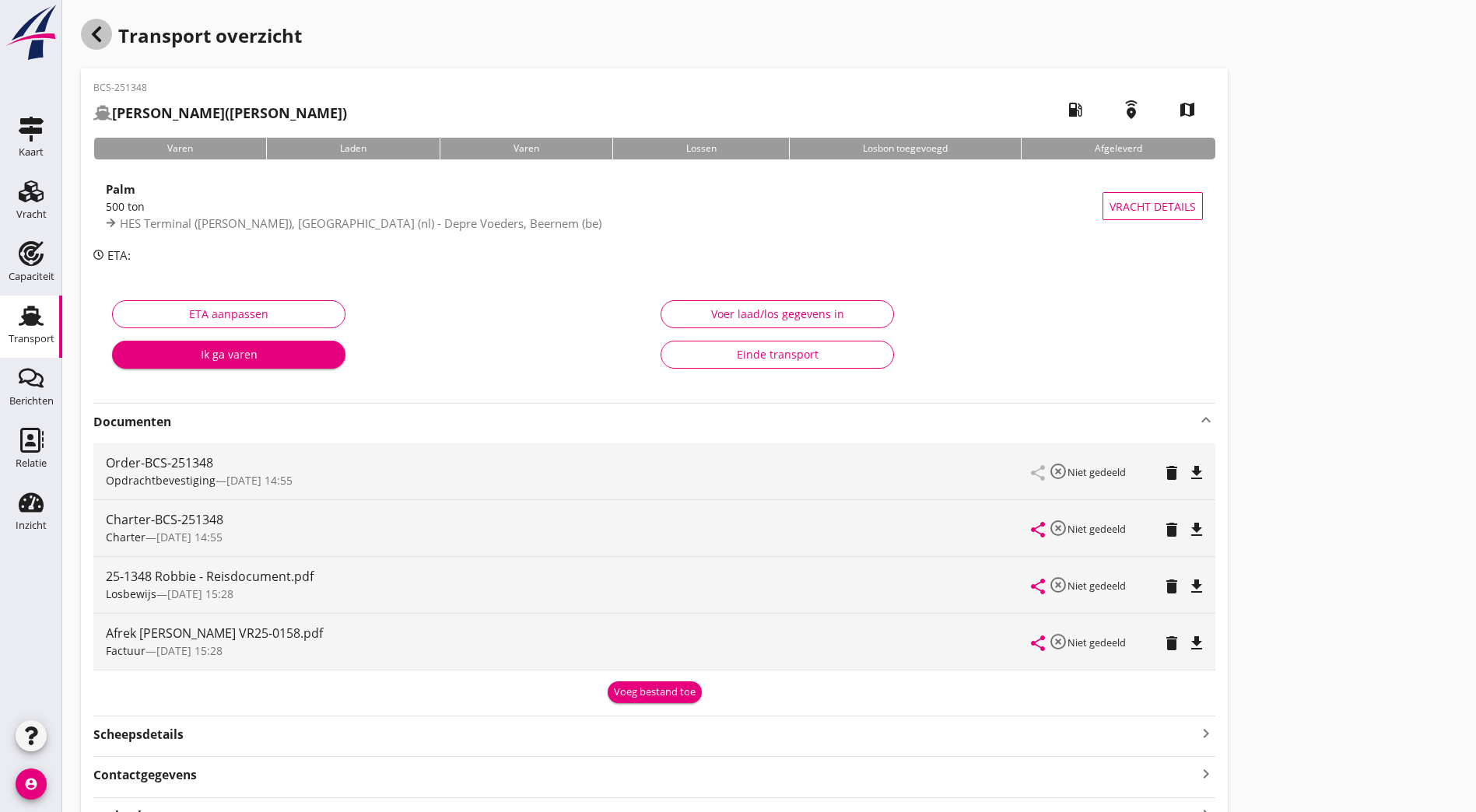
click at [95, 34] on use "button" at bounding box center [96, 35] width 9 height 16
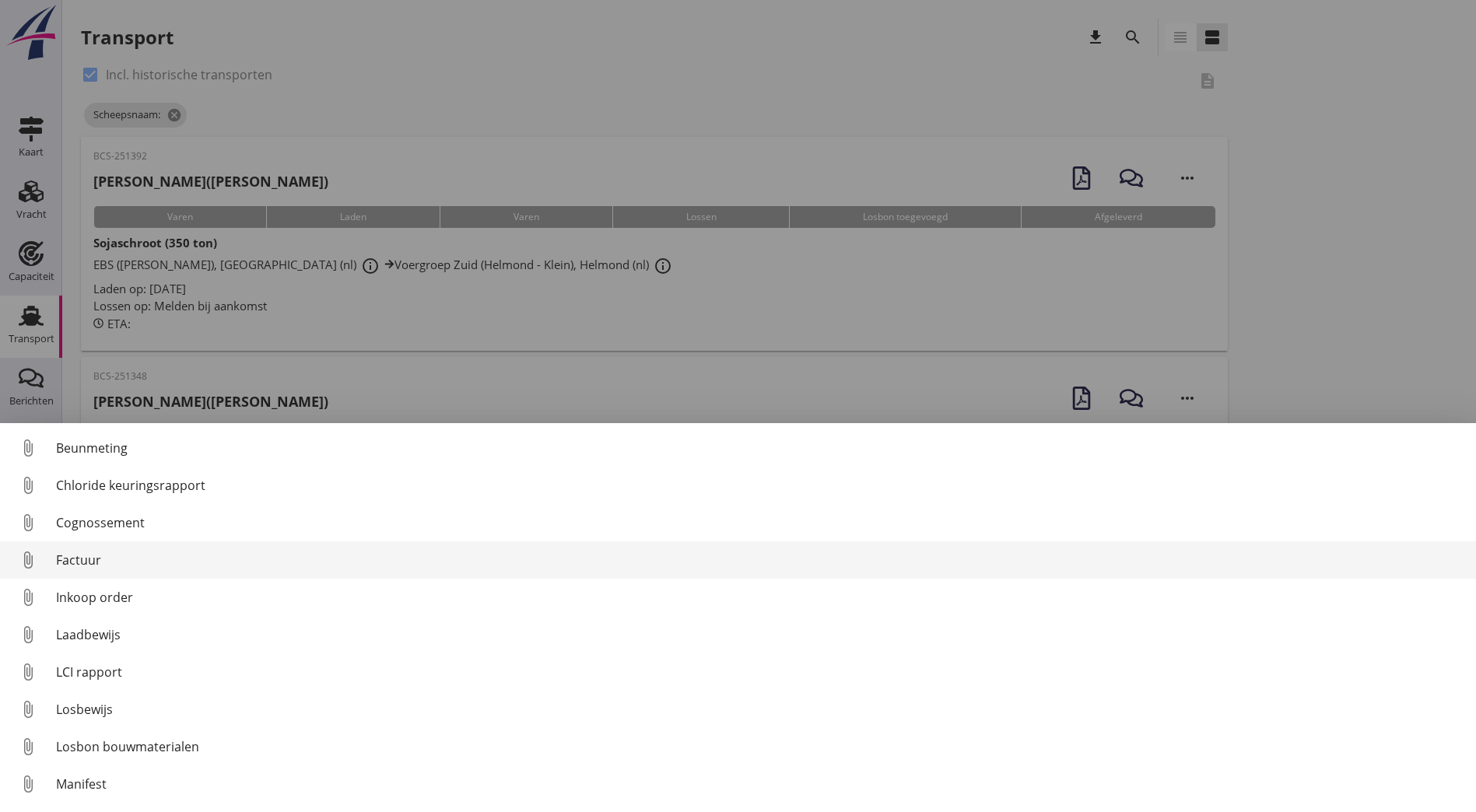
click at [111, 564] on div "Factuur" at bounding box center [760, 559] width 1408 height 19
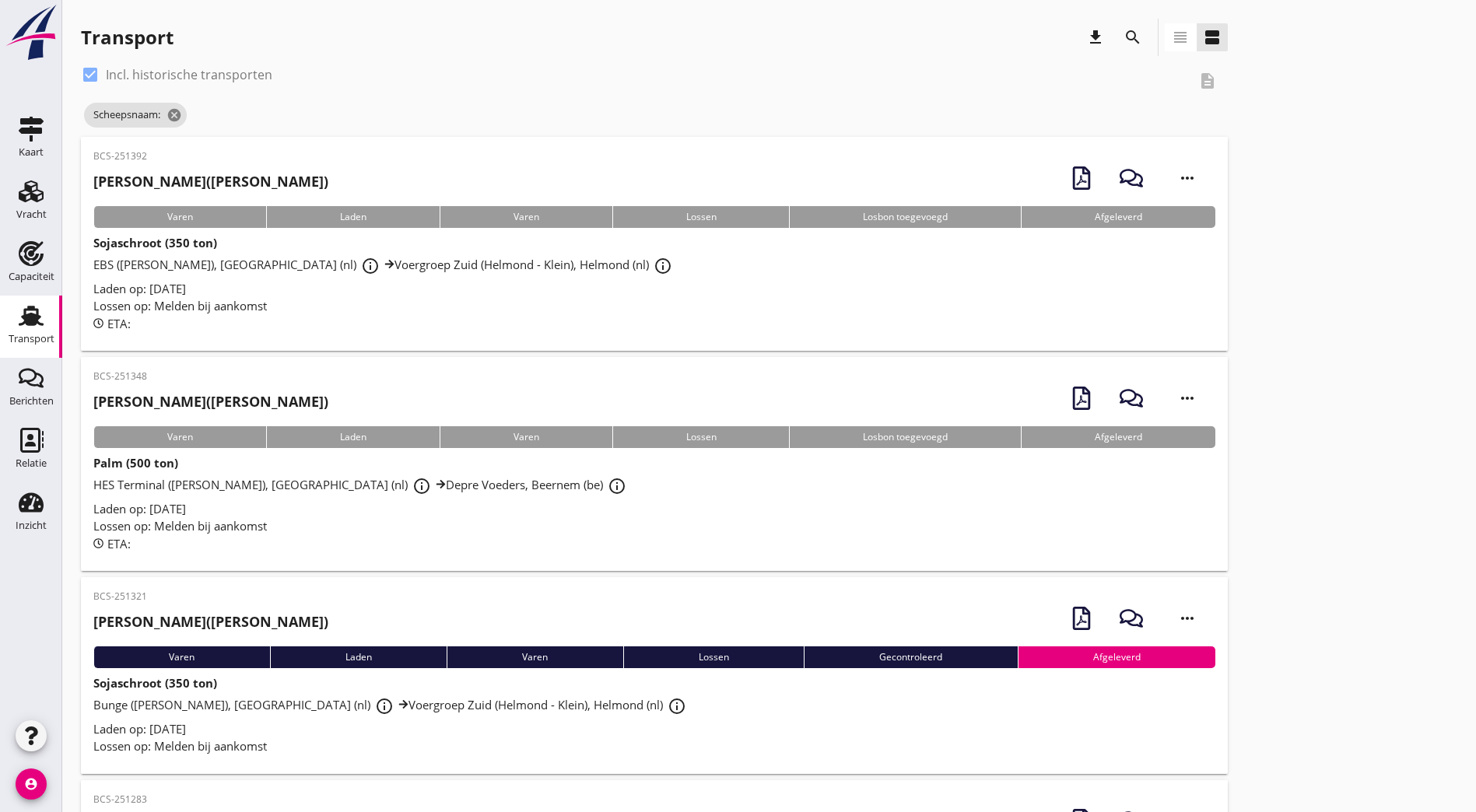
click at [230, 396] on div "BCS-251348 [PERSON_NAME] ([PERSON_NAME]) more_horiz" at bounding box center [654, 399] width 1122 height 57
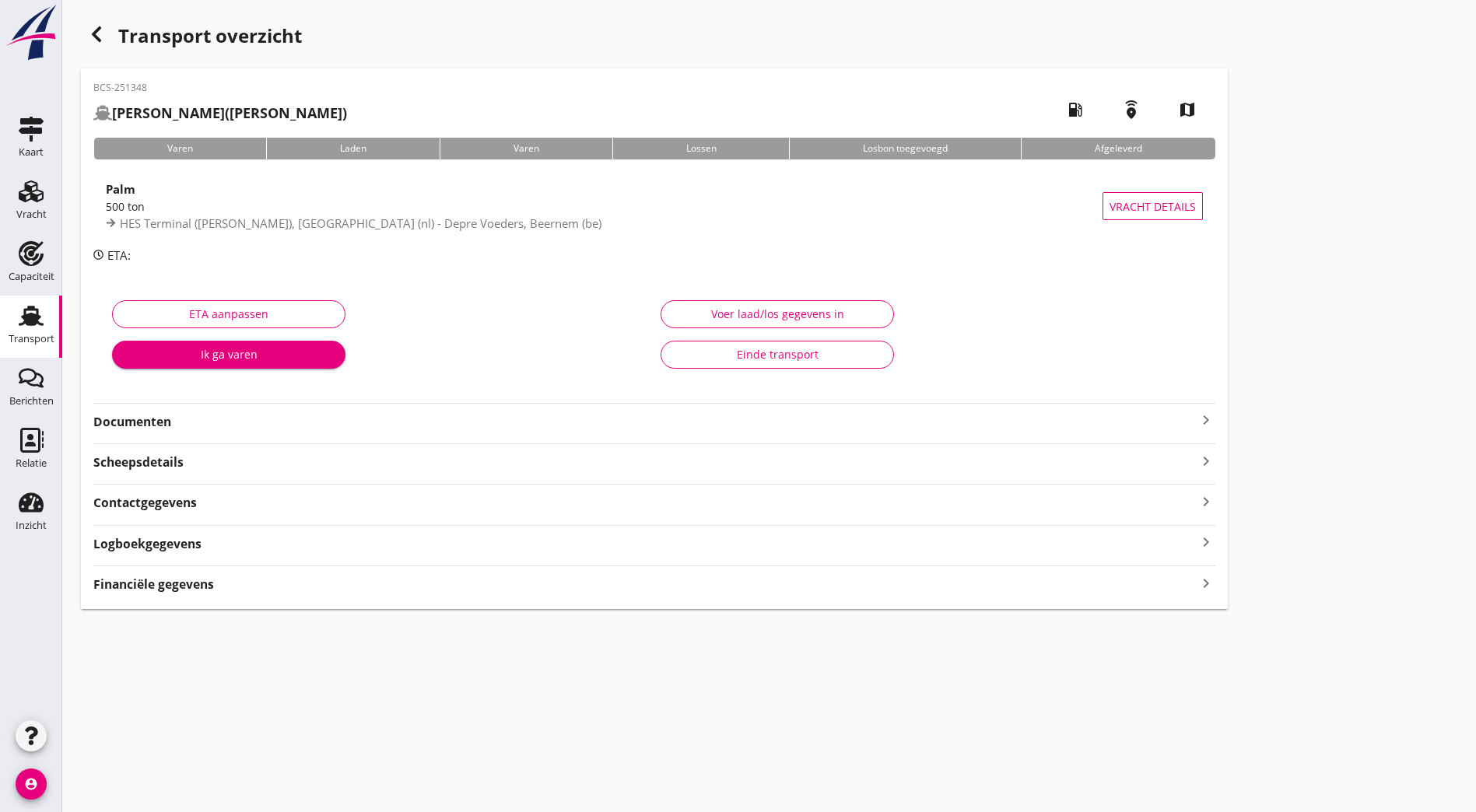
click at [192, 432] on div "BCS-251348 [PERSON_NAME] ([PERSON_NAME]) local_gas_station emergency_share map …" at bounding box center [654, 338] width 1147 height 541
click at [195, 420] on strong "Documenten" at bounding box center [645, 422] width 1103 height 18
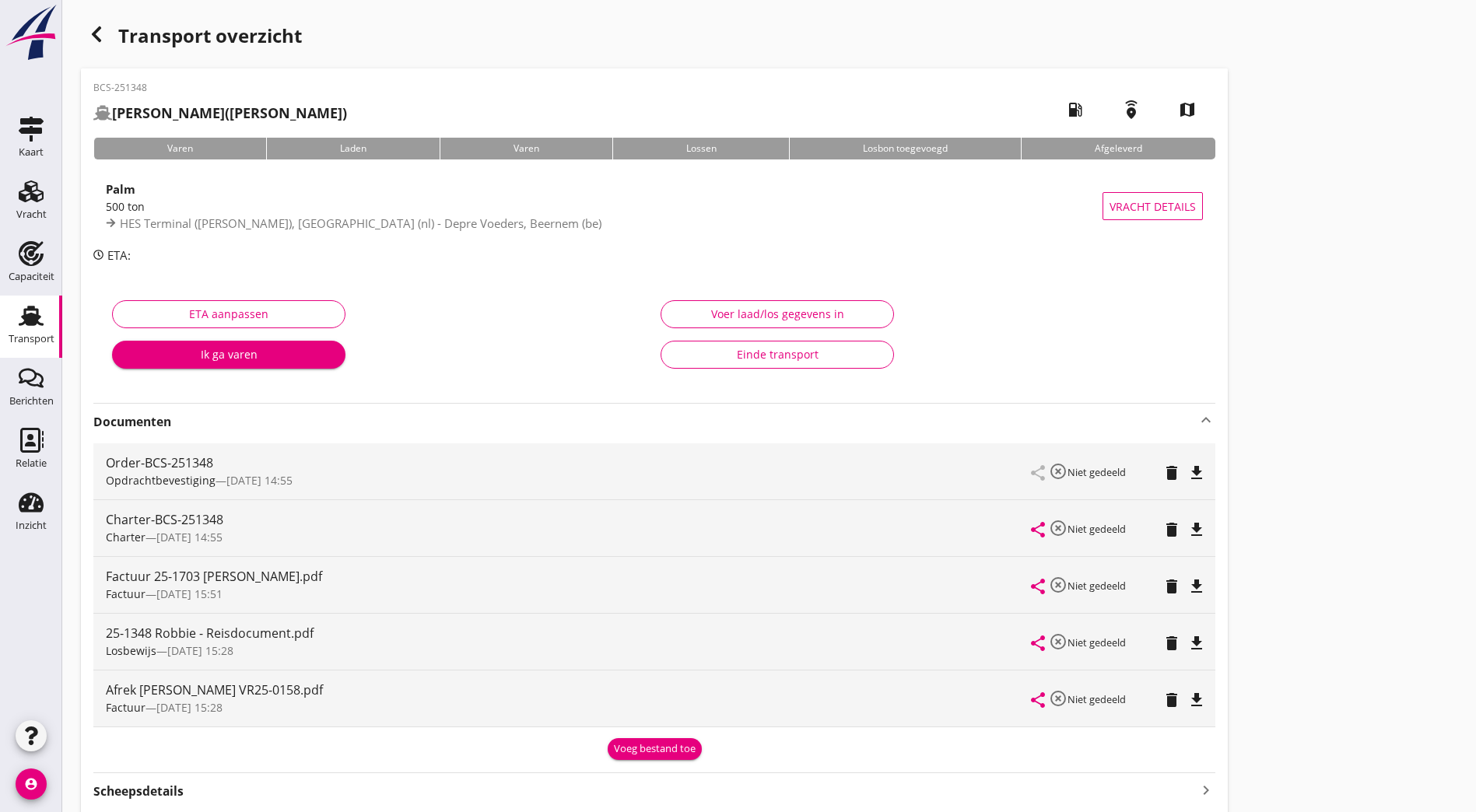
drag, startPoint x: 915, startPoint y: 466, endPoint x: 911, endPoint y: 440, distance: 26.3
click at [912, 458] on div "Transport overzicht BCS-251348 [PERSON_NAME] (Alvarez) local_gas_station emerge…" at bounding box center [769, 479] width 1414 height 957
click at [674, 347] on div "Einde transport" at bounding box center [777, 354] width 207 height 17
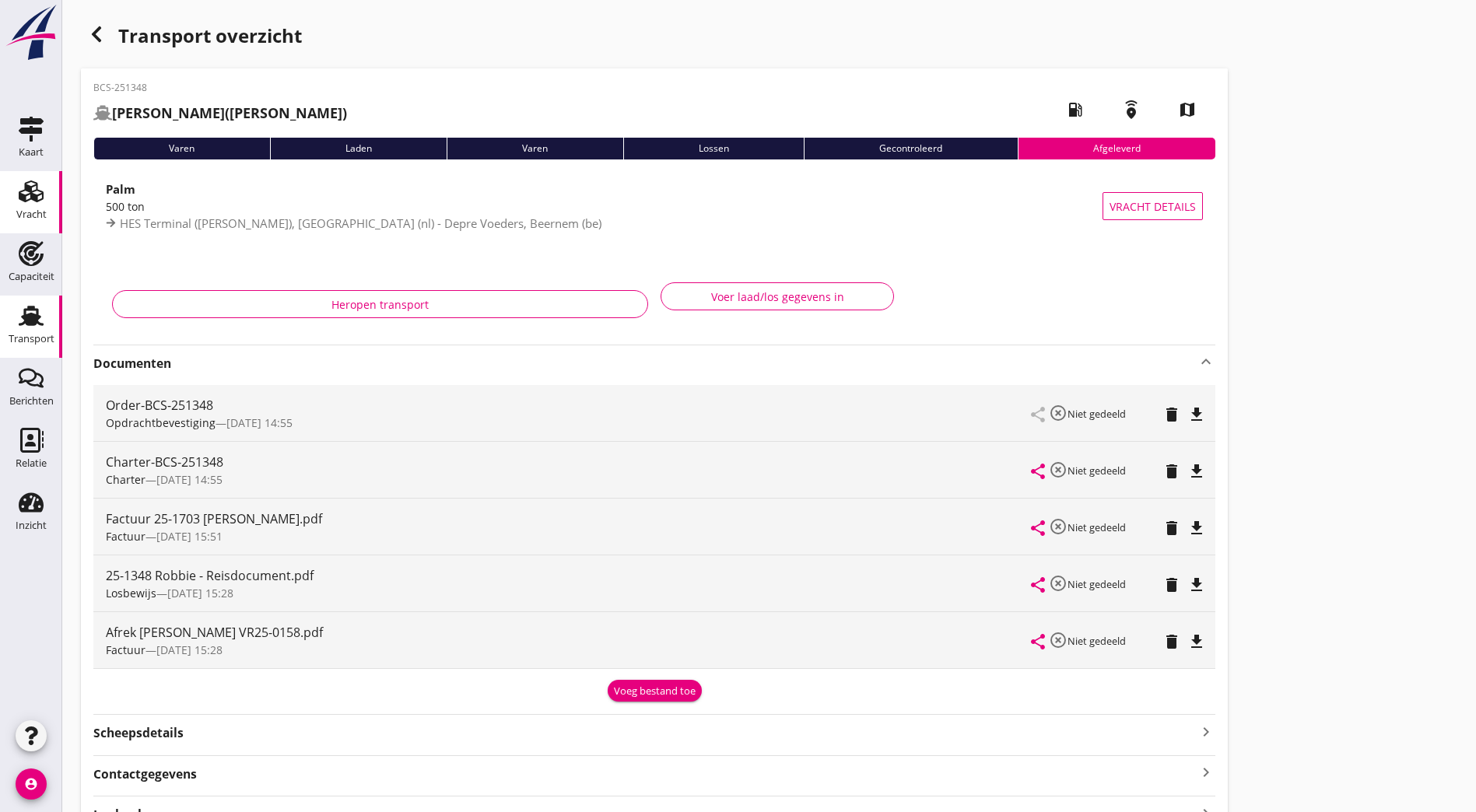
click at [34, 207] on div "Vracht" at bounding box center [32, 215] width 31 height 22
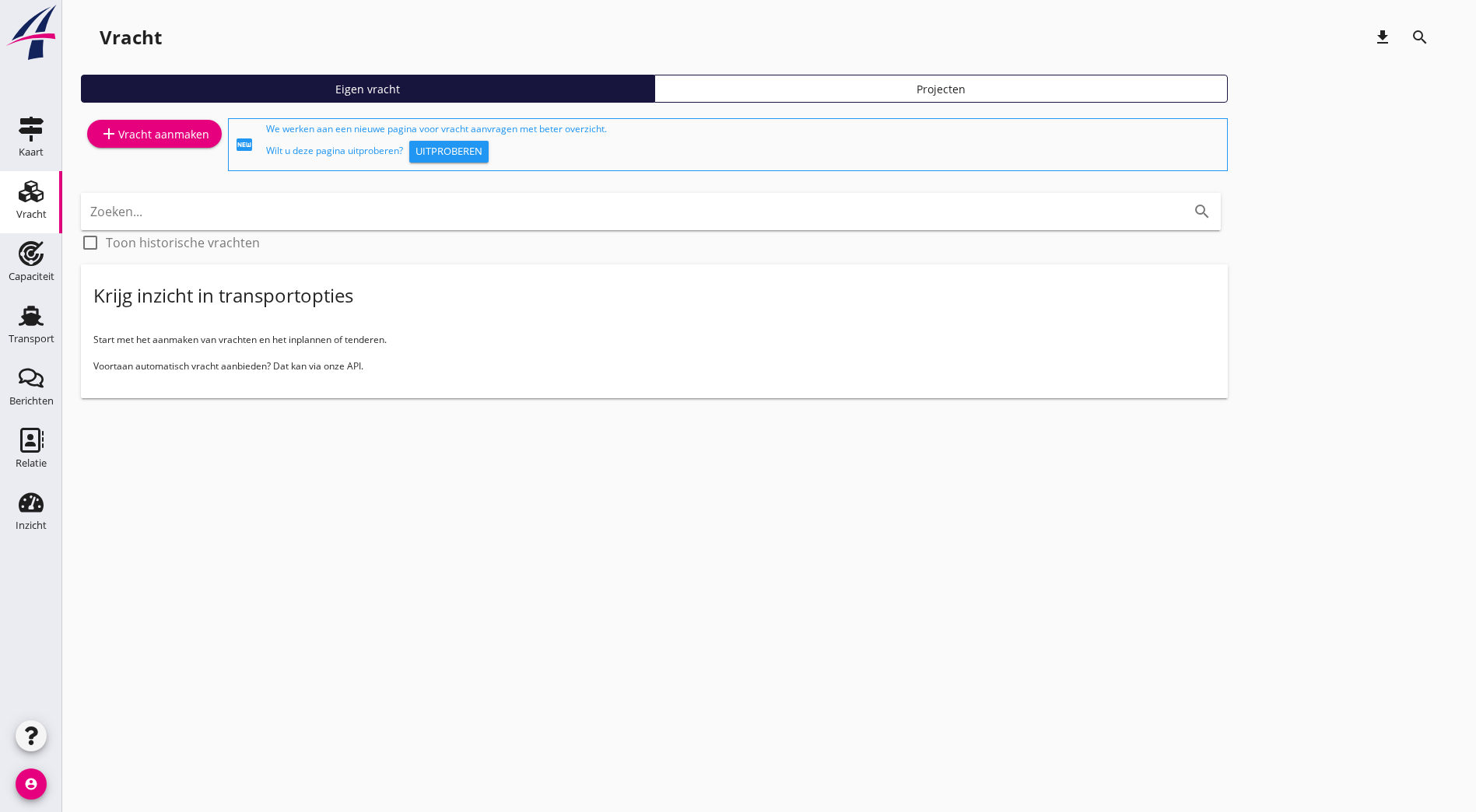
click at [1074, 212] on div "add Vracht aanmaken fiber_new We werken aan een nieuwe pagina voor vracht aanvr…" at bounding box center [769, 263] width 1376 height 296
